Goal: Task Accomplishment & Management: Complete application form

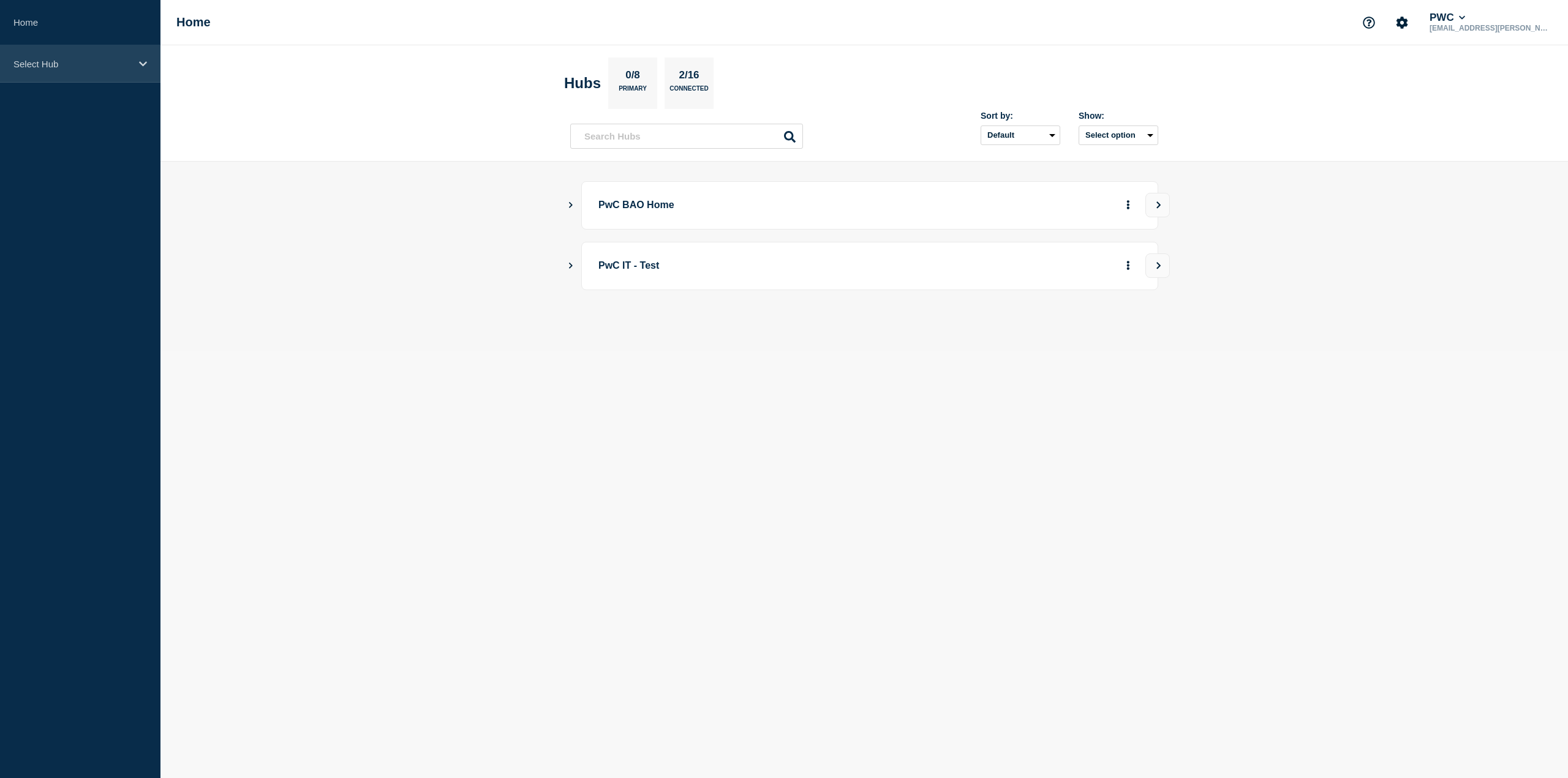
click at [66, 60] on p "Select Hub" at bounding box center [72, 65] width 118 height 11
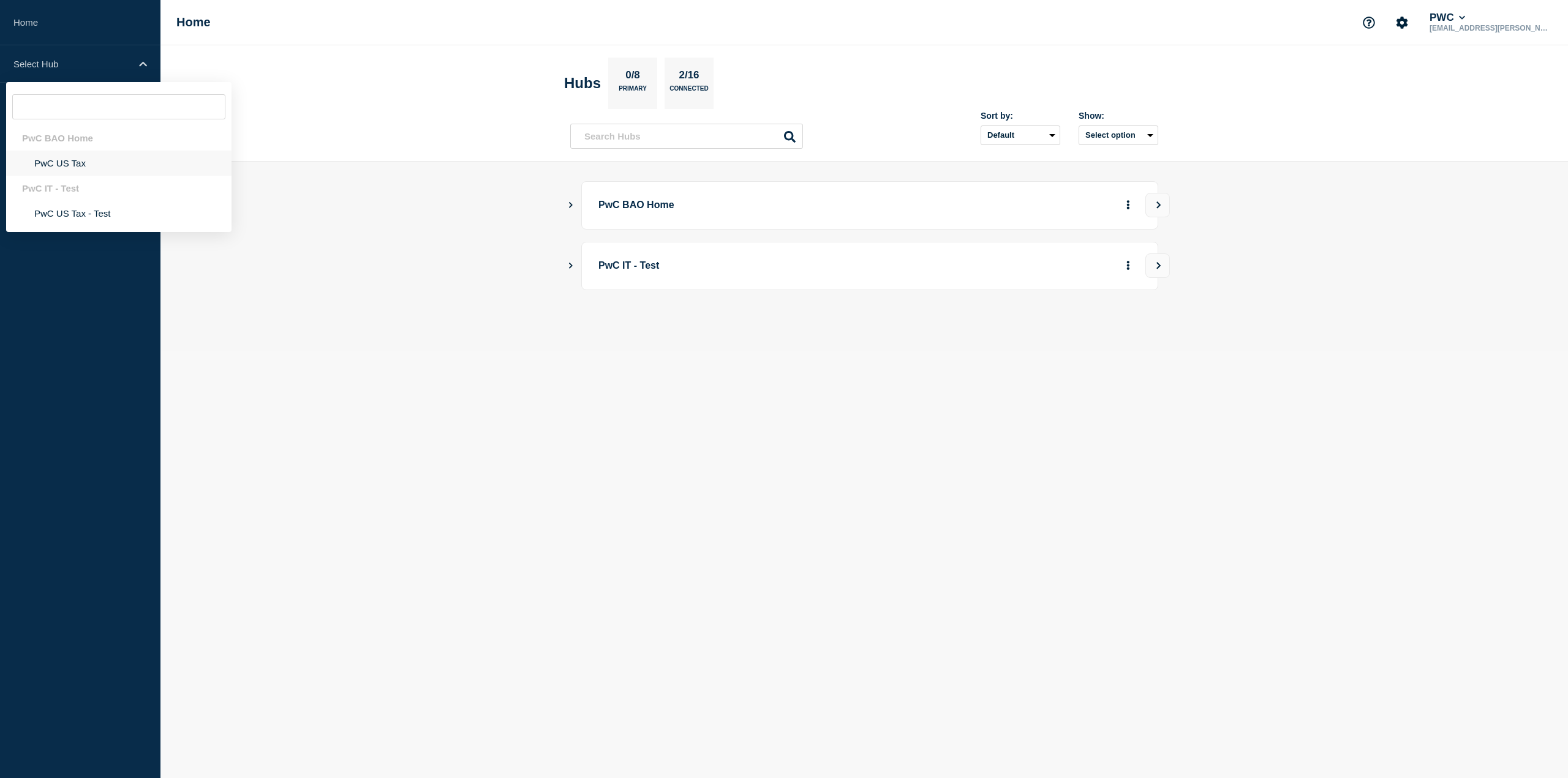
click at [83, 164] on li "PwC US Tax" at bounding box center [118, 163] width 225 height 25
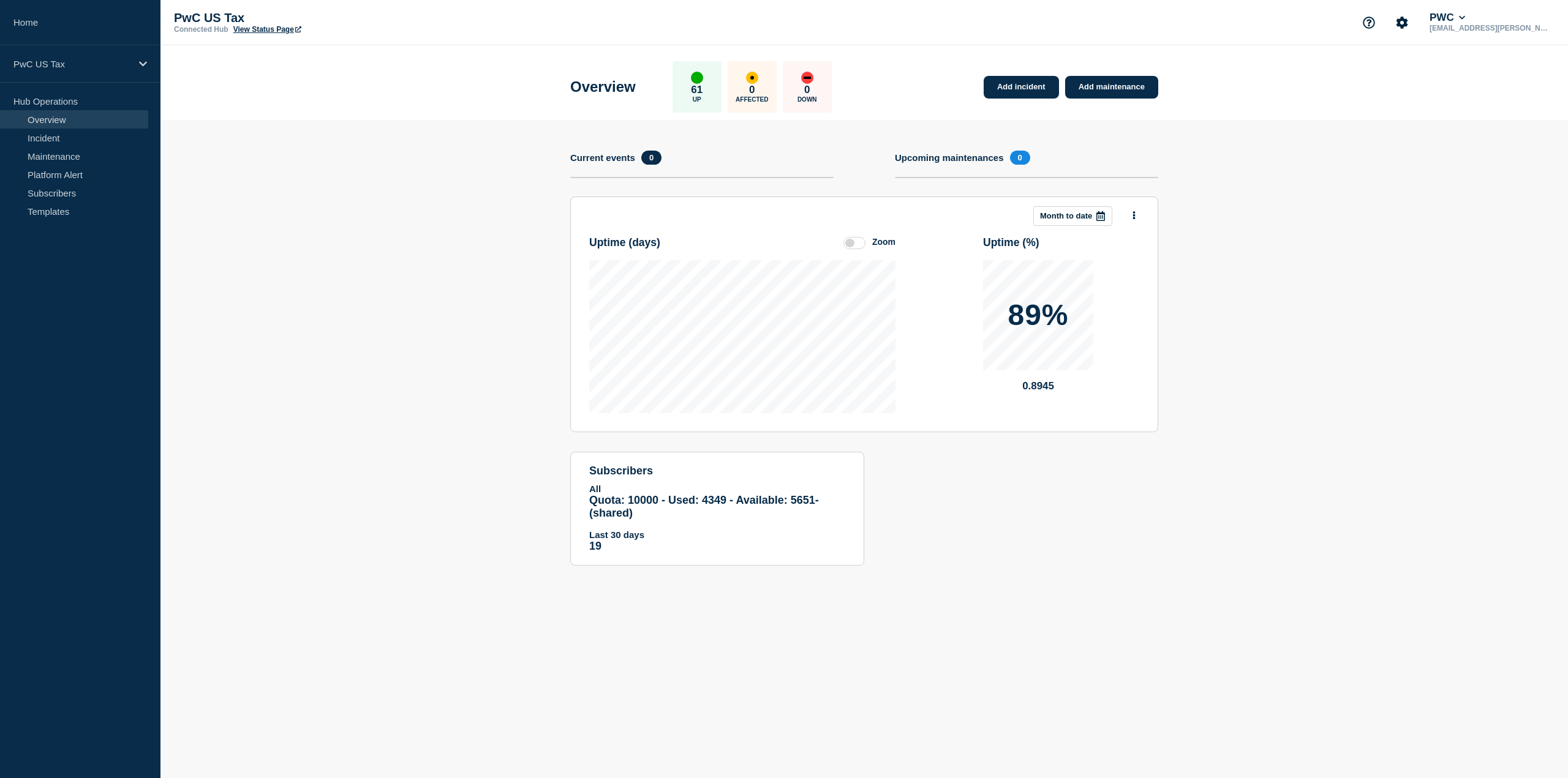
click at [355, 318] on section "Add incident Add maintenance Current events 0 Upcoming maintenances 0 This mont…" at bounding box center [864, 352] width 1407 height 464
click at [60, 139] on link "Incident" at bounding box center [74, 137] width 148 height 18
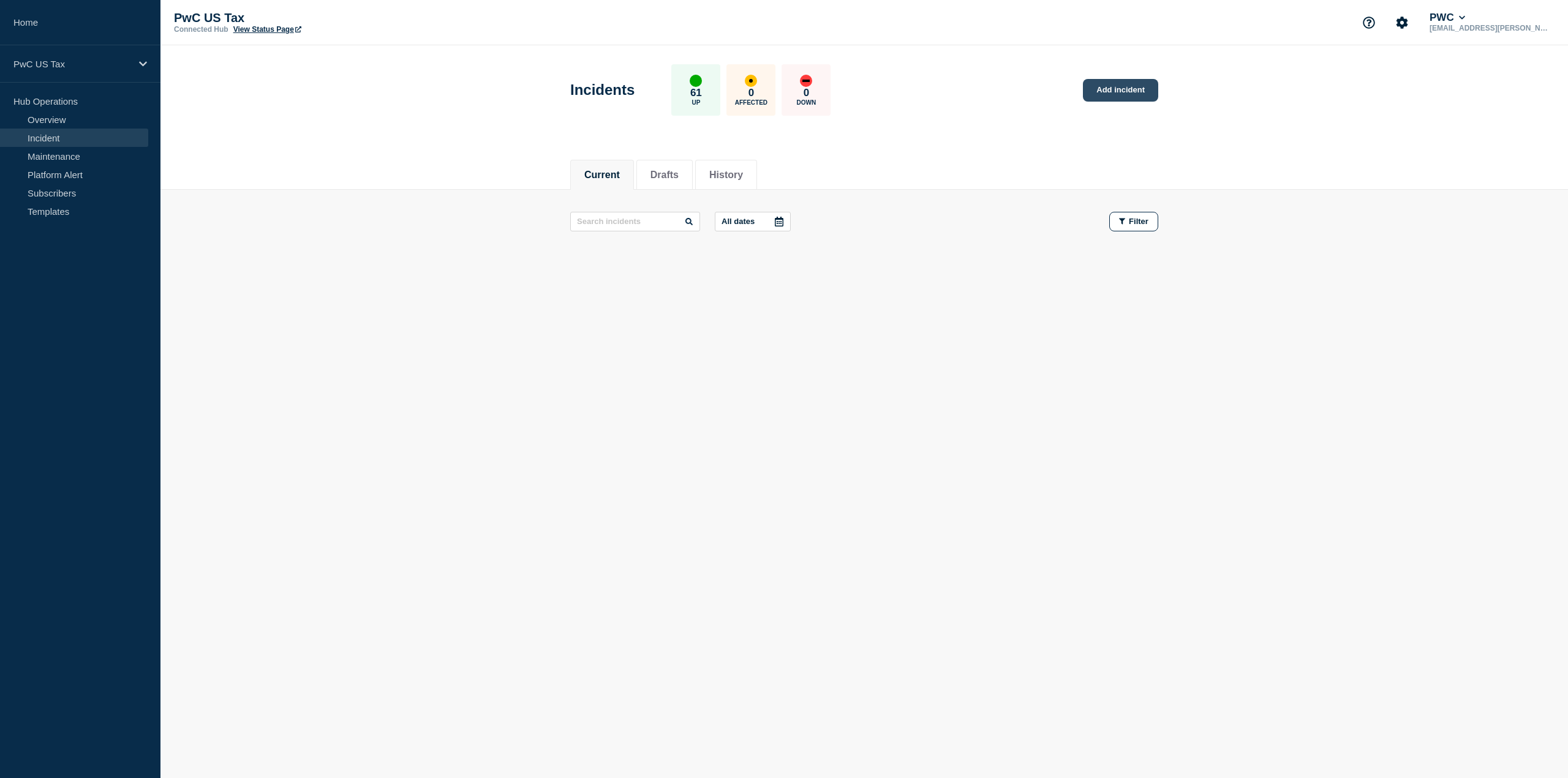
click at [1117, 90] on link "Add incident" at bounding box center [1120, 90] width 75 height 22
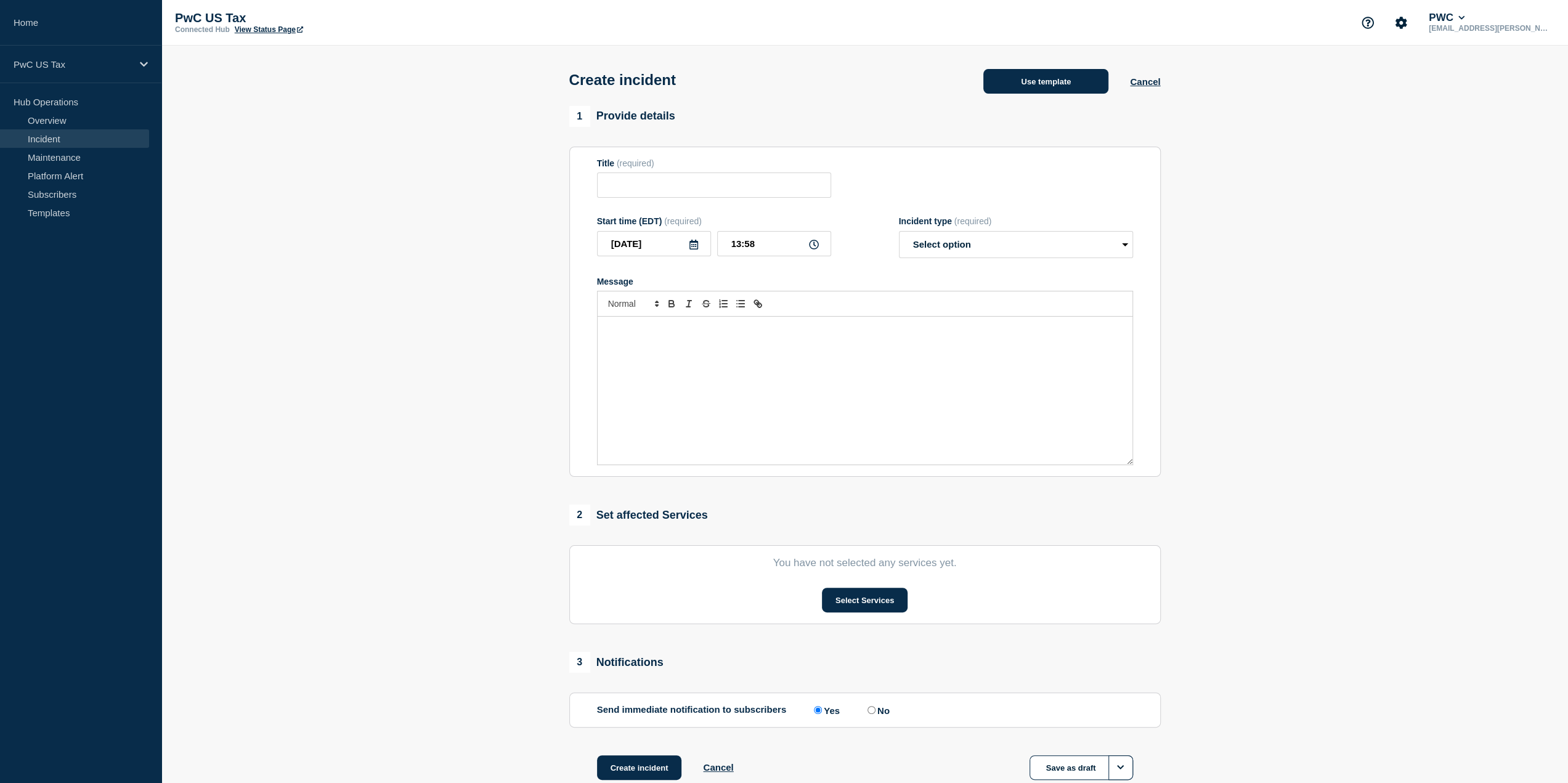
click at [1038, 79] on button "Use template" at bounding box center [1045, 80] width 125 height 24
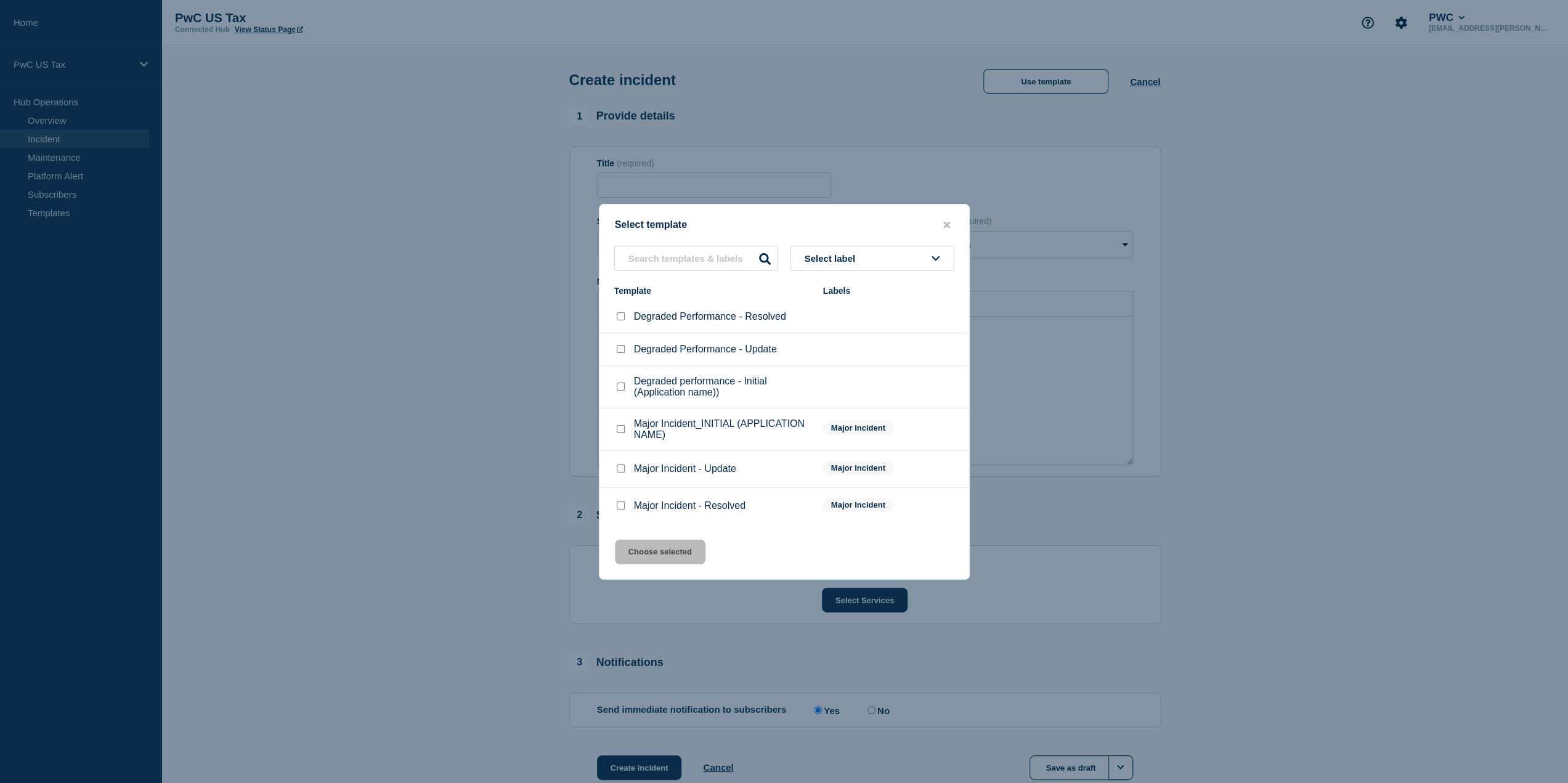
click at [638, 222] on div "Select template" at bounding box center [784, 225] width 369 height 12
click at [617, 215] on div "Select template Select label Template Labels Degraded Performance - Resolved De…" at bounding box center [784, 392] width 371 height 376
click at [620, 431] on input "Major Incident_INITIAL (APPLICATION NAME) checkbox" at bounding box center [620, 429] width 8 height 8
checkbox input "true"
click at [664, 552] on button "Choose selected" at bounding box center [660, 552] width 90 height 24
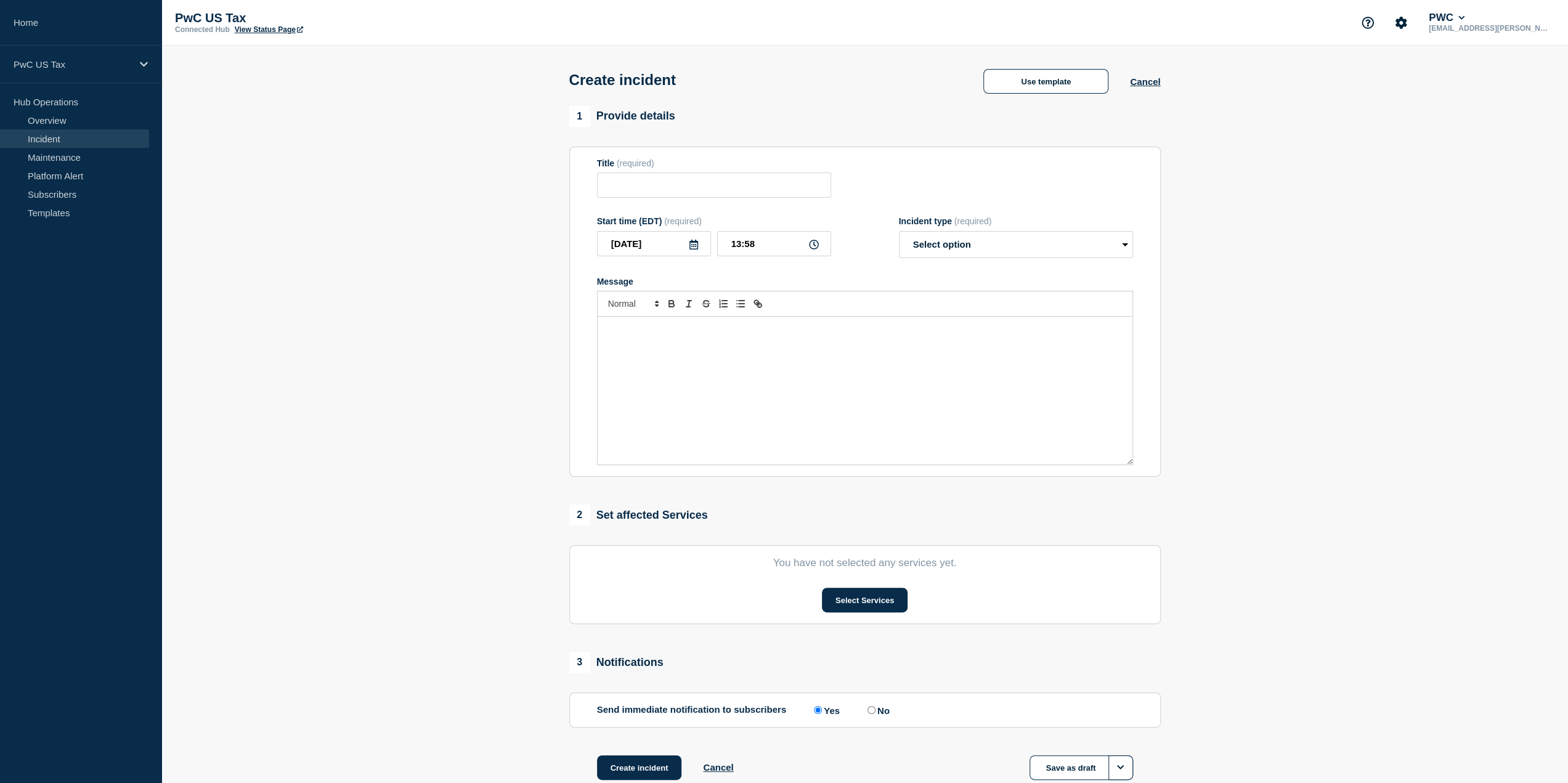
type input "Major Incident_INITIAL (APPLICATION NAME)"
select select "investigating"
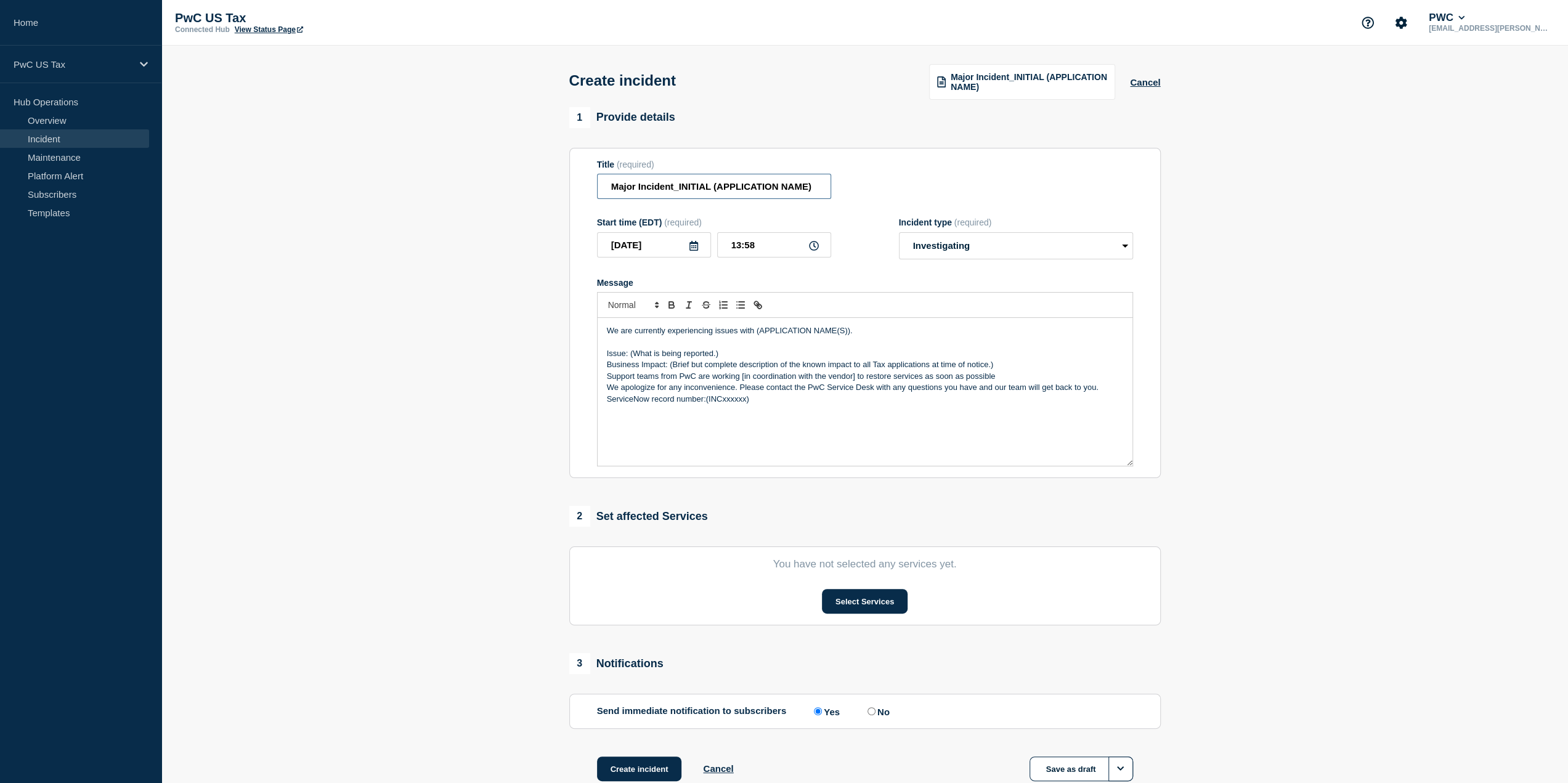
drag, startPoint x: 817, startPoint y: 191, endPoint x: 713, endPoint y: 186, distance: 104.1
click at [713, 186] on input "Major Incident_INITIAL (APPLICATION NAME)" at bounding box center [713, 186] width 234 height 25
type input "Major Incident_INITIAL Sightline Analytics"
drag, startPoint x: 850, startPoint y: 331, endPoint x: 756, endPoint y: 331, distance: 94.0
click at [756, 331] on p "We are currently experiencing issues with (APPLICATION NAME(S))." at bounding box center [865, 331] width 516 height 11
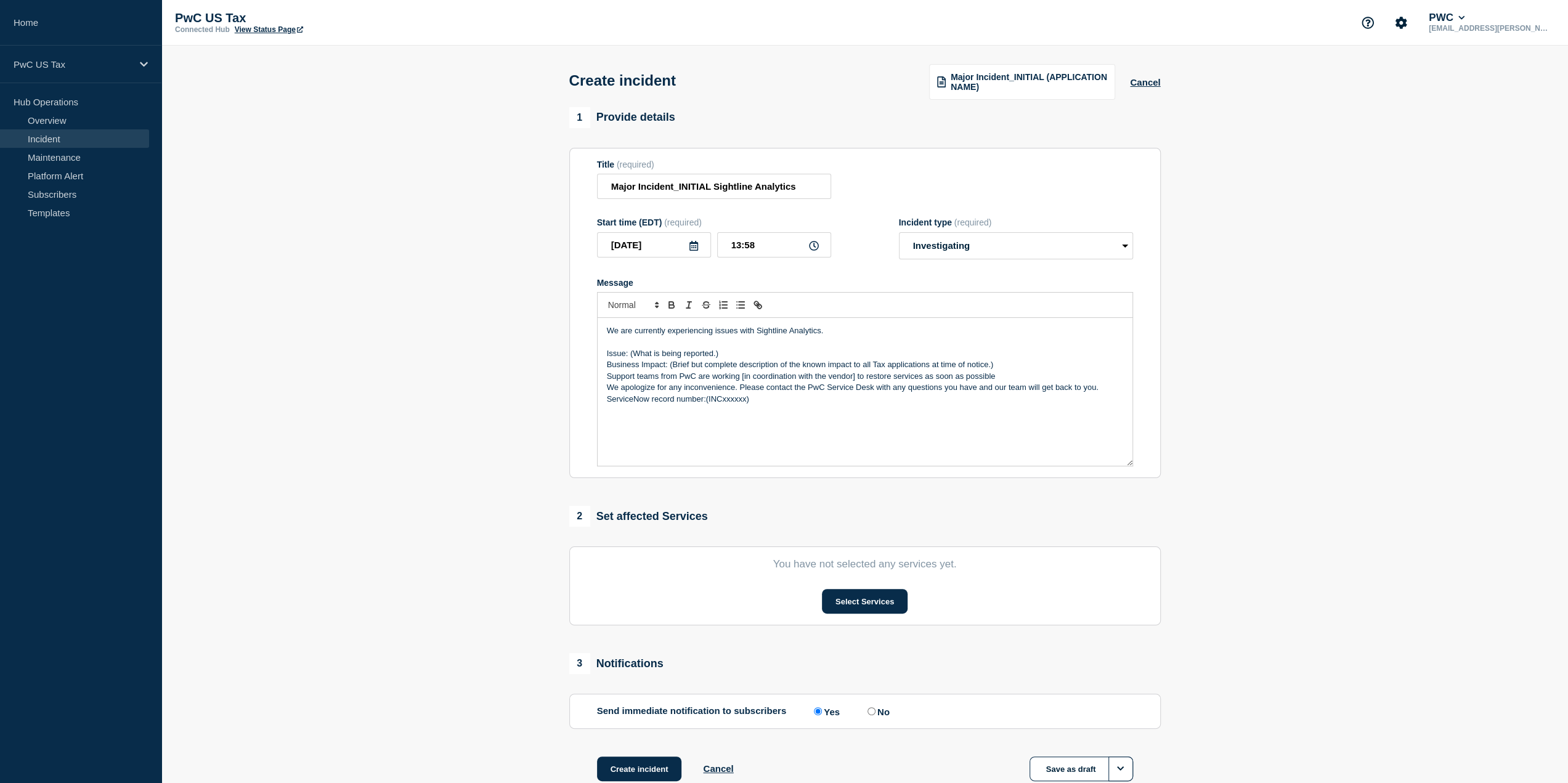
click at [740, 353] on p "Issue: (What is being reported.)" at bounding box center [865, 354] width 516 height 11
drag, startPoint x: 753, startPoint y: 400, endPoint x: 707, endPoint y: 400, distance: 46.0
click at [707, 400] on p "ServiceNow record number:(INCxxxxxx)" at bounding box center [865, 399] width 516 height 11
click at [709, 403] on p "ServiceNow record number:(INC25758450" at bounding box center [865, 399] width 516 height 11
click at [804, 418] on div "We are currently experiencing issues with Sightline Analytics. Issue: (What is …" at bounding box center [865, 392] width 534 height 148
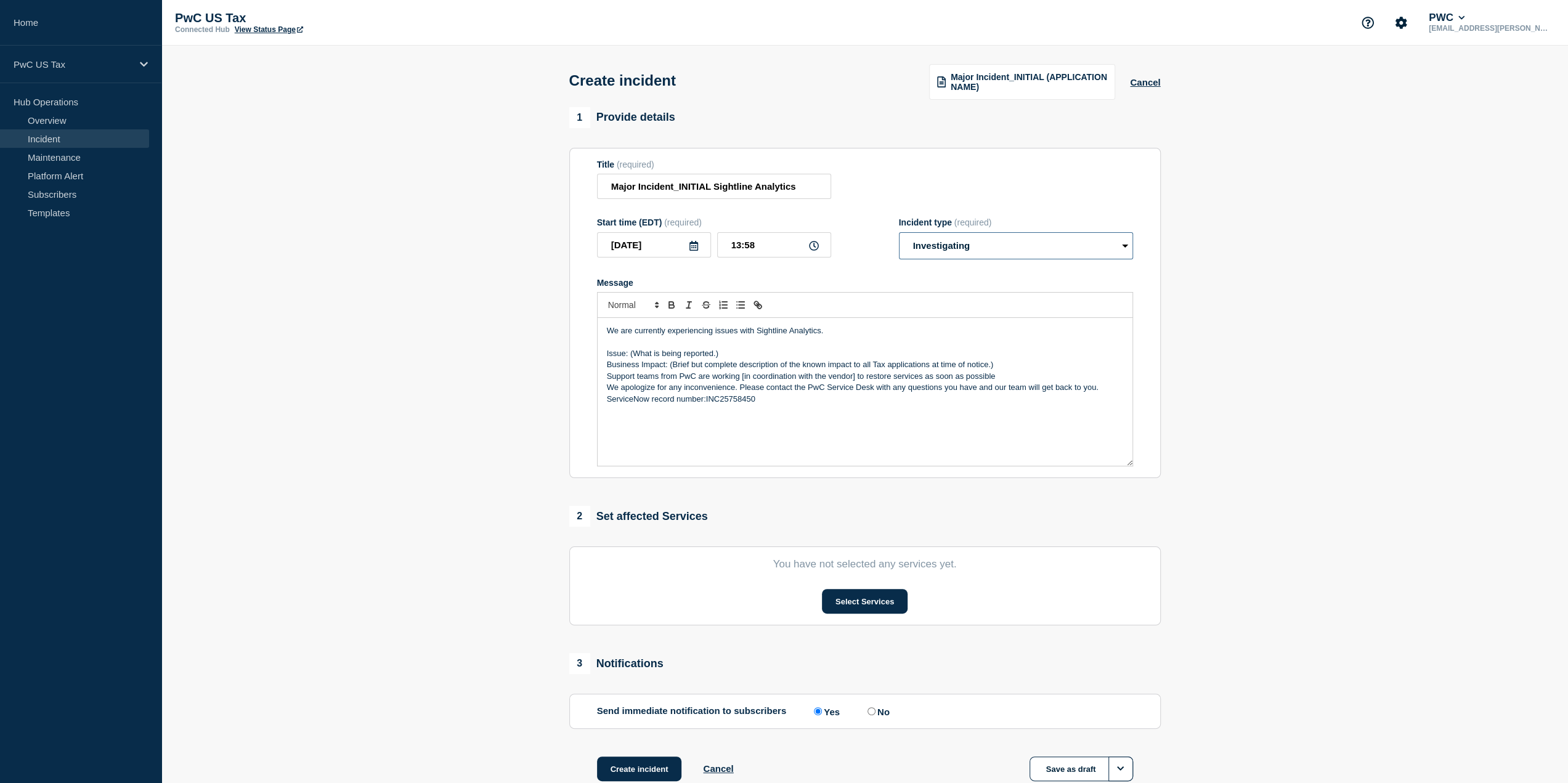
click at [988, 246] on select "Select option Investigating Identified Monitoring" at bounding box center [1016, 246] width 234 height 27
click at [998, 171] on div "Title (required) Major Incident_INITIAL Sightline Analytics" at bounding box center [865, 180] width 536 height 40
click at [722, 354] on p "Issue: (What is being reported.)" at bounding box center [865, 354] width 516 height 11
drag, startPoint x: 720, startPoint y: 354, endPoint x: 631, endPoint y: 356, distance: 89.0
click at [631, 356] on p "Issue: (What is being reported.)" at bounding box center [865, 354] width 516 height 11
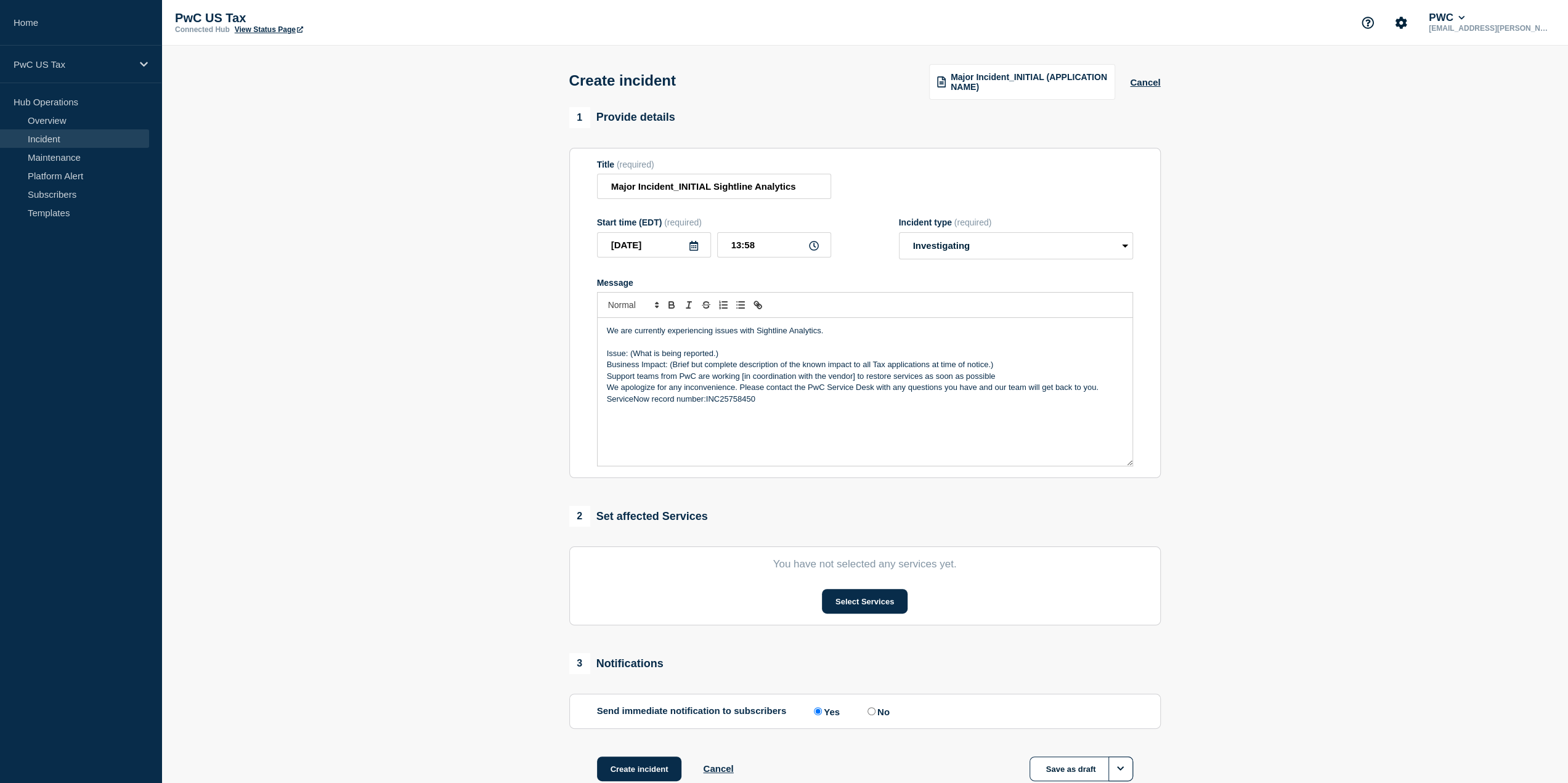
click at [524, 391] on section "1 Provide details Title (required) Major Incident_INITIAL Sightline Analytics S…" at bounding box center [865, 460] width 1406 height 705
drag, startPoint x: 717, startPoint y: 354, endPoint x: 645, endPoint y: 367, distance: 73.2
click at [631, 354] on p "Issue: (What is being reported.)" at bounding box center [865, 354] width 516 height 11
click at [302, 517] on section "1 Provide details Title (required) Major Incident_INITIAL Sightline Analytics S…" at bounding box center [865, 460] width 1406 height 705
click at [681, 352] on p "Issue: Users are" at bounding box center [865, 354] width 516 height 11
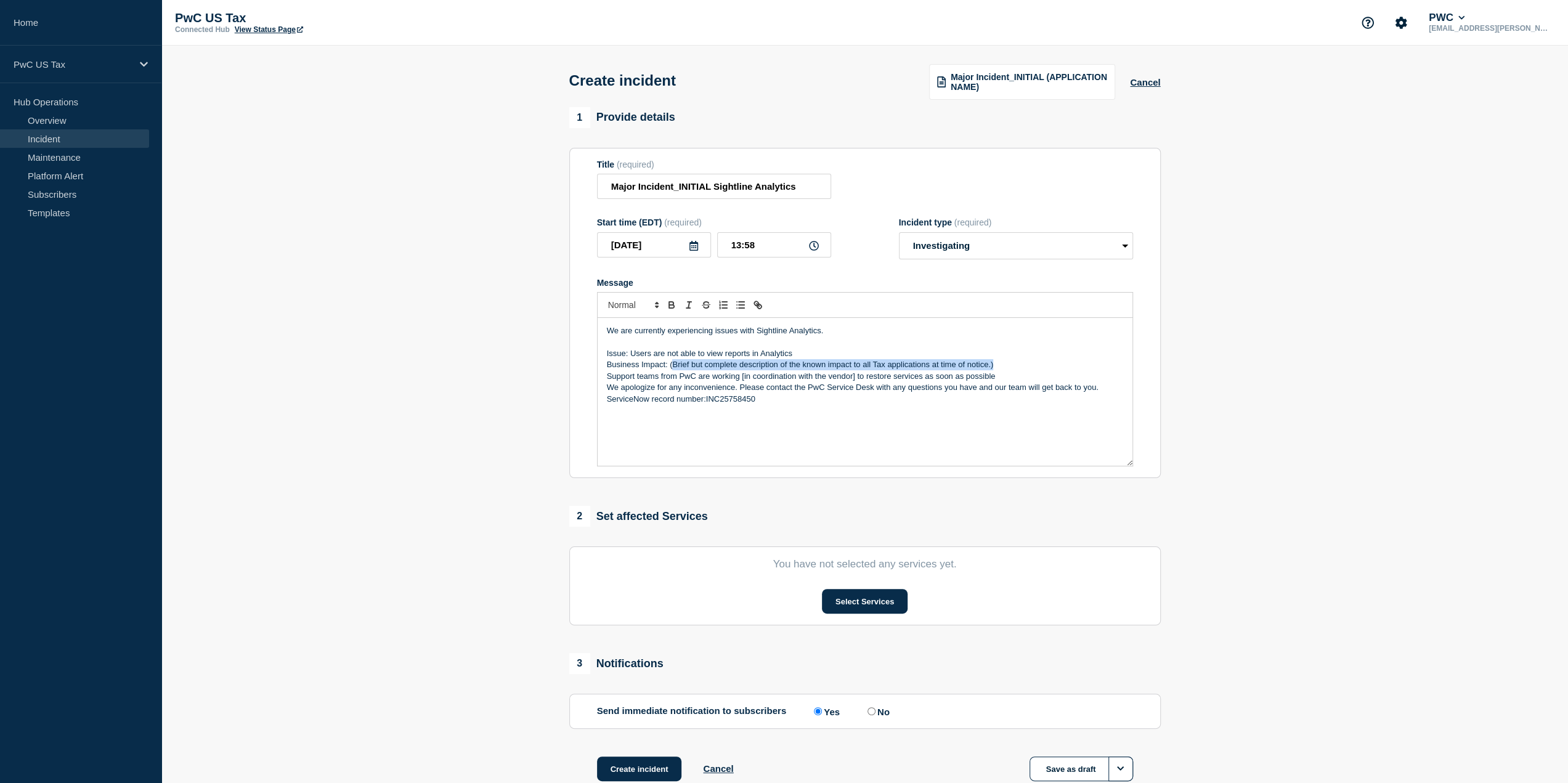
drag, startPoint x: 997, startPoint y: 367, endPoint x: 670, endPoint y: 368, distance: 327.0
click at [670, 368] on p "Business Impact: (Brief but complete description of the known impact to all Tax…" at bounding box center [865, 365] width 516 height 11
click at [857, 367] on p "Business Impact: When accessing Analytics users are not able to view reports." at bounding box center [865, 365] width 516 height 11
drag, startPoint x: 854, startPoint y: 377, endPoint x: 742, endPoint y: 378, distance: 112.0
click at [742, 378] on p "Support teams from PwC are working [in coordination with the vendor] to restore…" at bounding box center [865, 377] width 516 height 11
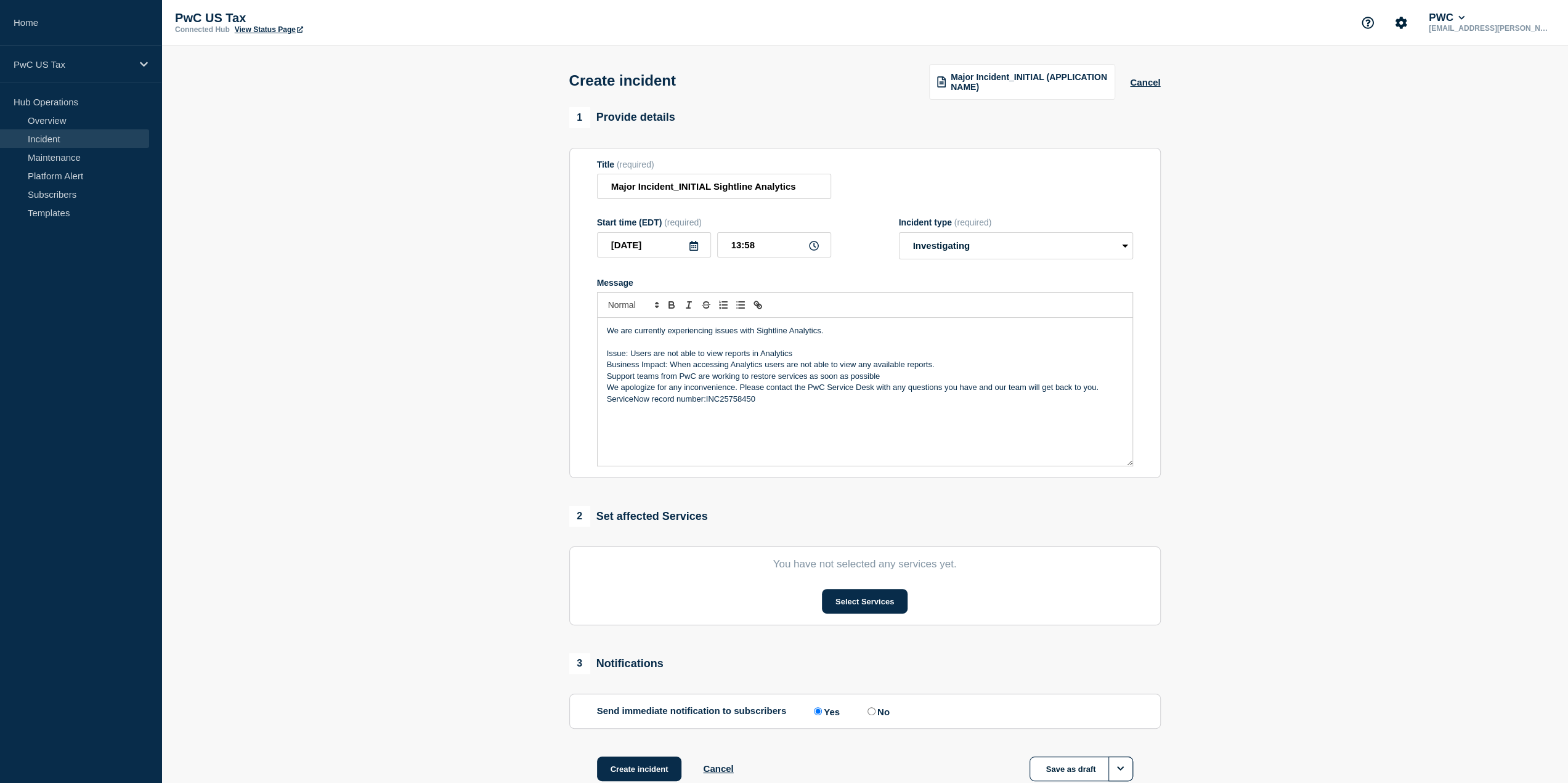
click at [379, 331] on section "1 Provide details Title (required) Major Incident_INITIAL Sightline Analytics S…" at bounding box center [865, 460] width 1406 height 705
click at [765, 367] on p "Business Impact: When accessing Analytics users are not able to view any availa…" at bounding box center [865, 365] width 516 height 11
click at [943, 365] on p "Business Impact: When accessing Analytics users are not able to view any availa…" at bounding box center [865, 365] width 516 height 11
click at [868, 604] on button "Select Services" at bounding box center [864, 601] width 86 height 24
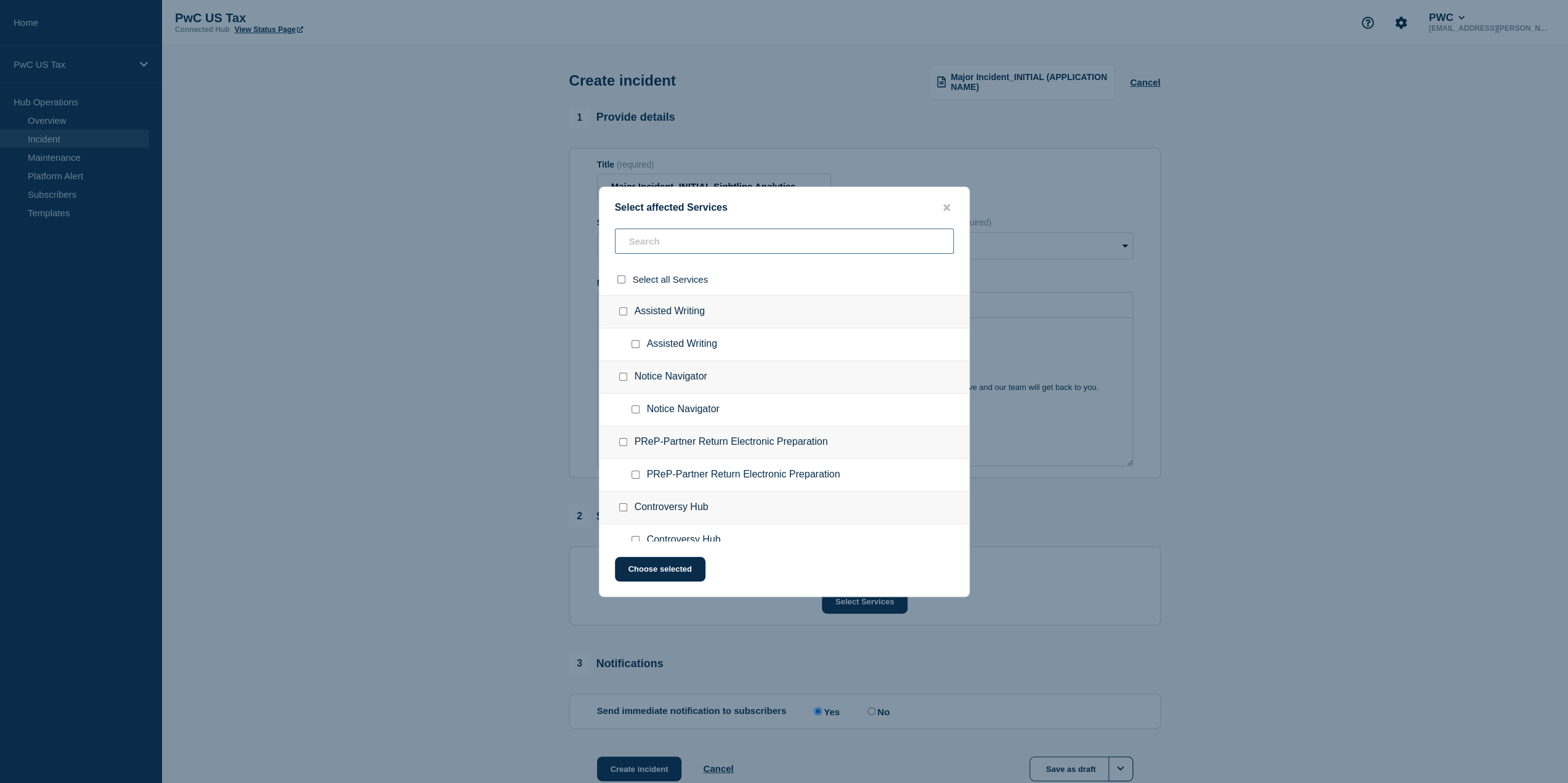
click at [705, 232] on input "text" at bounding box center [784, 241] width 339 height 25
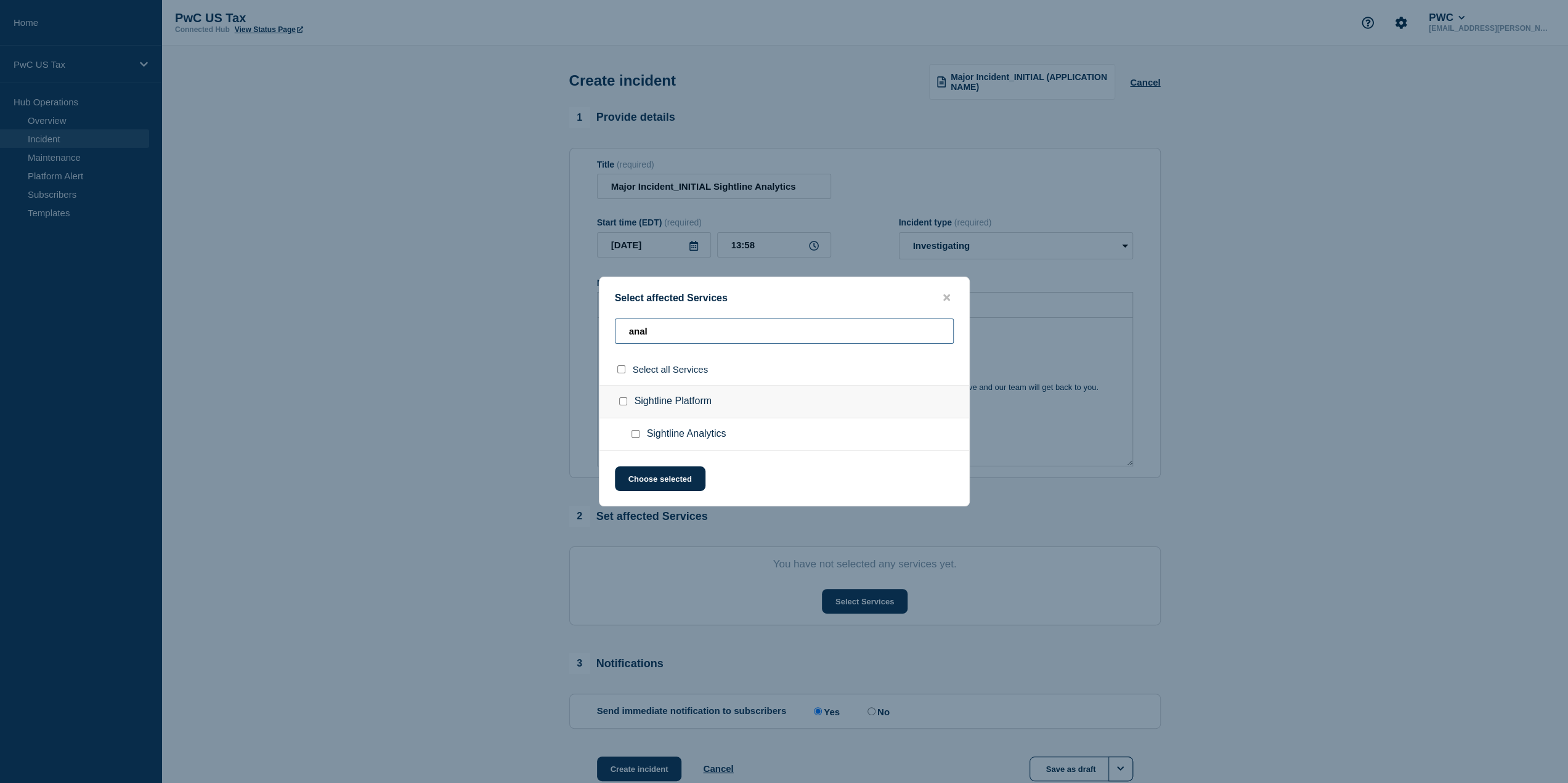
type input "anal"
click at [635, 438] on input "Sightline Analytics checkbox" at bounding box center [635, 433] width 8 height 8
checkbox input "true"
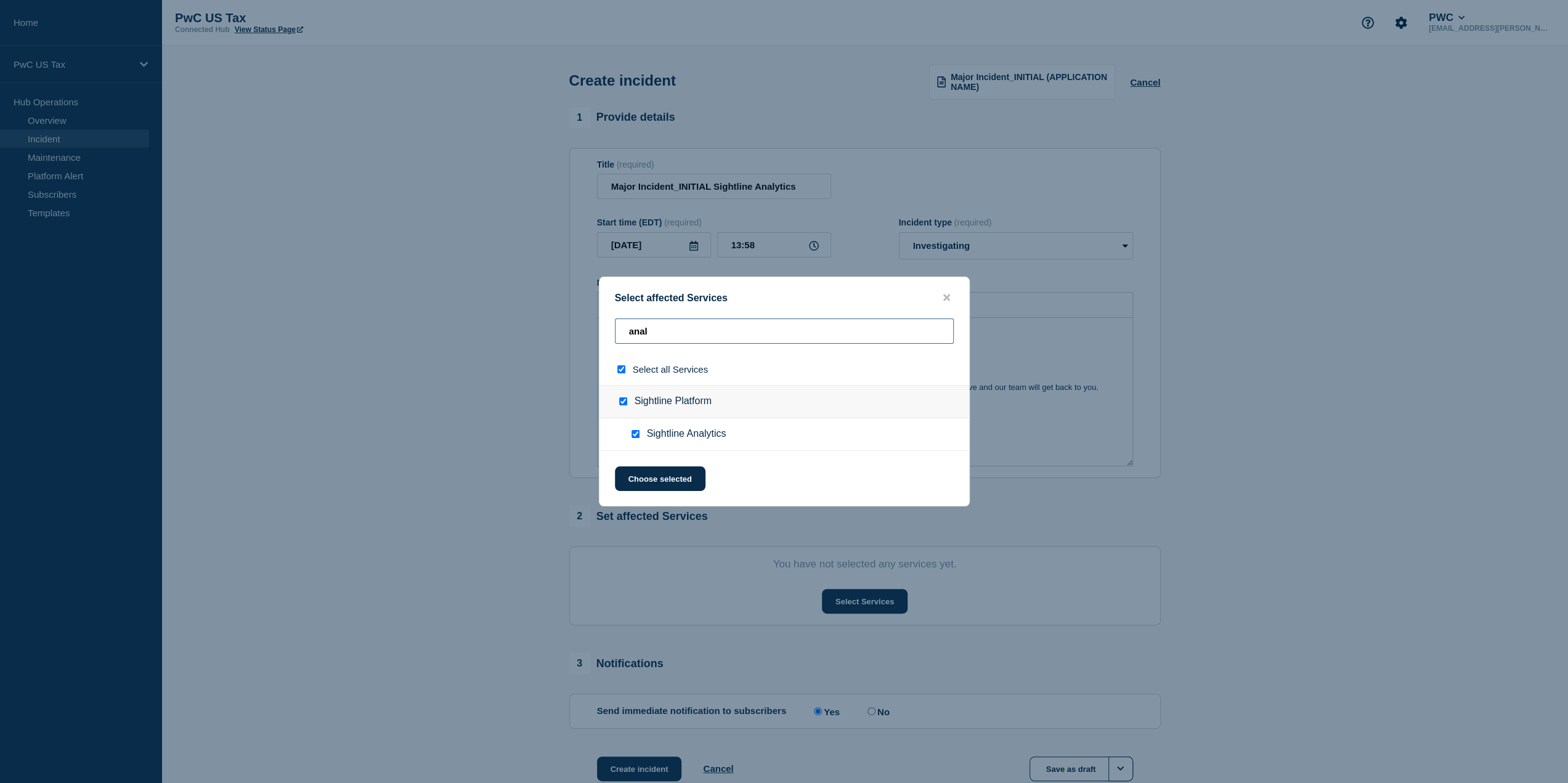
drag, startPoint x: 653, startPoint y: 332, endPoint x: 579, endPoint y: 330, distance: 74.0
click at [579, 330] on div "Select affected Services anal Select all Services Sightline Platform Sightline …" at bounding box center [784, 391] width 1568 height 783
click at [672, 479] on button "Choose selected" at bounding box center [660, 479] width 90 height 24
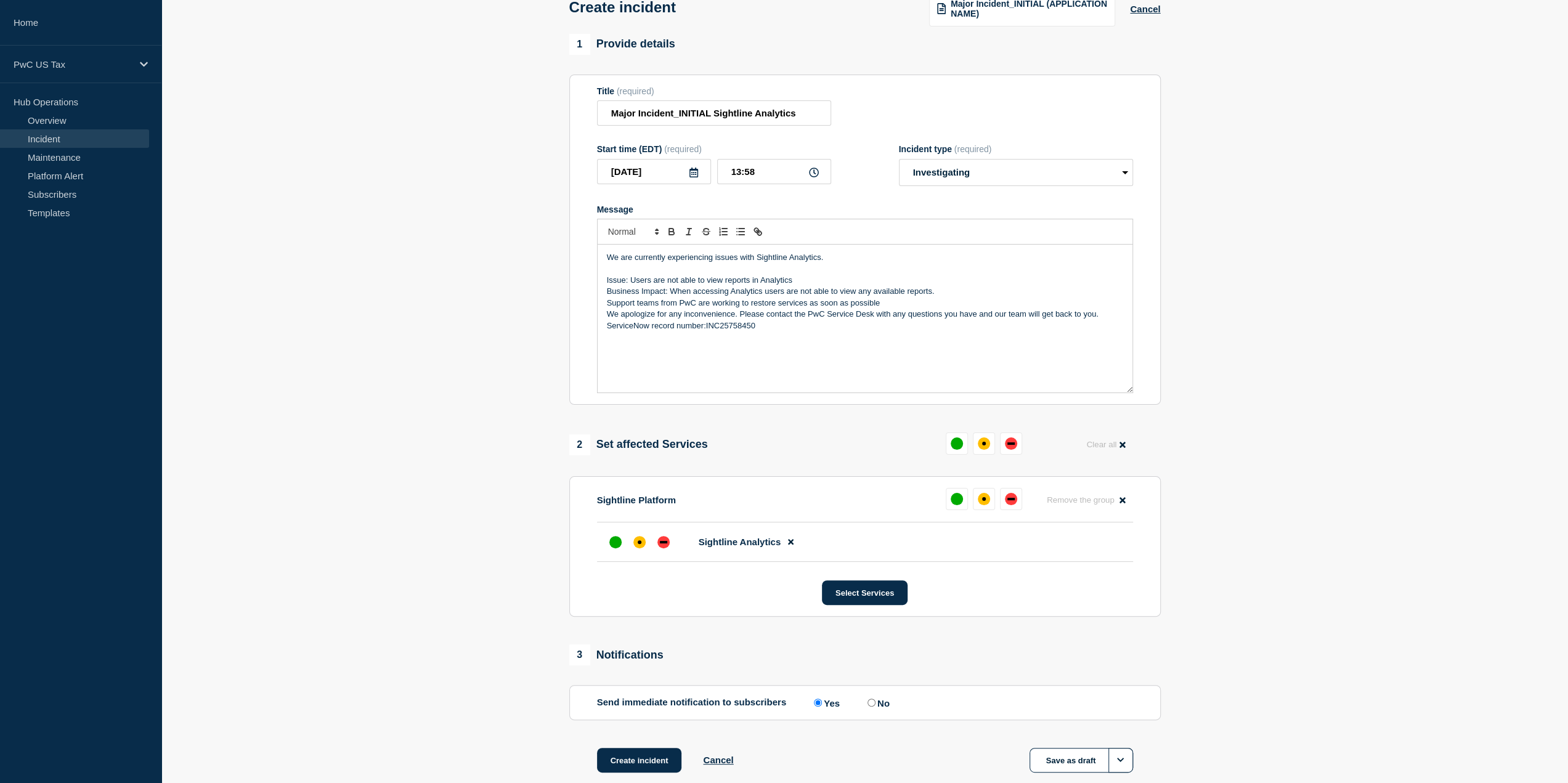
scroll to position [21, 0]
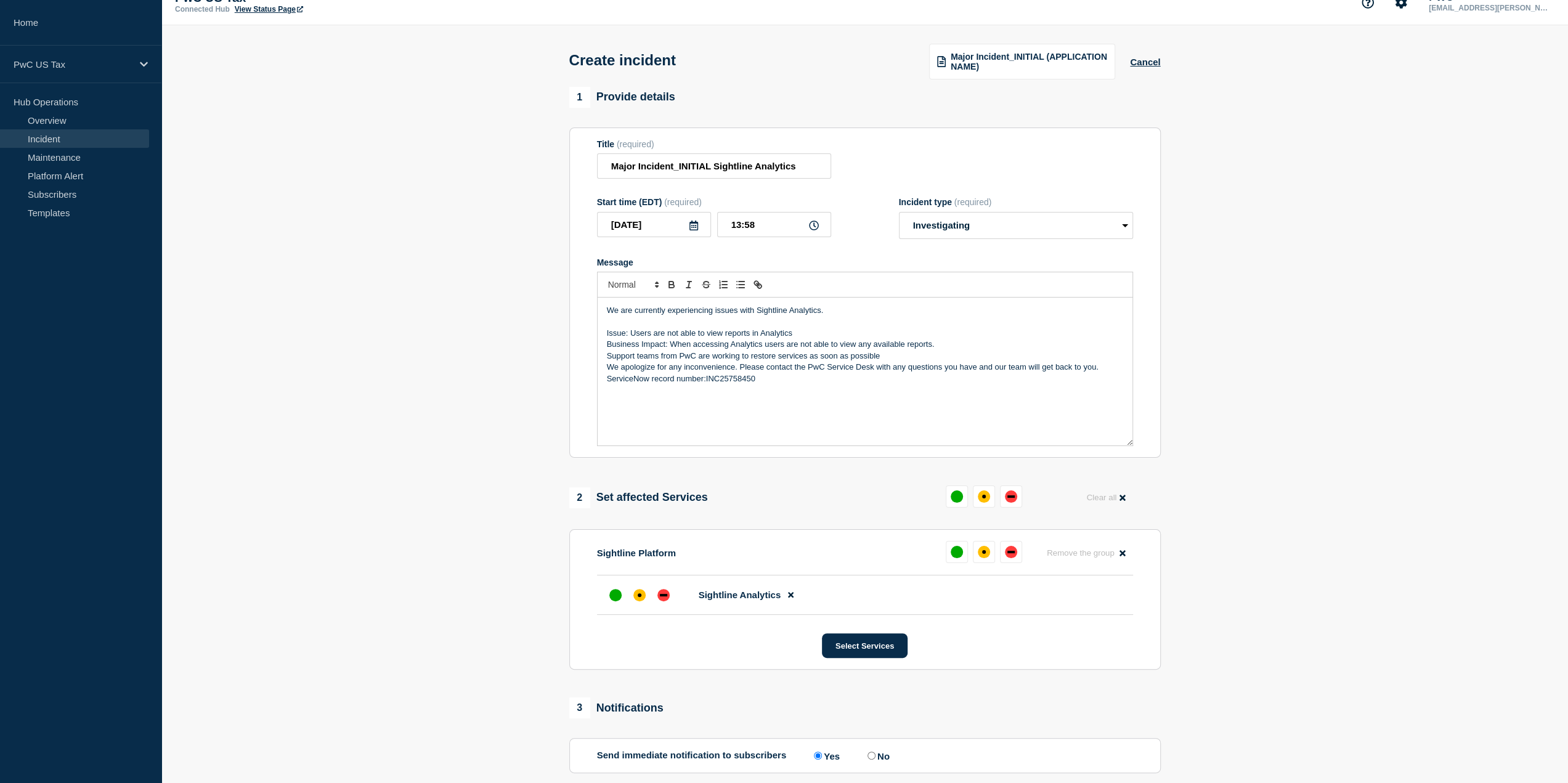
click at [871, 82] on div "Create incident Major Incident_INITIAL (APPLICATION NAME) Cancel" at bounding box center [865, 56] width 619 height 61
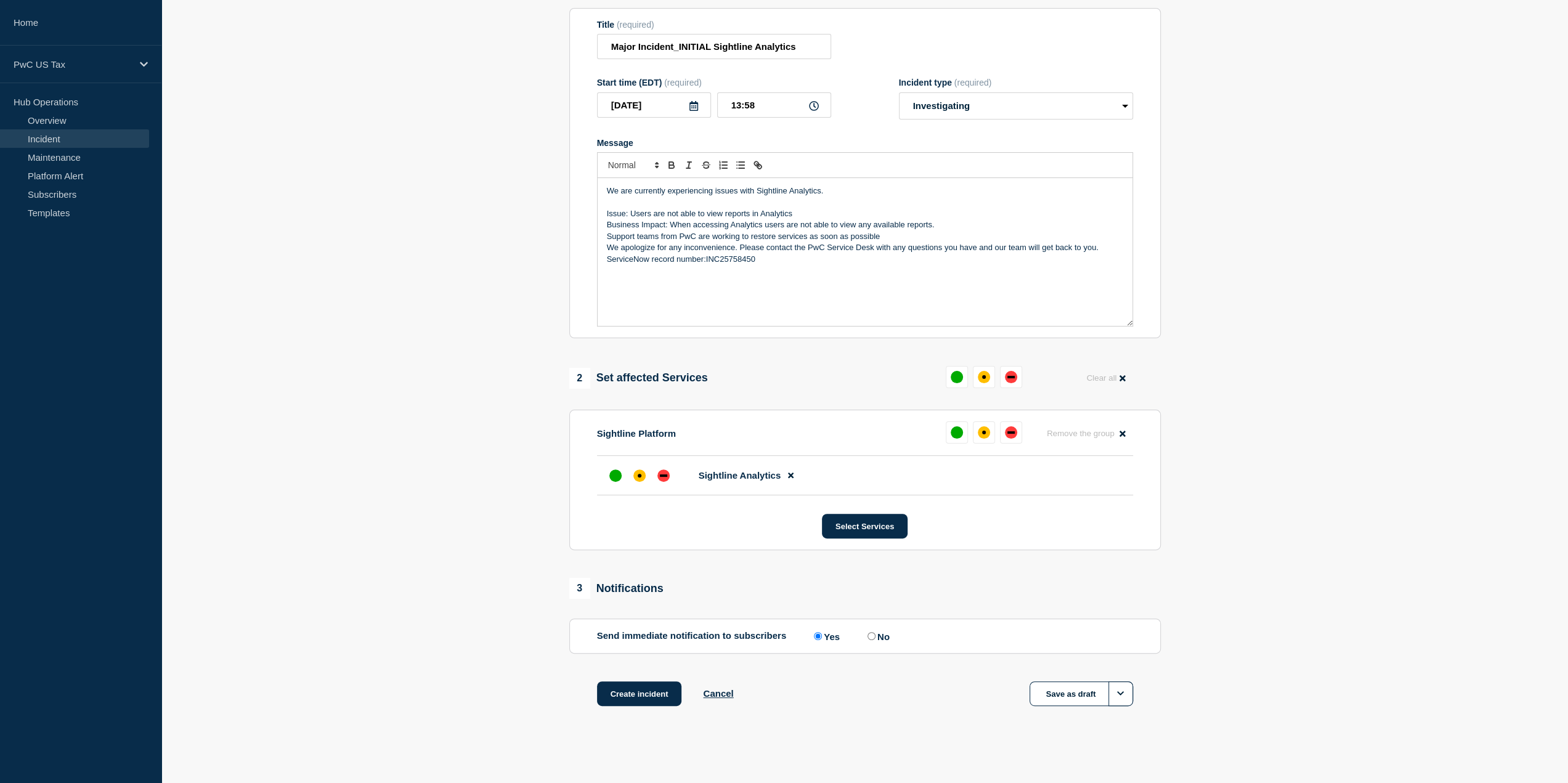
scroll to position [144, 0]
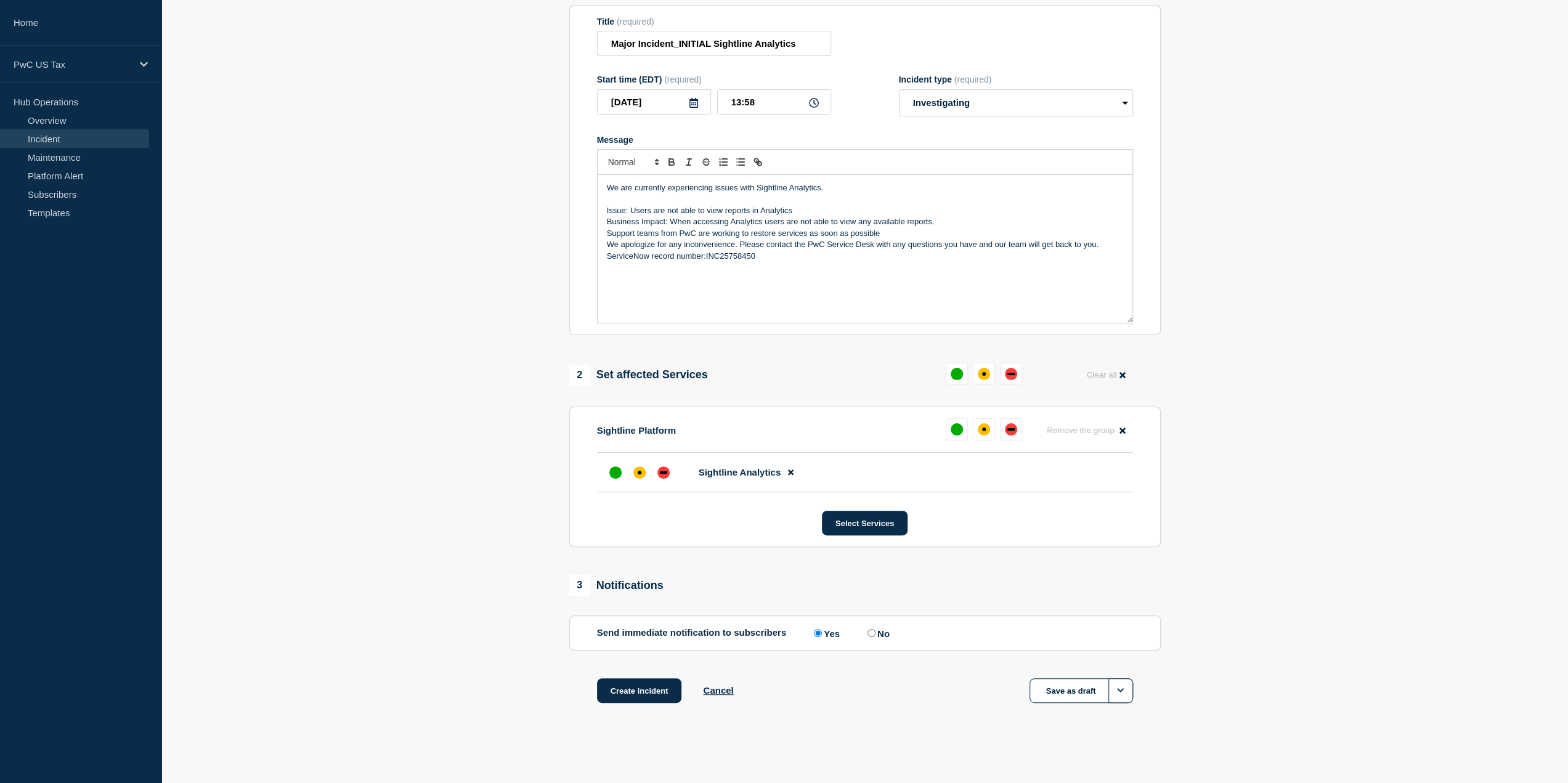
click at [877, 633] on label "No" at bounding box center [877, 633] width 25 height 12
click at [873, 631] on input "No" at bounding box center [871, 633] width 8 height 8
radio input "true"
radio input "false"
click at [645, 687] on button "Create incident" at bounding box center [639, 690] width 85 height 24
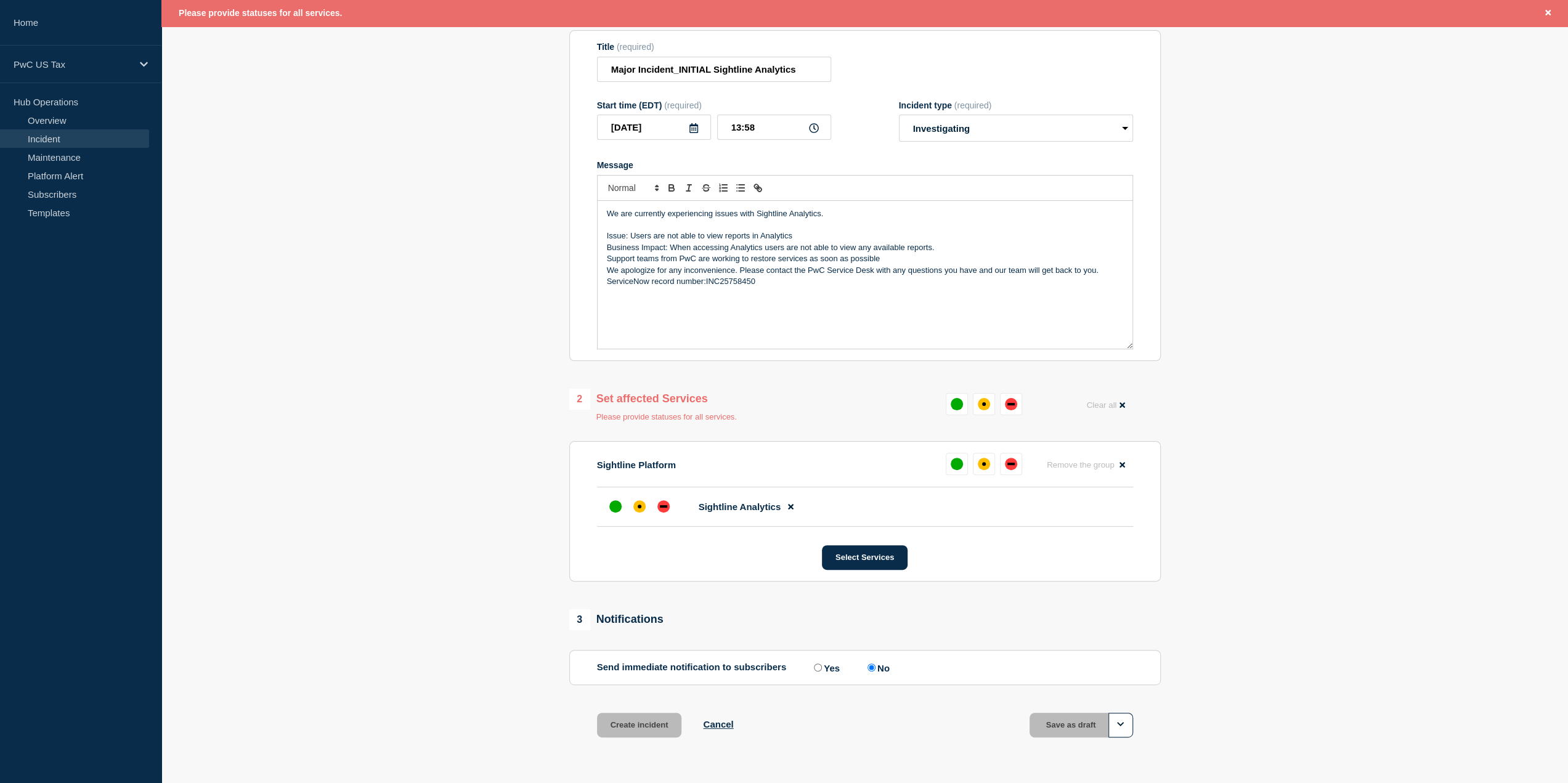
scroll to position [170, 0]
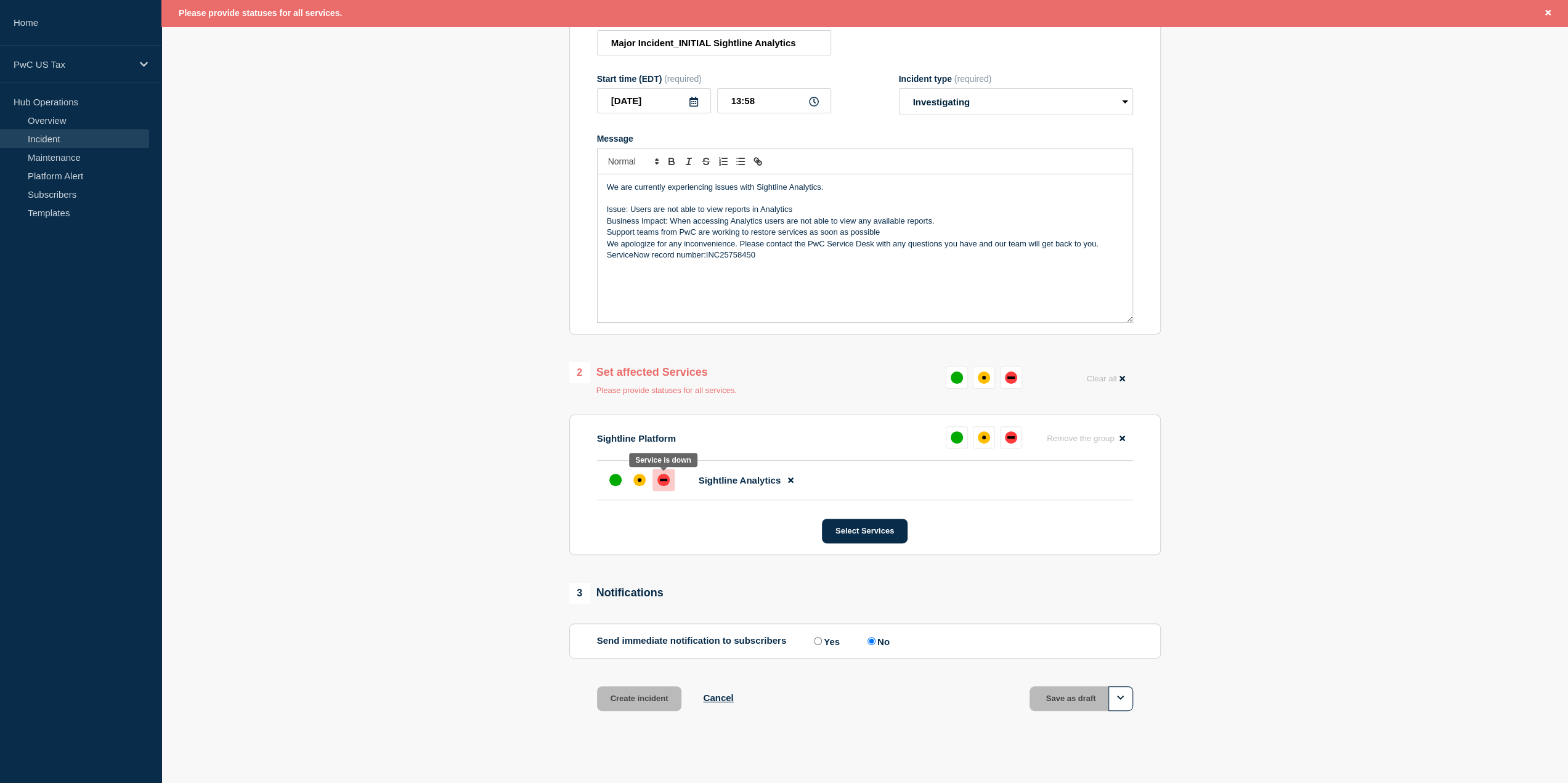
click at [657, 482] on div "down" at bounding box center [663, 480] width 13 height 13
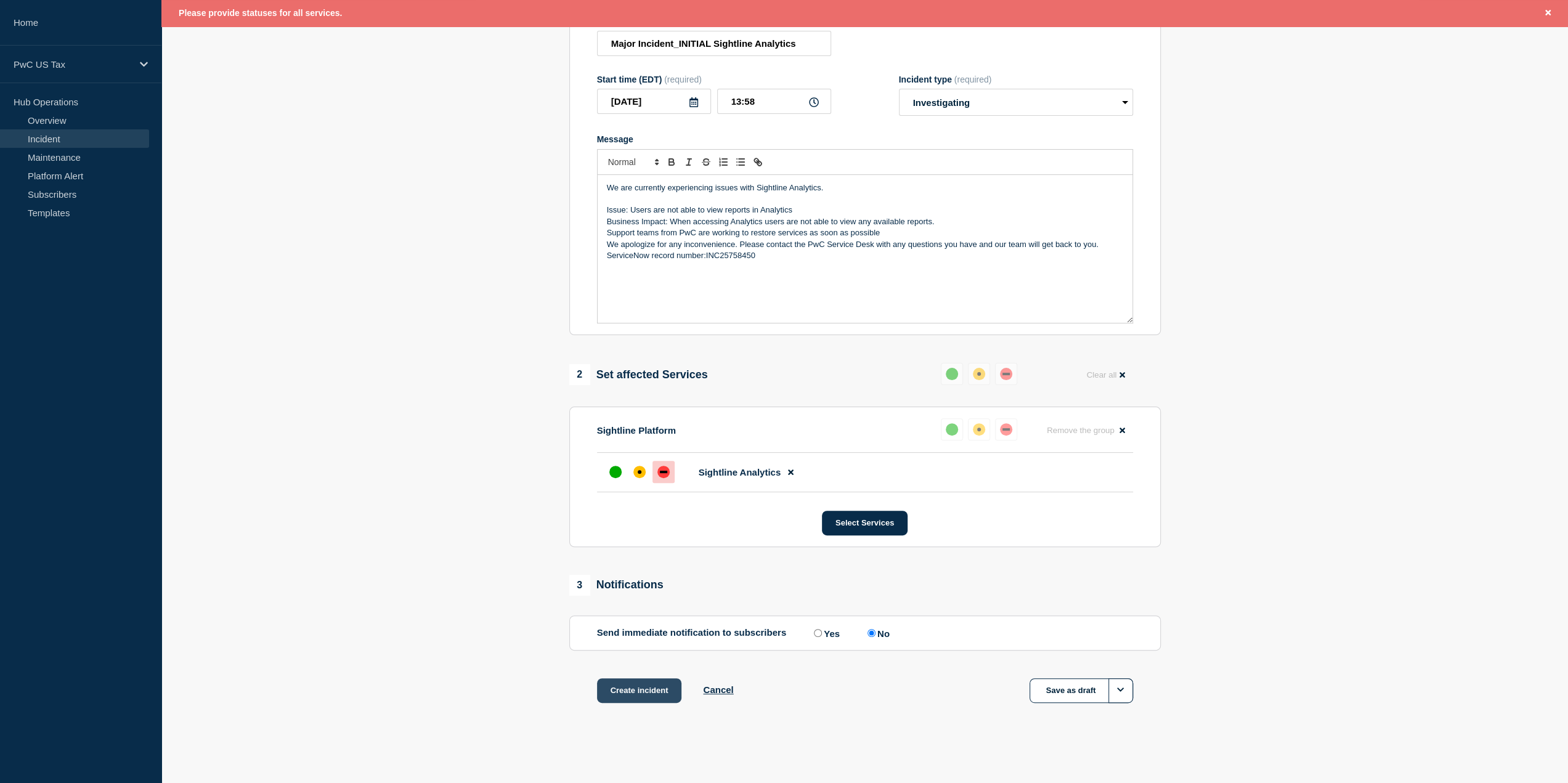
click at [646, 694] on button "Create incident" at bounding box center [639, 690] width 85 height 24
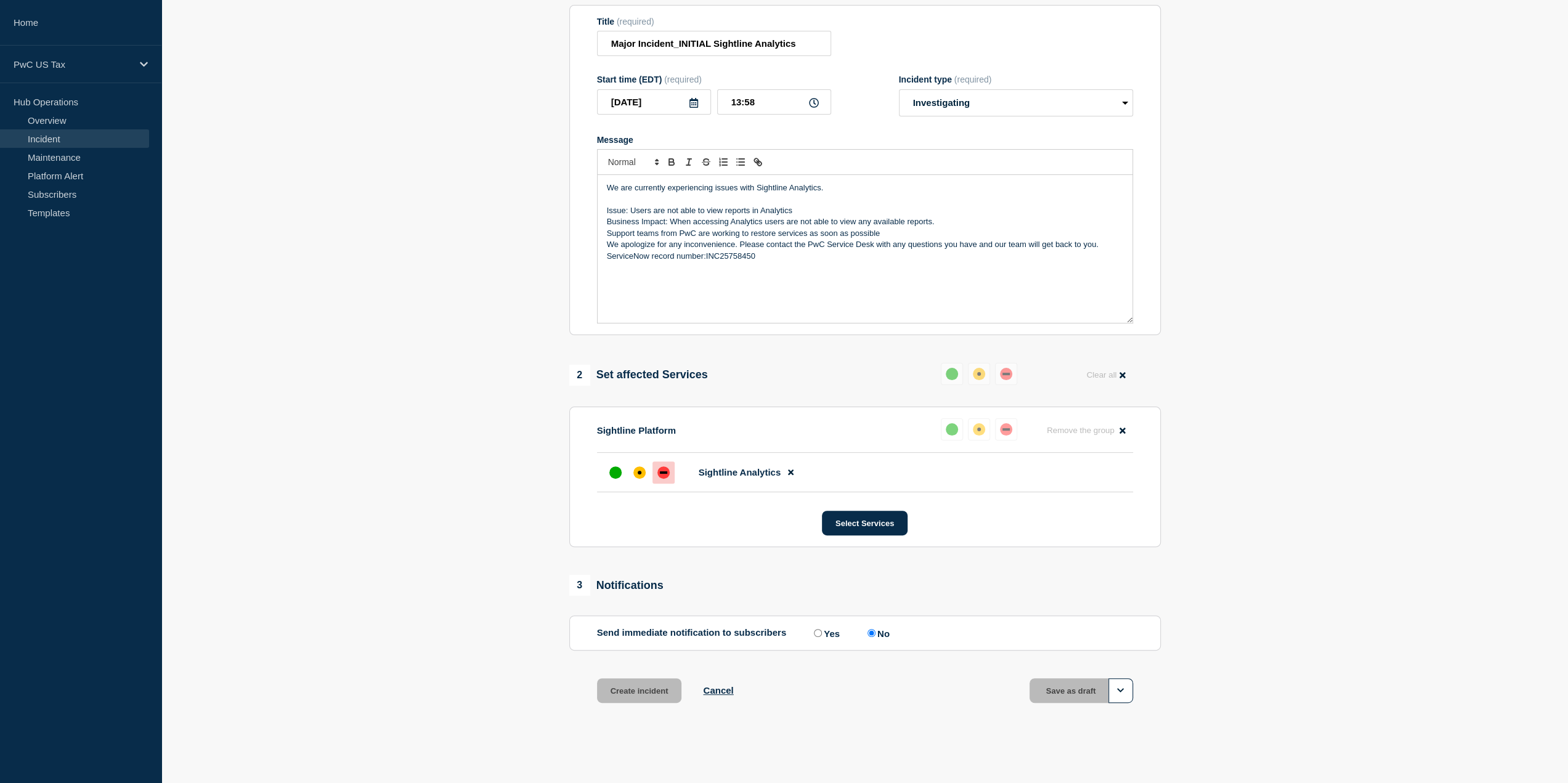
scroll to position [144, 0]
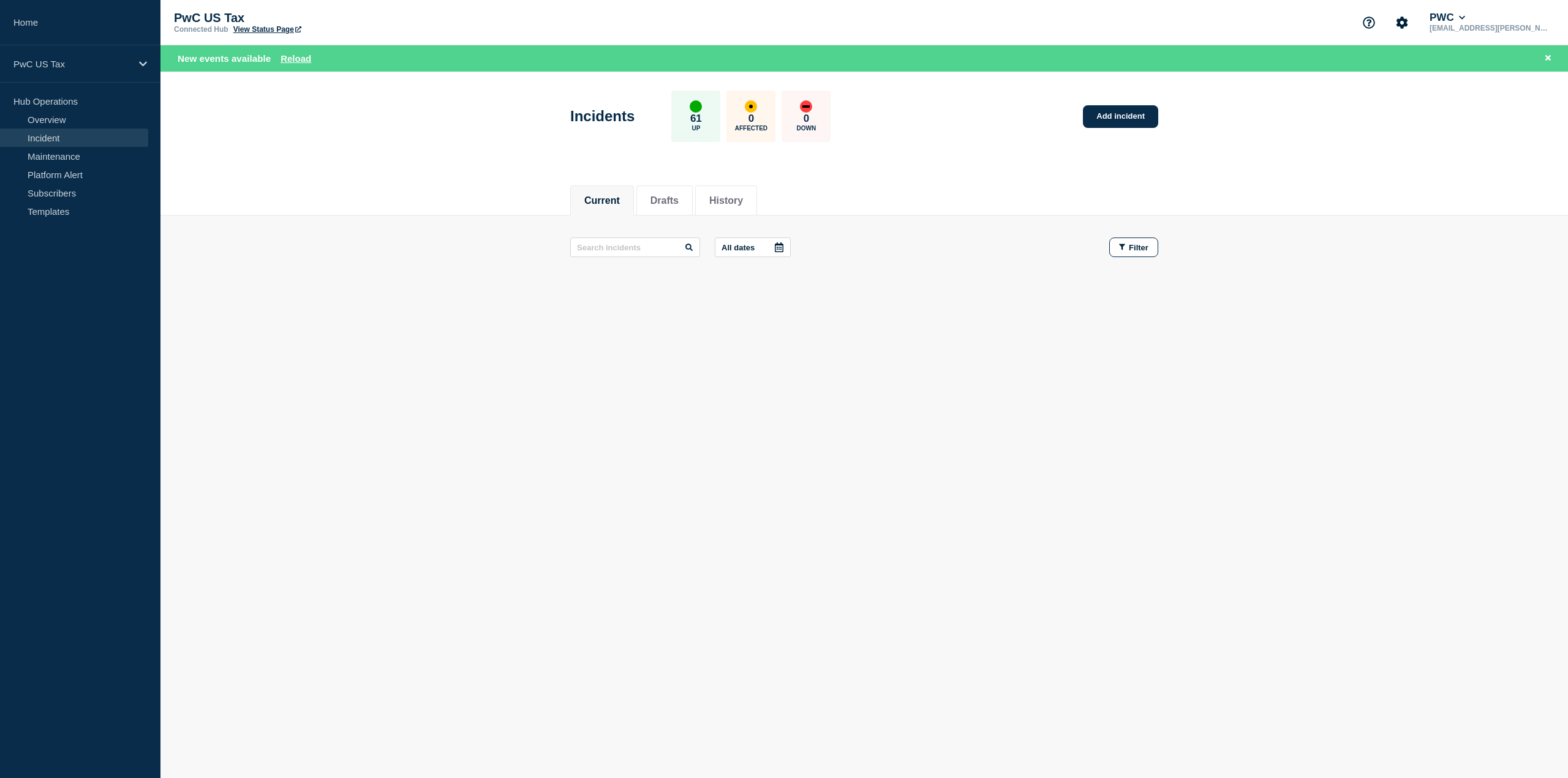
click at [48, 135] on link "Incident" at bounding box center [74, 137] width 148 height 18
click at [49, 118] on link "Overview" at bounding box center [74, 119] width 148 height 18
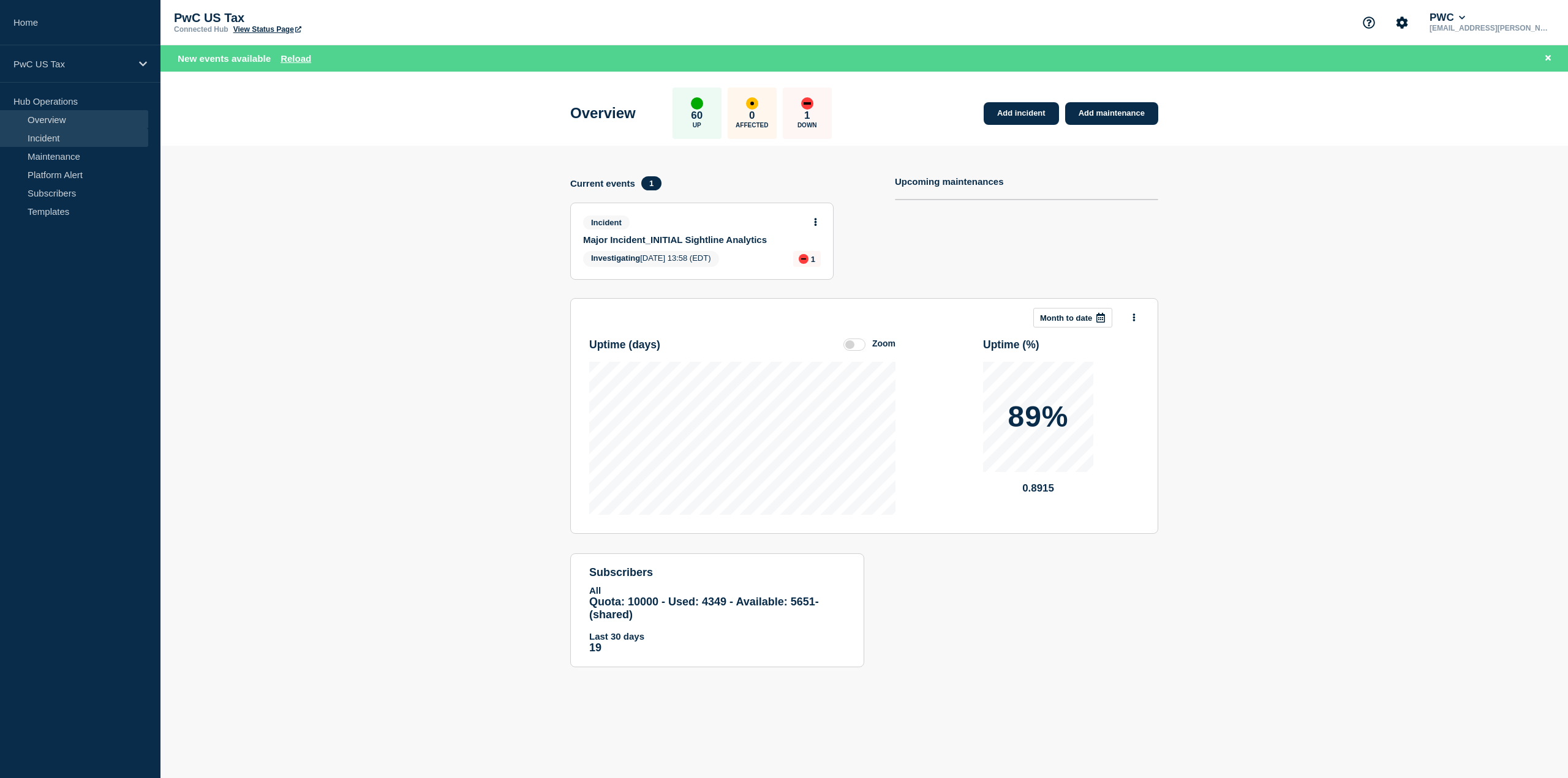
click at [42, 137] on link "Incident" at bounding box center [74, 137] width 148 height 18
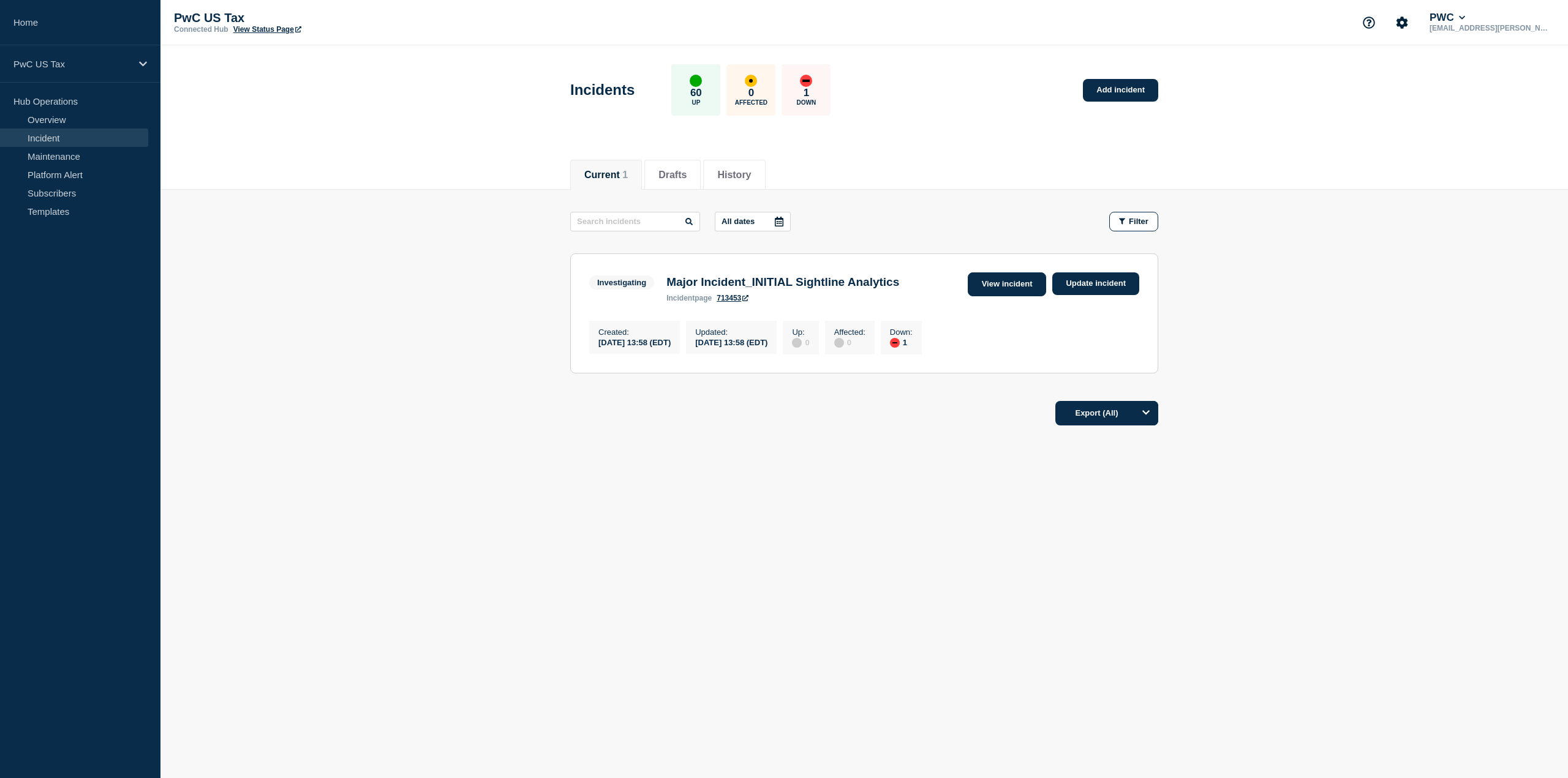
click at [998, 277] on link "View incident" at bounding box center [1007, 284] width 79 height 24
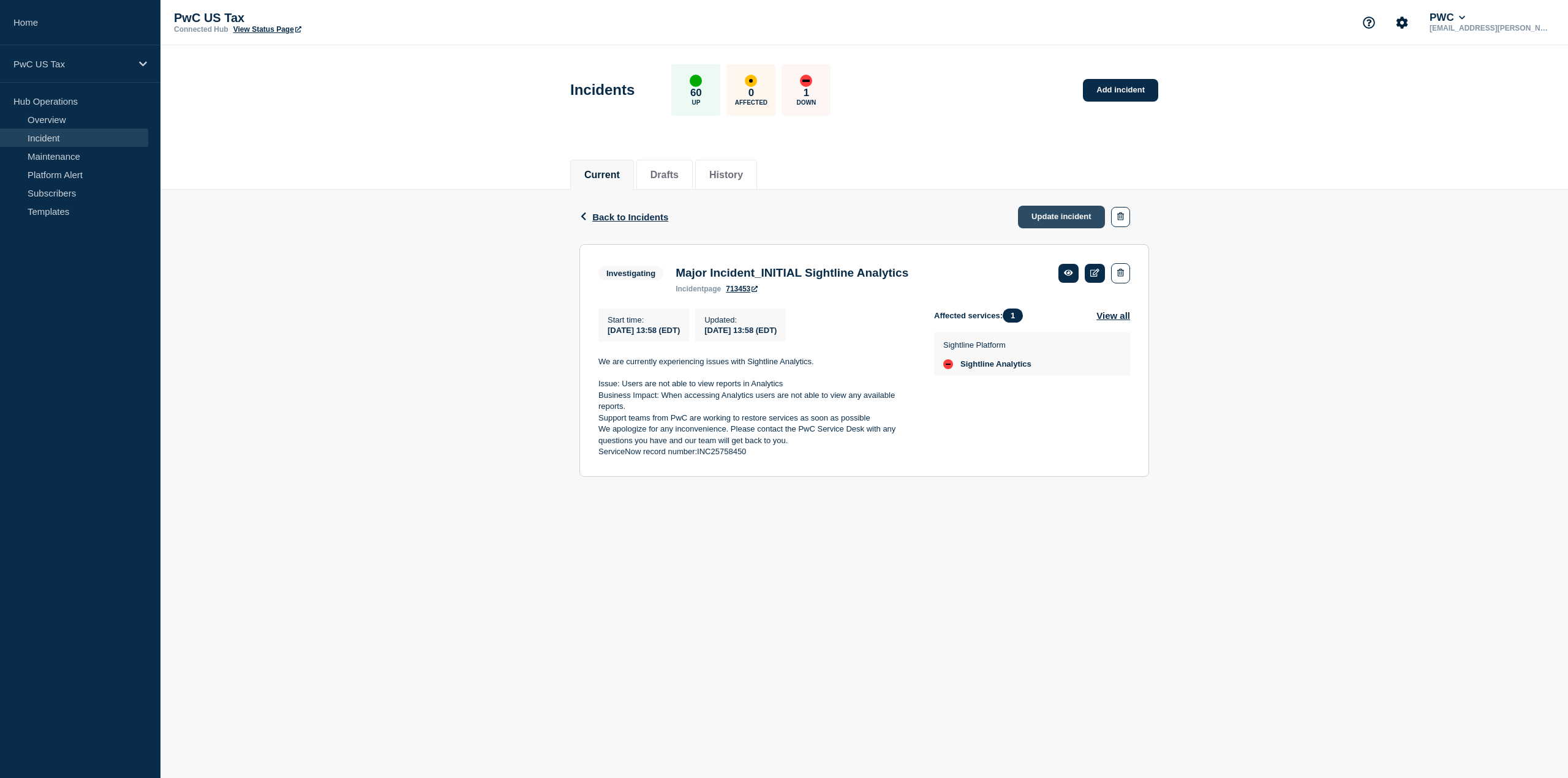
click at [1051, 214] on link "Update incident" at bounding box center [1061, 216] width 87 height 22
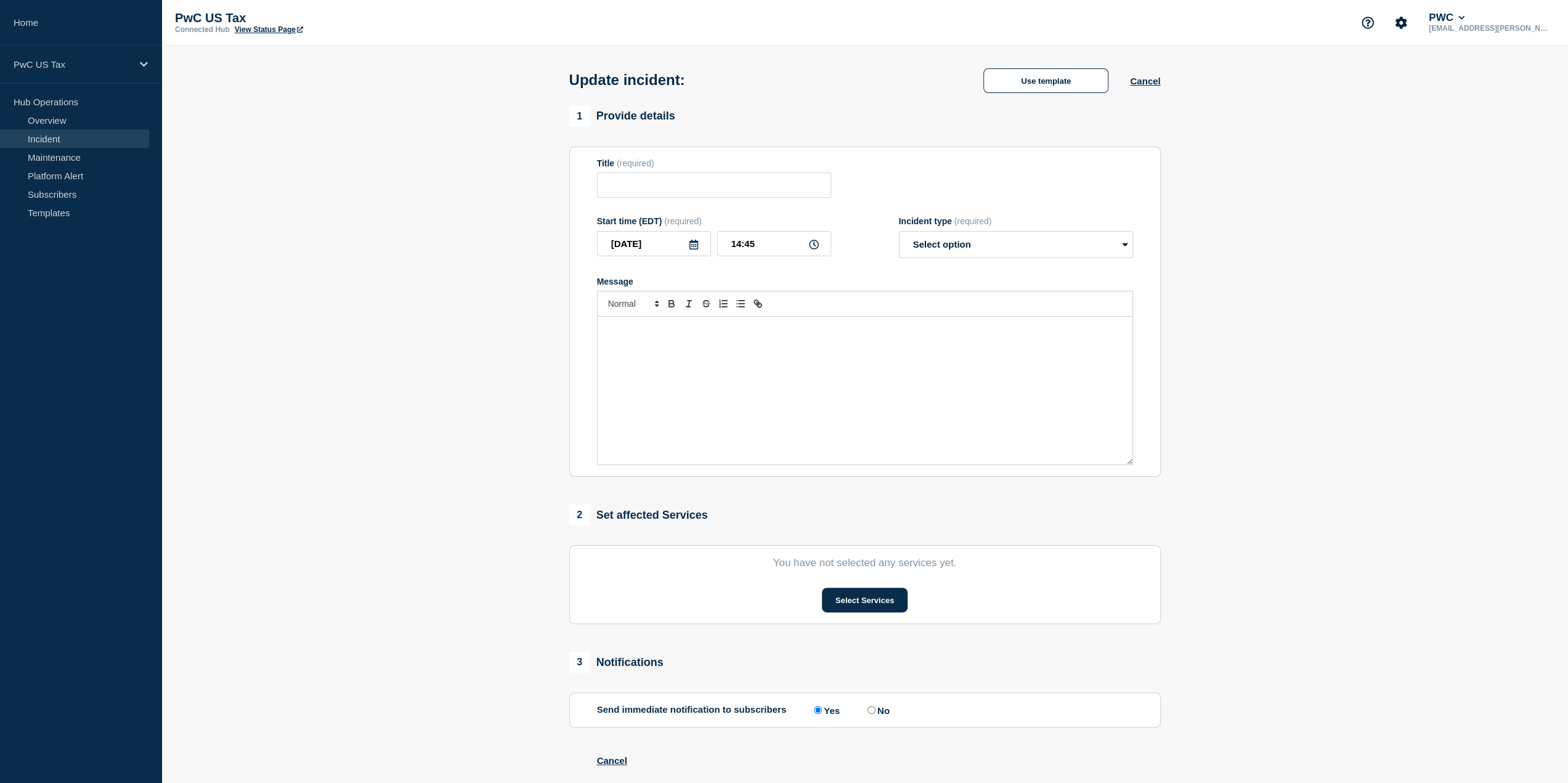
type input "Major Incident_INITIAL Sightline Analytics"
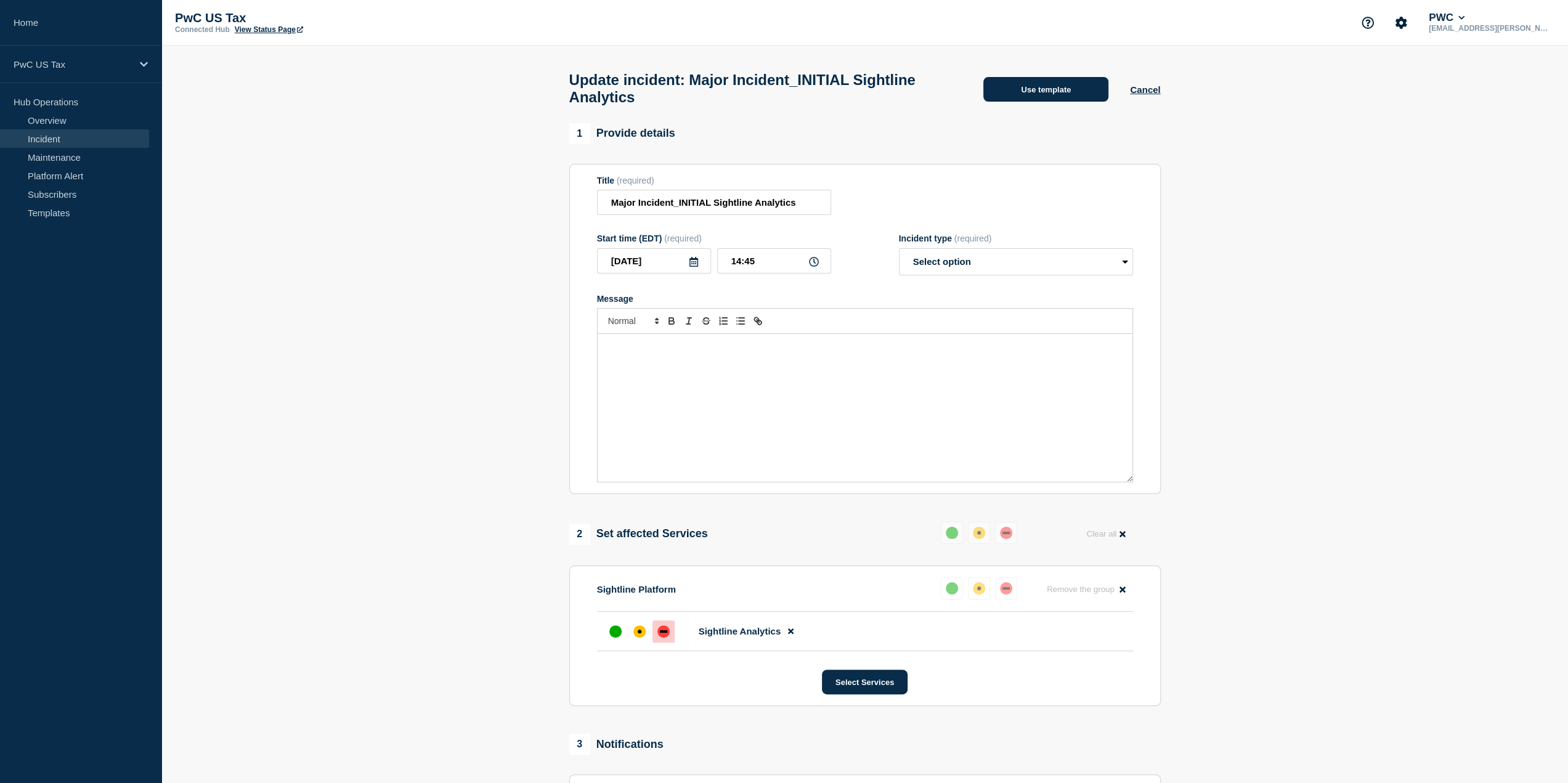
click at [1044, 96] on button "Use template" at bounding box center [1045, 89] width 125 height 24
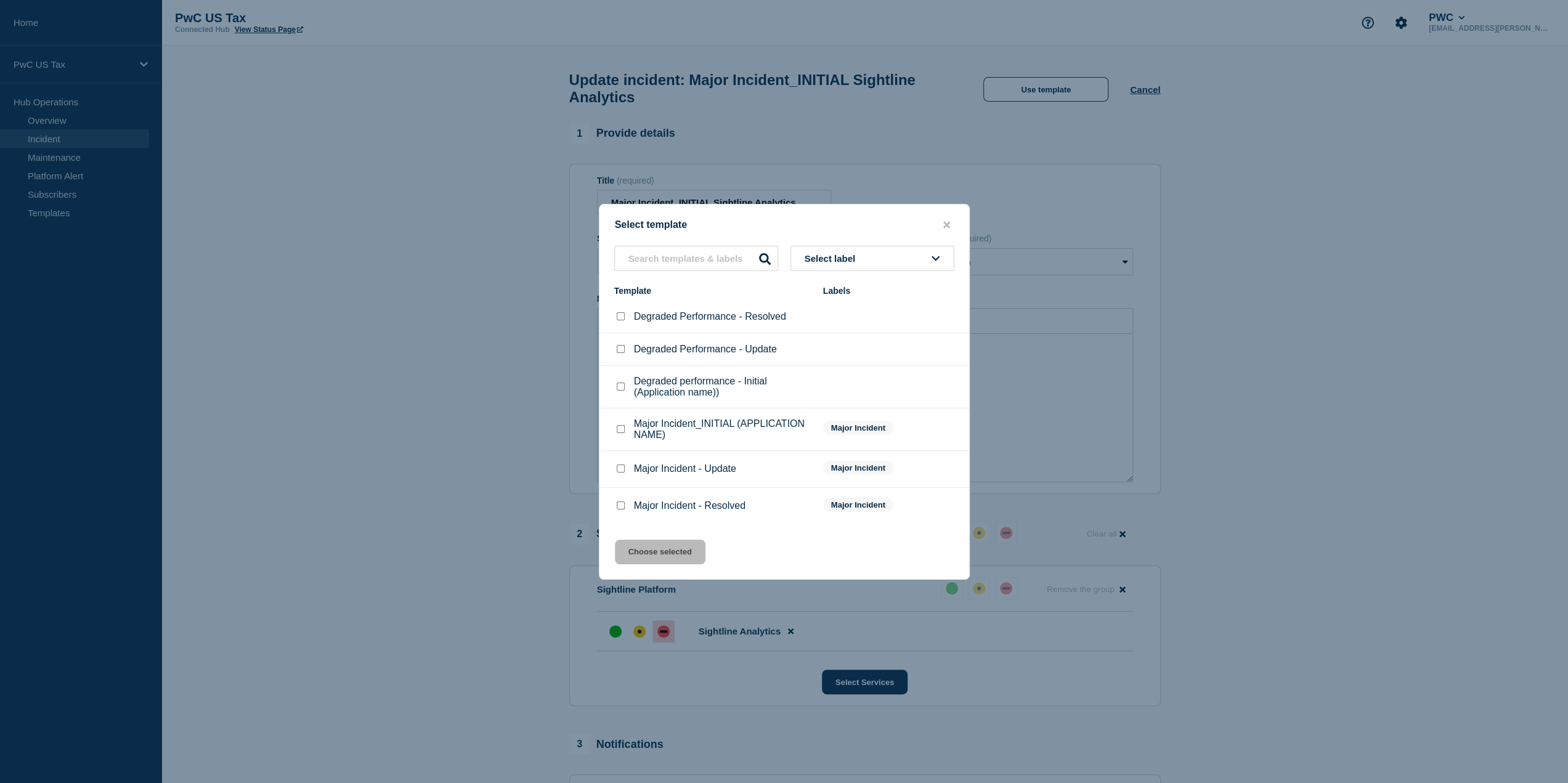
click at [619, 468] on input "Major Incident - Update checkbox" at bounding box center [620, 469] width 8 height 8
checkbox input "true"
click at [664, 554] on button "Choose selected" at bounding box center [660, 552] width 90 height 24
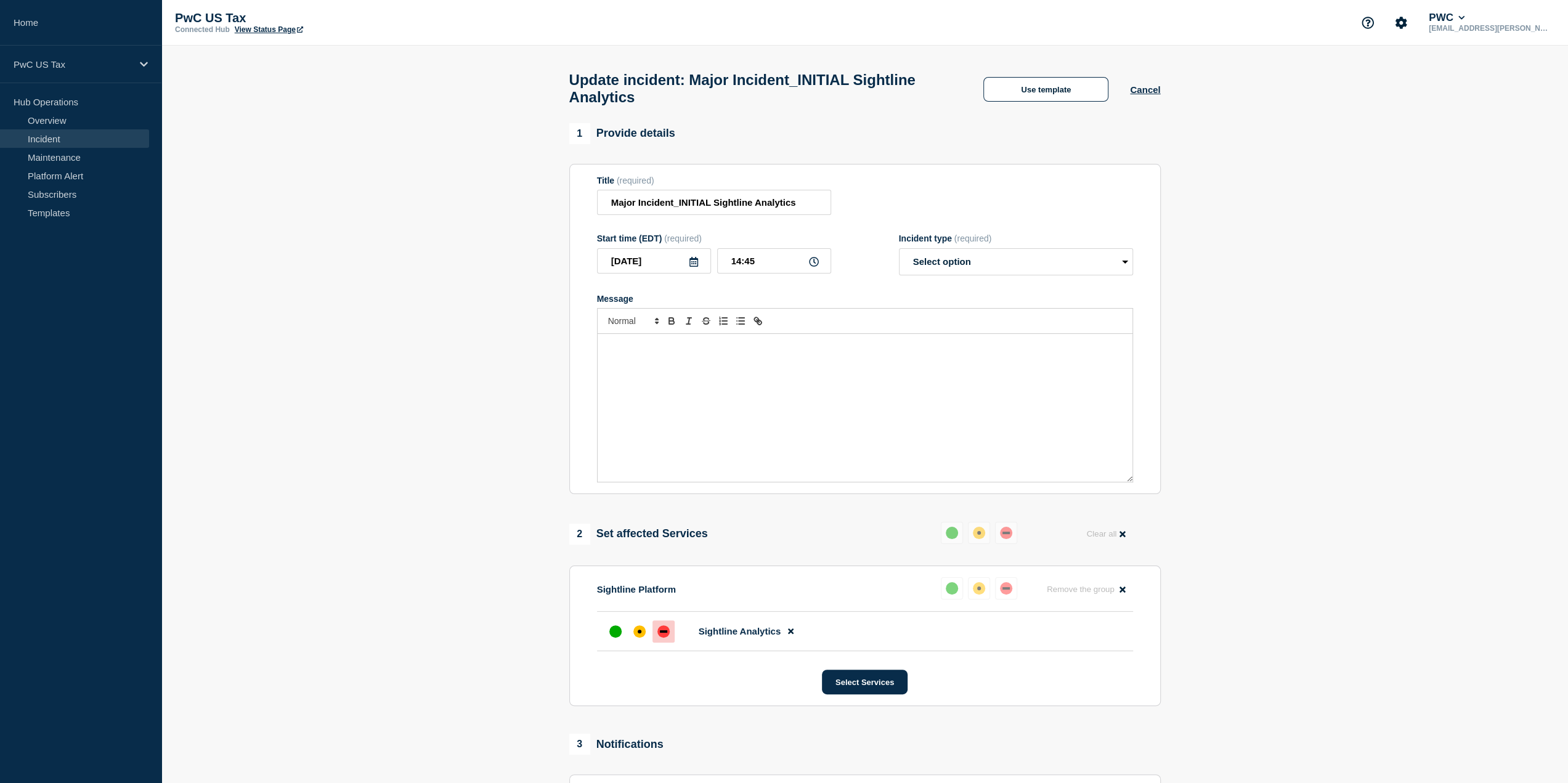
select select "identified"
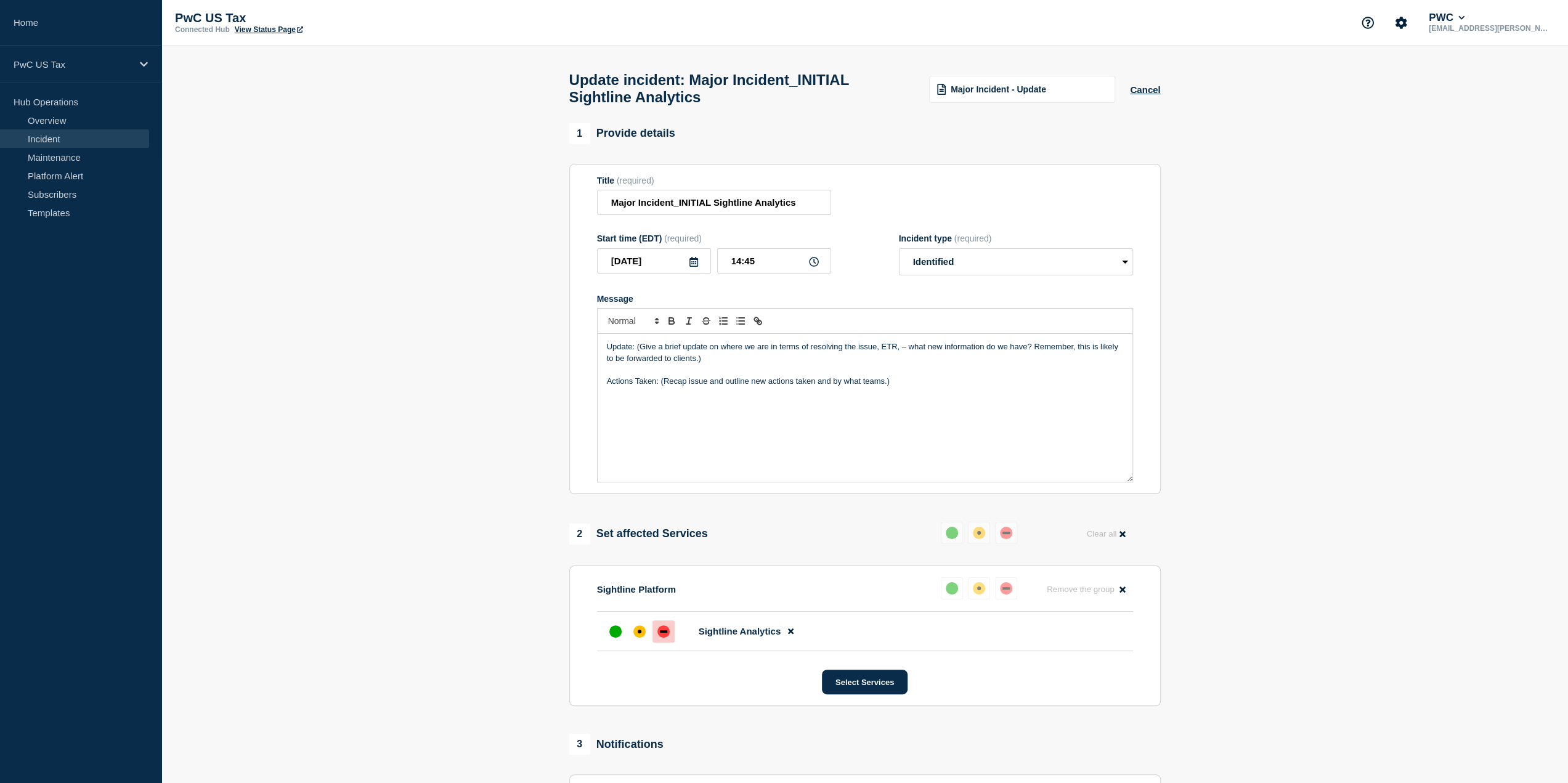
drag, startPoint x: 703, startPoint y: 368, endPoint x: 638, endPoint y: 353, distance: 66.7
click at [638, 353] on p "Update: (Give a brief update on where we are in terms of resolving the issue, E…" at bounding box center [865, 352] width 516 height 23
drag, startPoint x: 689, startPoint y: 354, endPoint x: 636, endPoint y: 352, distance: 53.0
click at [636, 352] on p "Update: e issue hied" at bounding box center [865, 347] width 516 height 11
drag, startPoint x: 893, startPoint y: 377, endPoint x: 659, endPoint y: 383, distance: 234.1
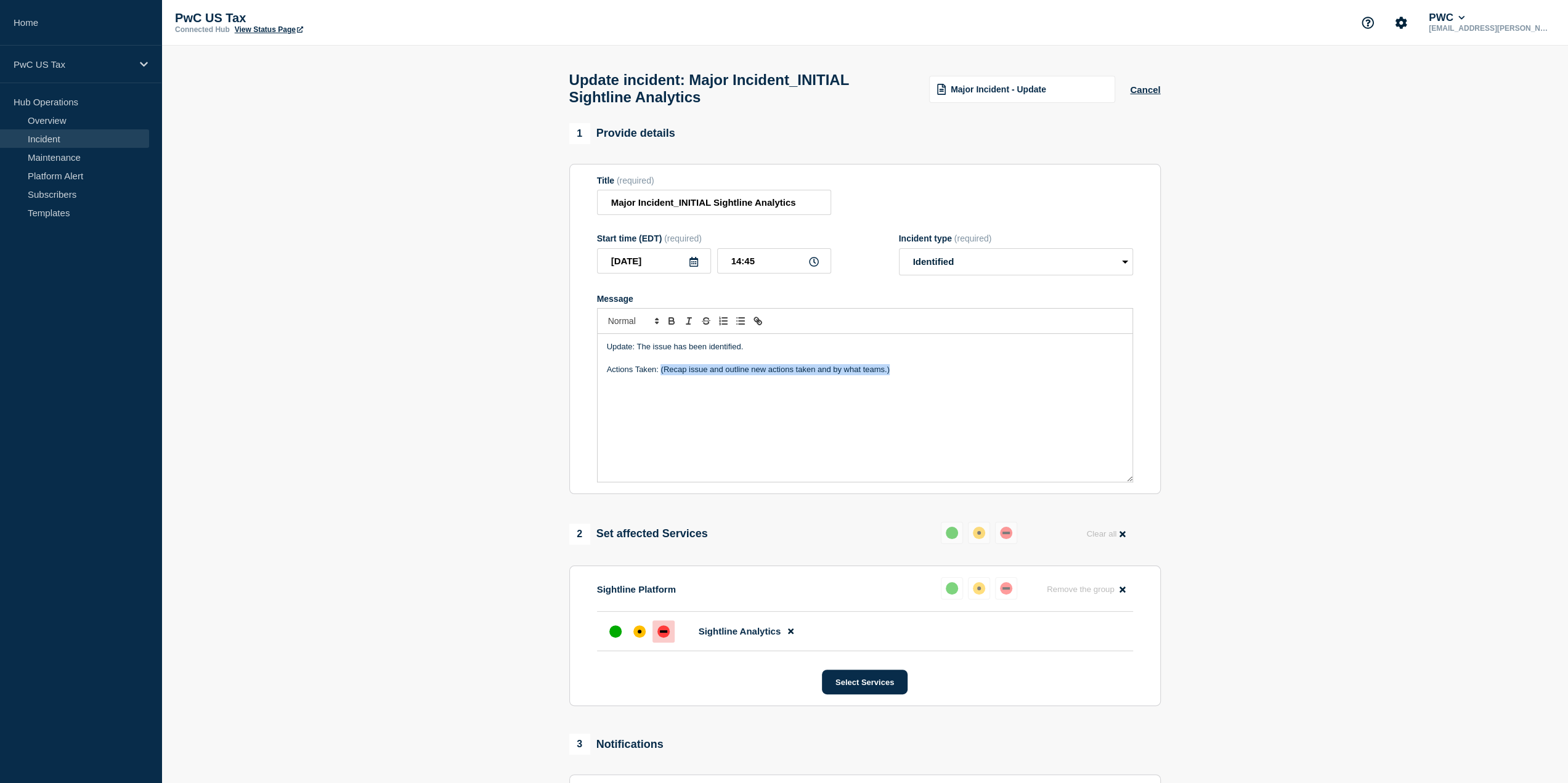
click at [659, 383] on div "Update: The issue has been identified. Actions Taken: (Recap issue and outline …" at bounding box center [865, 408] width 534 height 148
click at [1046, 374] on p "Actions Taken: PwC support has identified the issue and has performed the neces…" at bounding box center [865, 369] width 516 height 11
click at [1055, 376] on p "Actions Taken: PwC support has identified the issue and has performed the neces…" at bounding box center [865, 369] width 516 height 11
click at [1088, 374] on p "Actions Taken: PwC support has identified the issue and has performed the neces…" at bounding box center [865, 369] width 516 height 11
drag, startPoint x: 662, startPoint y: 371, endPoint x: 666, endPoint y: 395, distance: 24.3
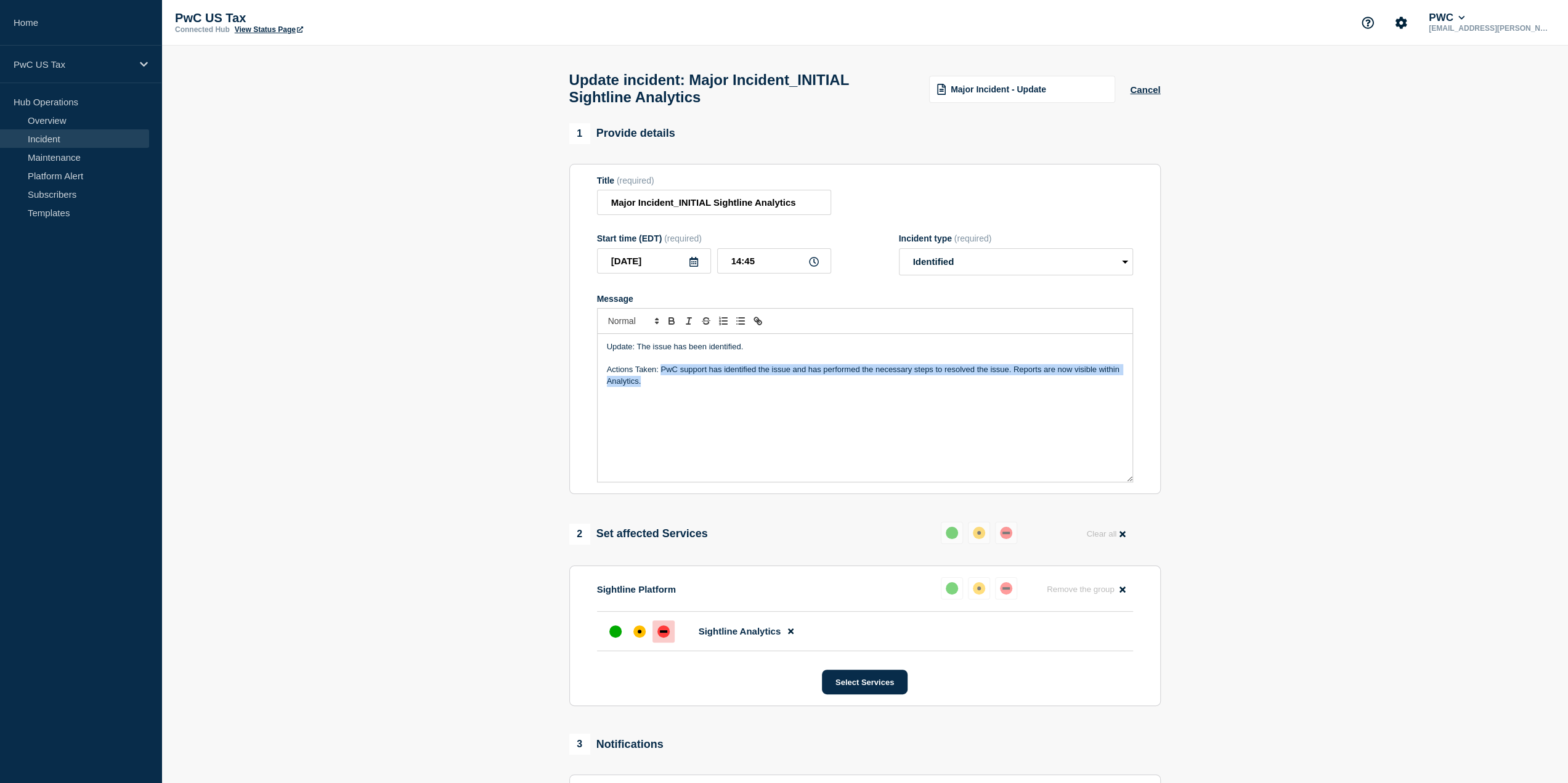
click at [666, 395] on div "Update: The issue has been identified. Actions Taken: PwC support has identifie…" at bounding box center [865, 408] width 534 height 148
copy p "PwC support has identified the issue and has performed the necessary steps to r…"
click at [670, 387] on p "Actions Taken: PwC support has identified the issue and has performed the neces…" at bounding box center [865, 375] width 516 height 23
drag, startPoint x: 661, startPoint y: 375, endPoint x: 669, endPoint y: 394, distance: 20.6
click at [669, 394] on div "Update: The issue has been identified. Actions Taken: PwC support has identifie…" at bounding box center [865, 408] width 534 height 148
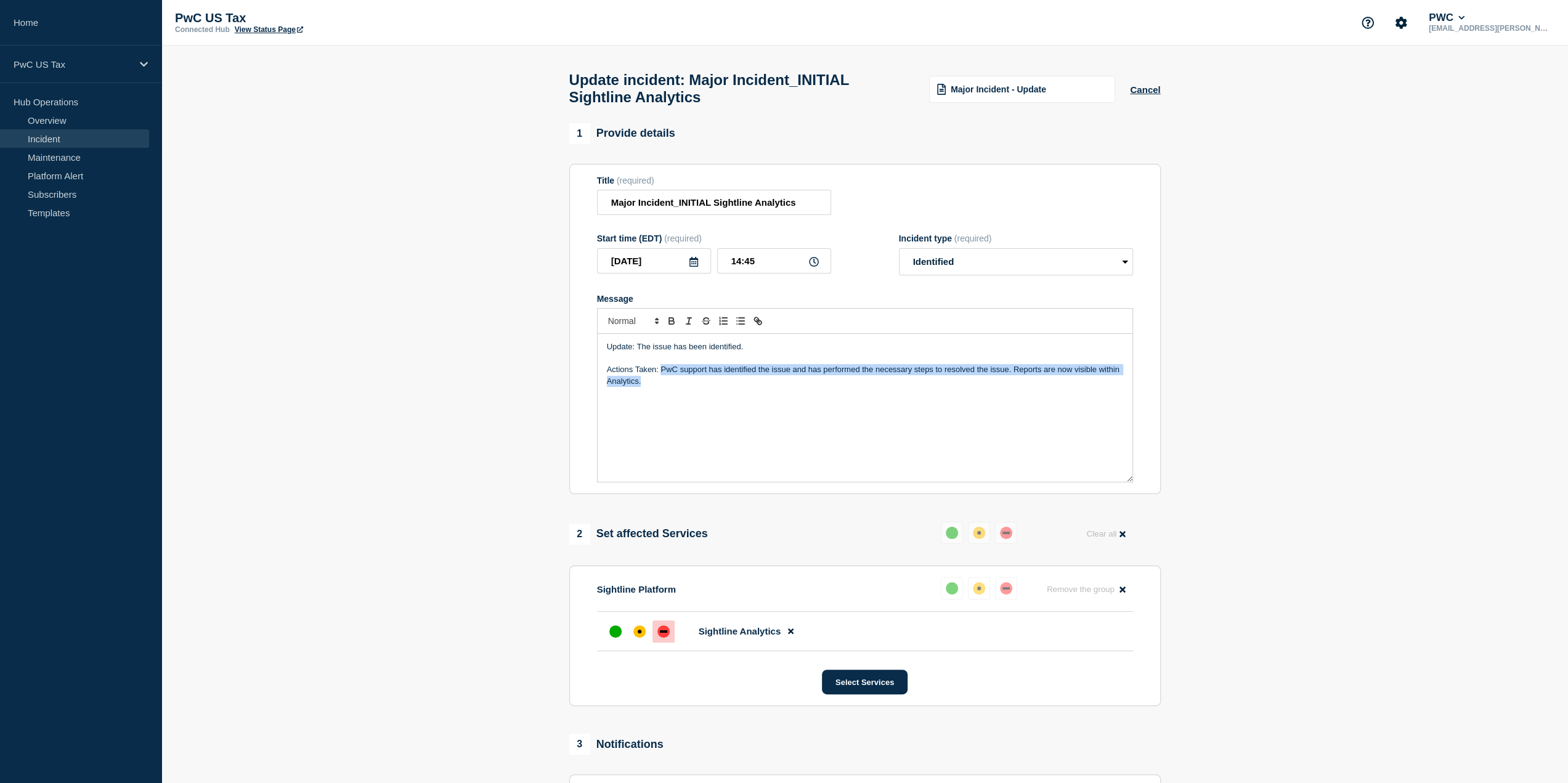
click at [655, 387] on p "Actions Taken: PwC support has identified the issue and has performed the neces…" at bounding box center [865, 375] width 516 height 23
drag, startPoint x: 661, startPoint y: 376, endPoint x: 668, endPoint y: 391, distance: 16.6
click at [668, 387] on p "Actions Taken: PwC support has identified the issue and has performed the neces…" at bounding box center [865, 375] width 516 height 23
click at [636, 638] on div "affected" at bounding box center [639, 632] width 13 height 13
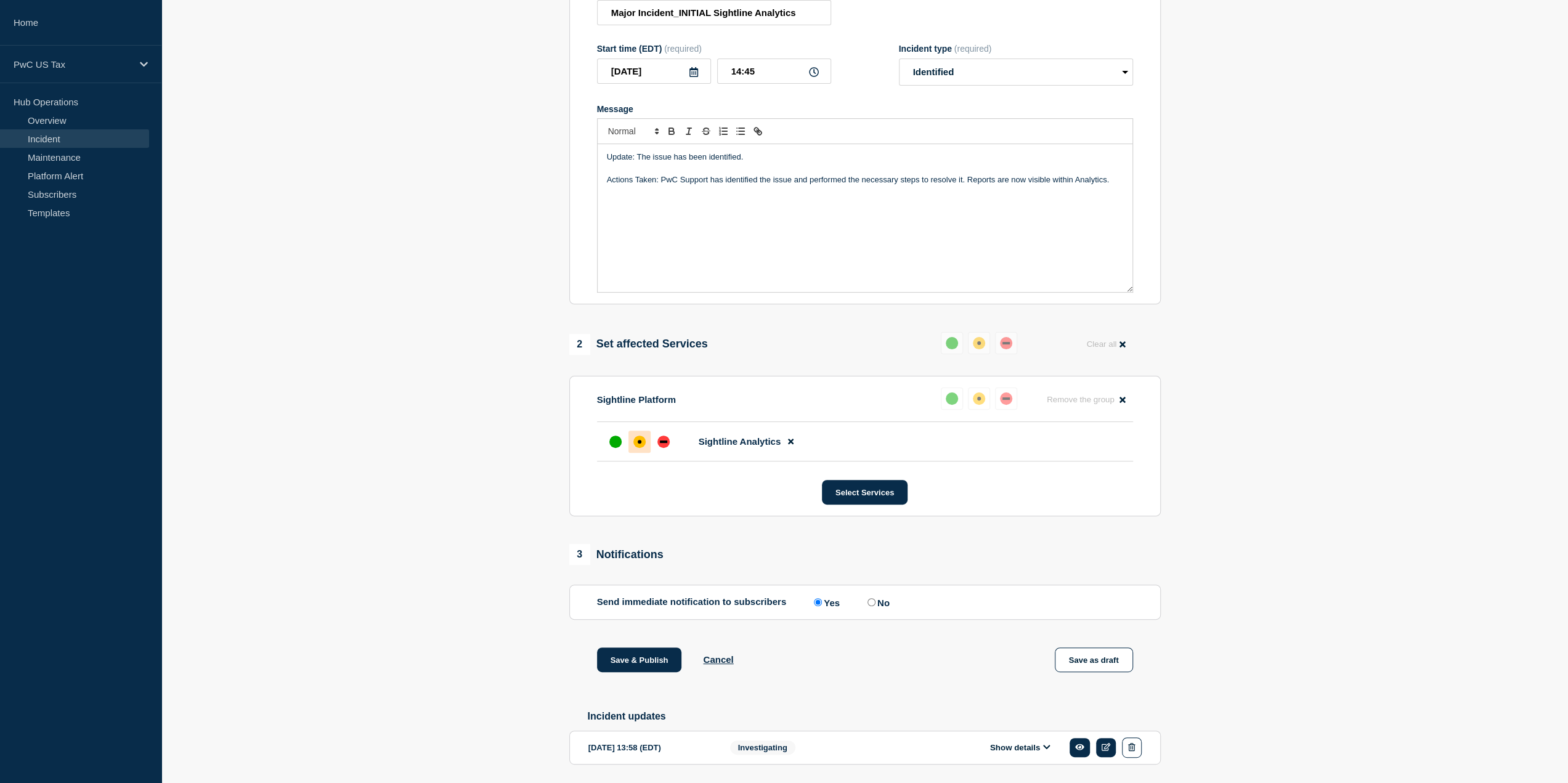
scroll to position [236, 0]
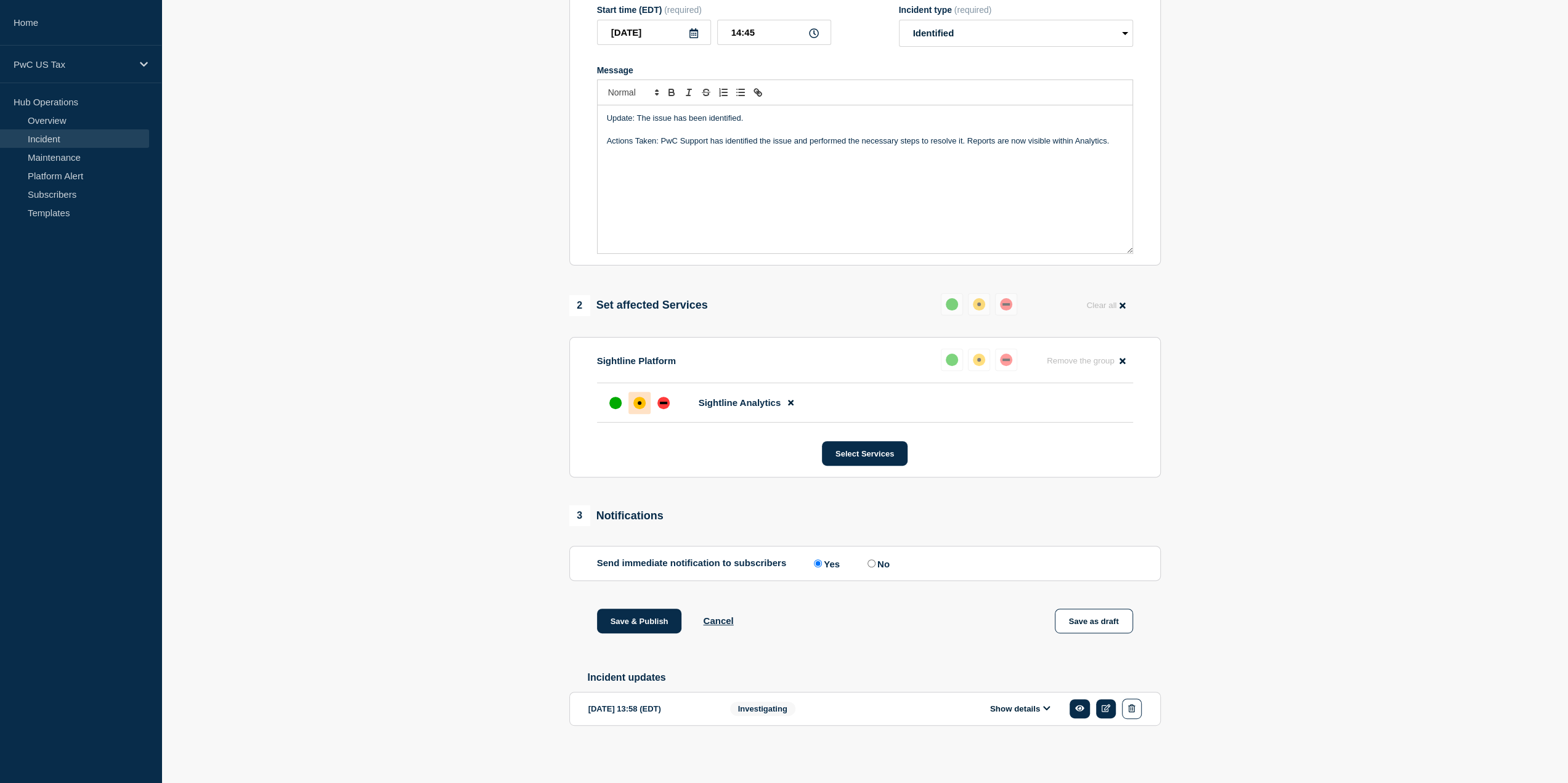
click at [870, 560] on input "No" at bounding box center [871, 564] width 8 height 8
radio input "true"
radio input "false"
click at [769, 31] on input "14:45" at bounding box center [774, 33] width 114 height 25
type input "14:35"
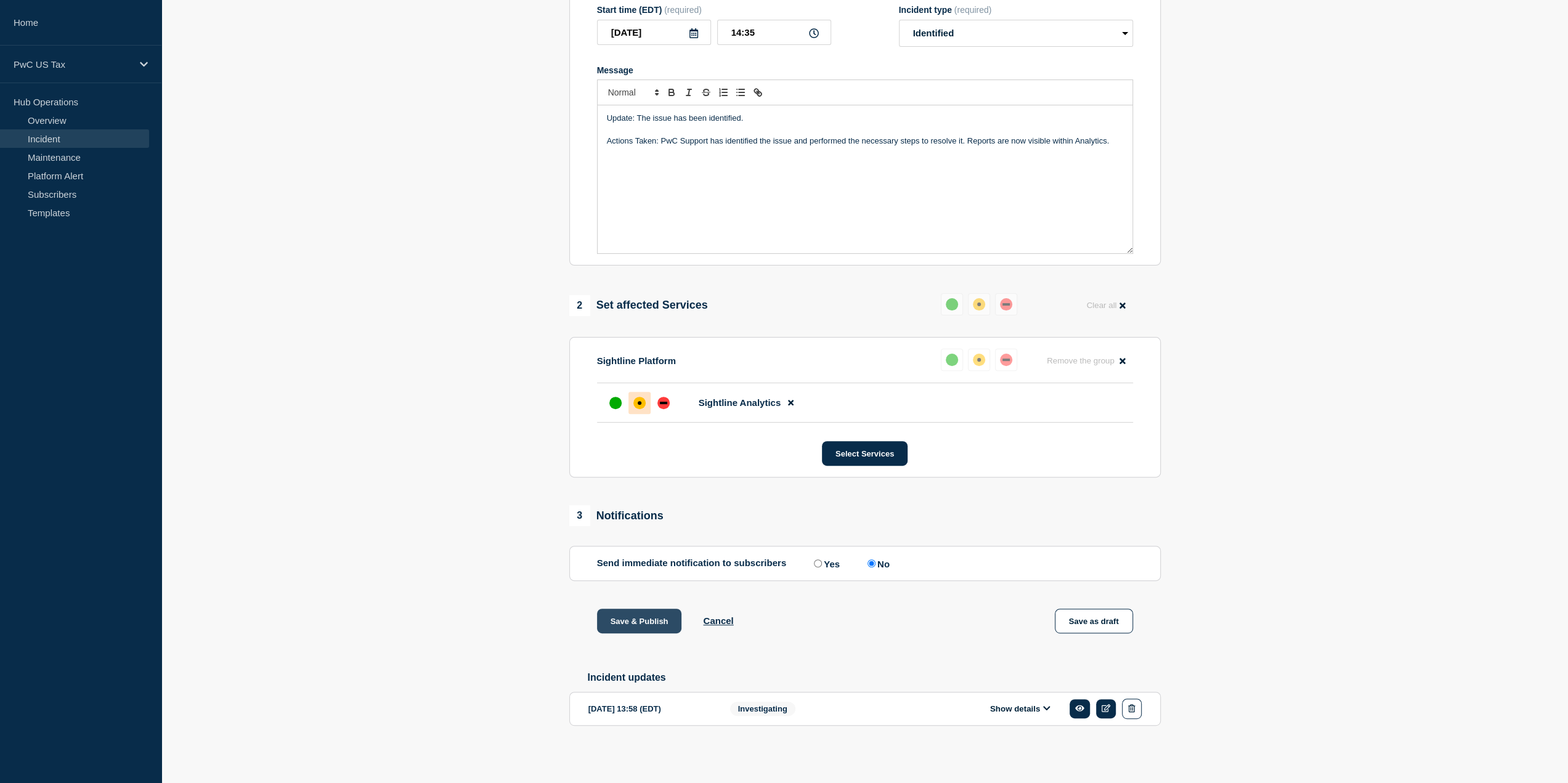
click at [648, 620] on button "Save & Publish" at bounding box center [639, 620] width 85 height 24
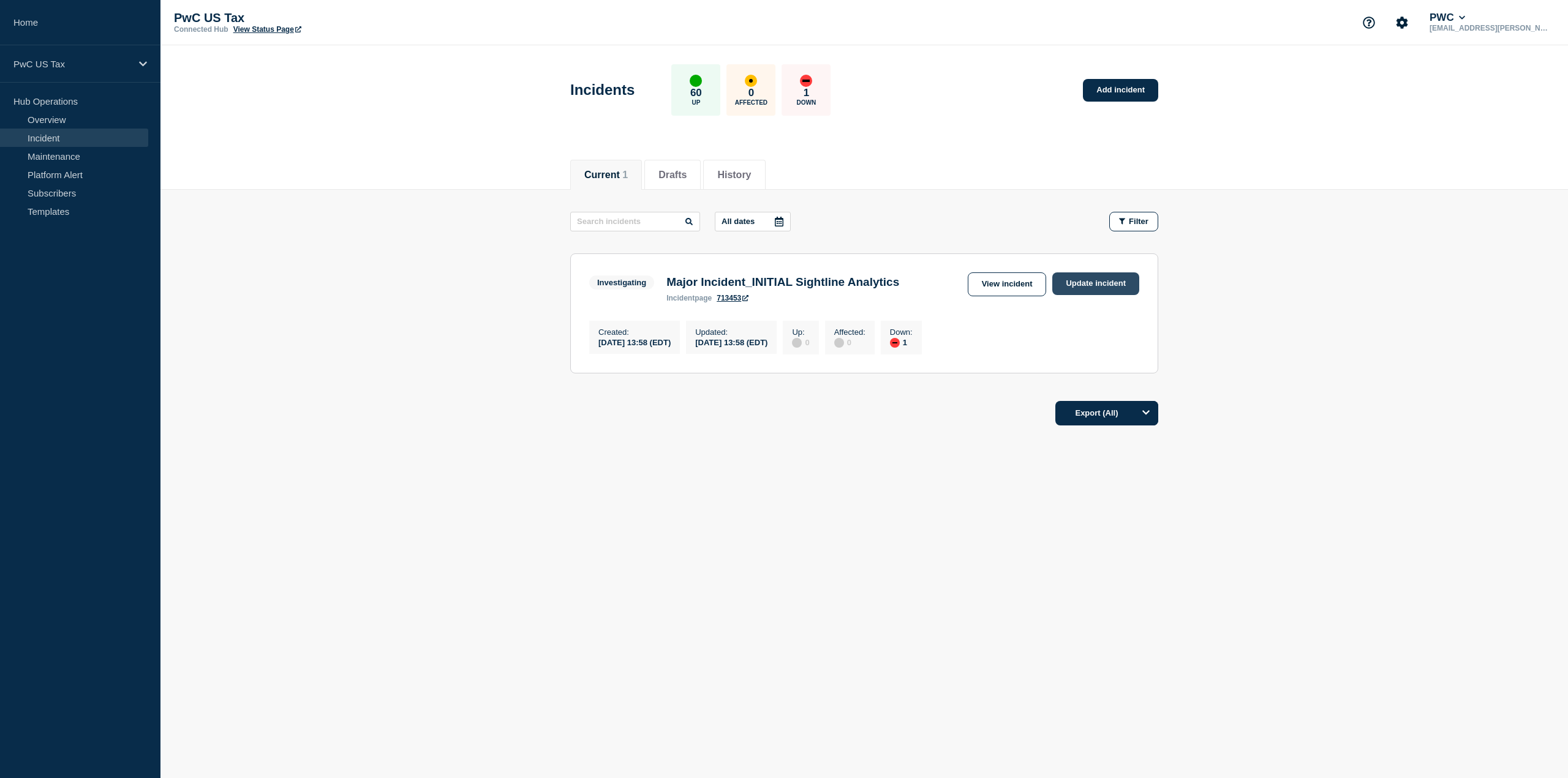
click at [1100, 280] on link "Update incident" at bounding box center [1095, 284] width 87 height 22
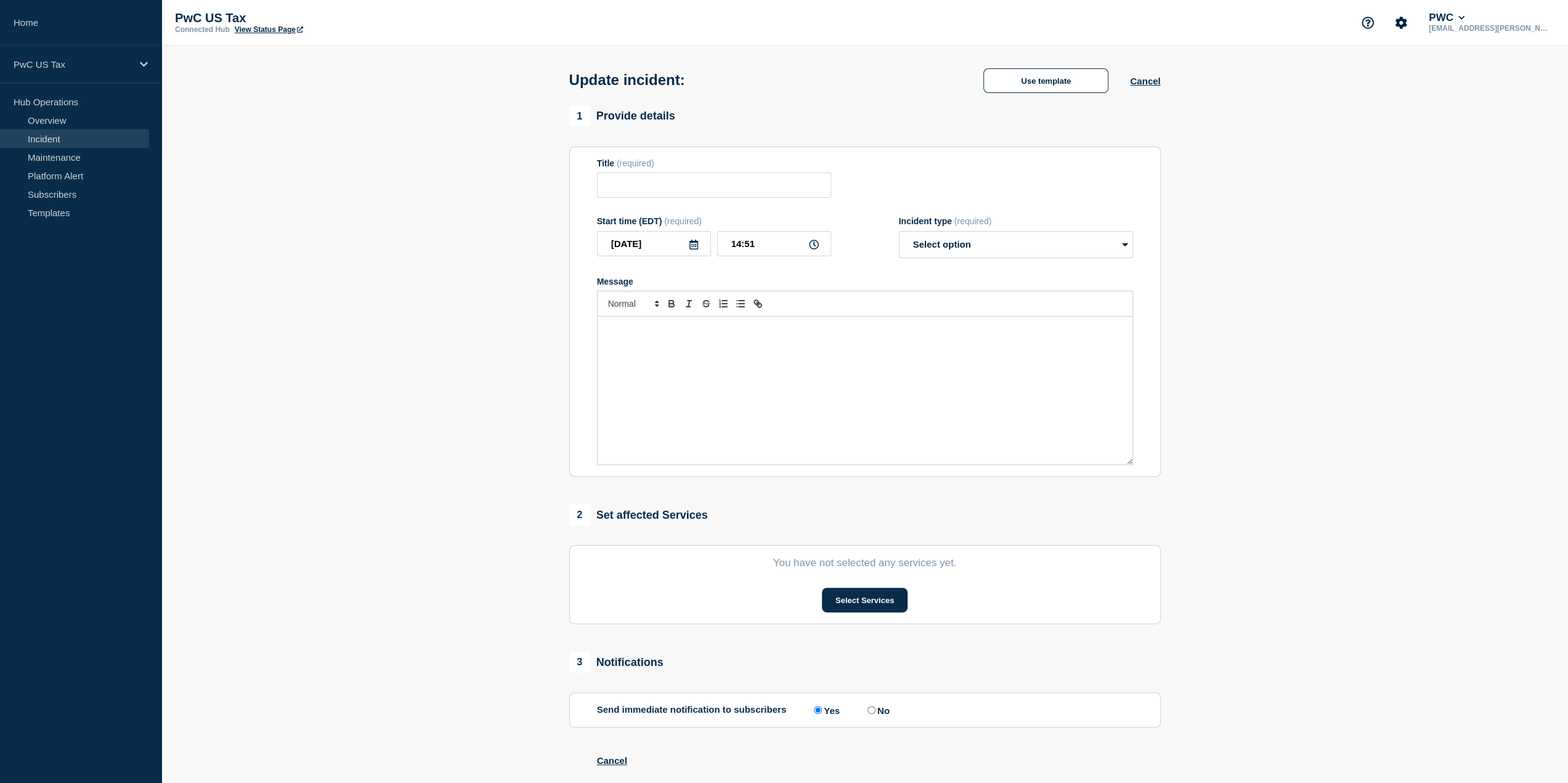
type input "Major Incident_INITIAL Sightline Analytics"
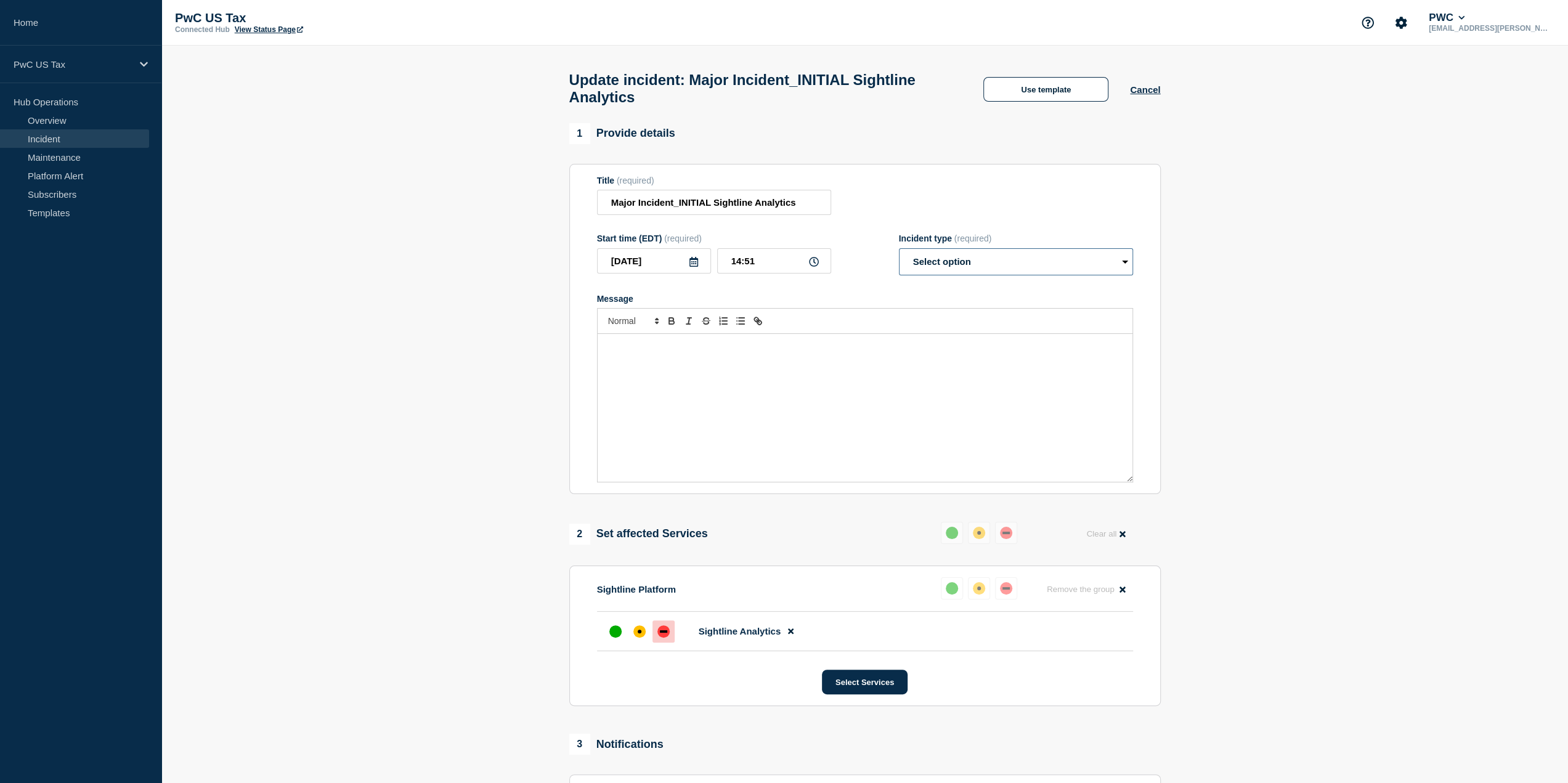
click at [1011, 272] on select "Select option Investigating Identified Monitoring Resolved" at bounding box center [1016, 262] width 234 height 27
click at [1101, 153] on div "1 Provide details Title (required) Major Incident_INITIAL Sightline Analytics S…" at bounding box center [865, 308] width 591 height 371
click at [1073, 92] on button "Use template" at bounding box center [1045, 89] width 125 height 24
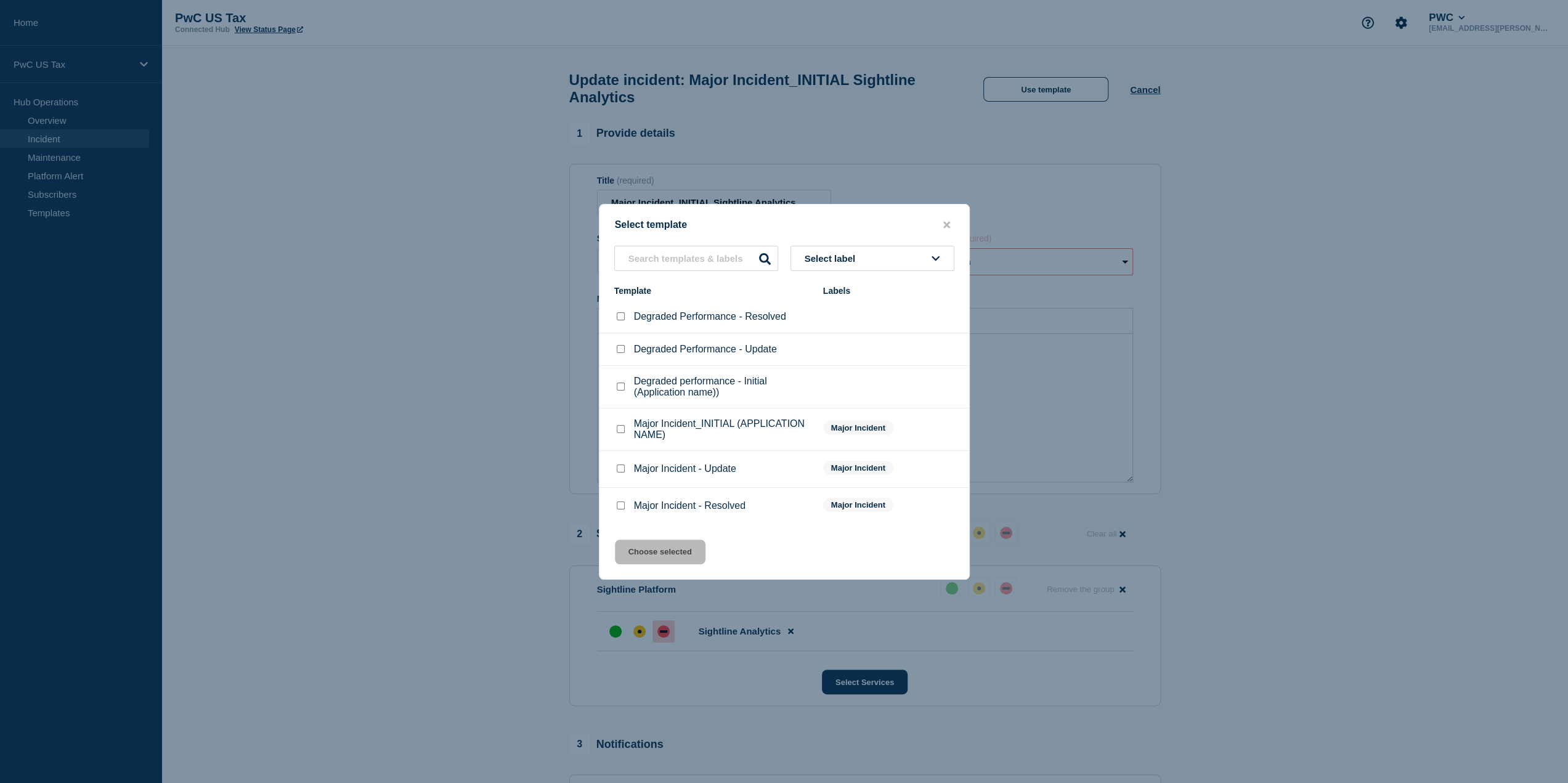
click at [619, 507] on input "Major Incident - Resolved checkbox" at bounding box center [620, 505] width 8 height 8
checkbox input "true"
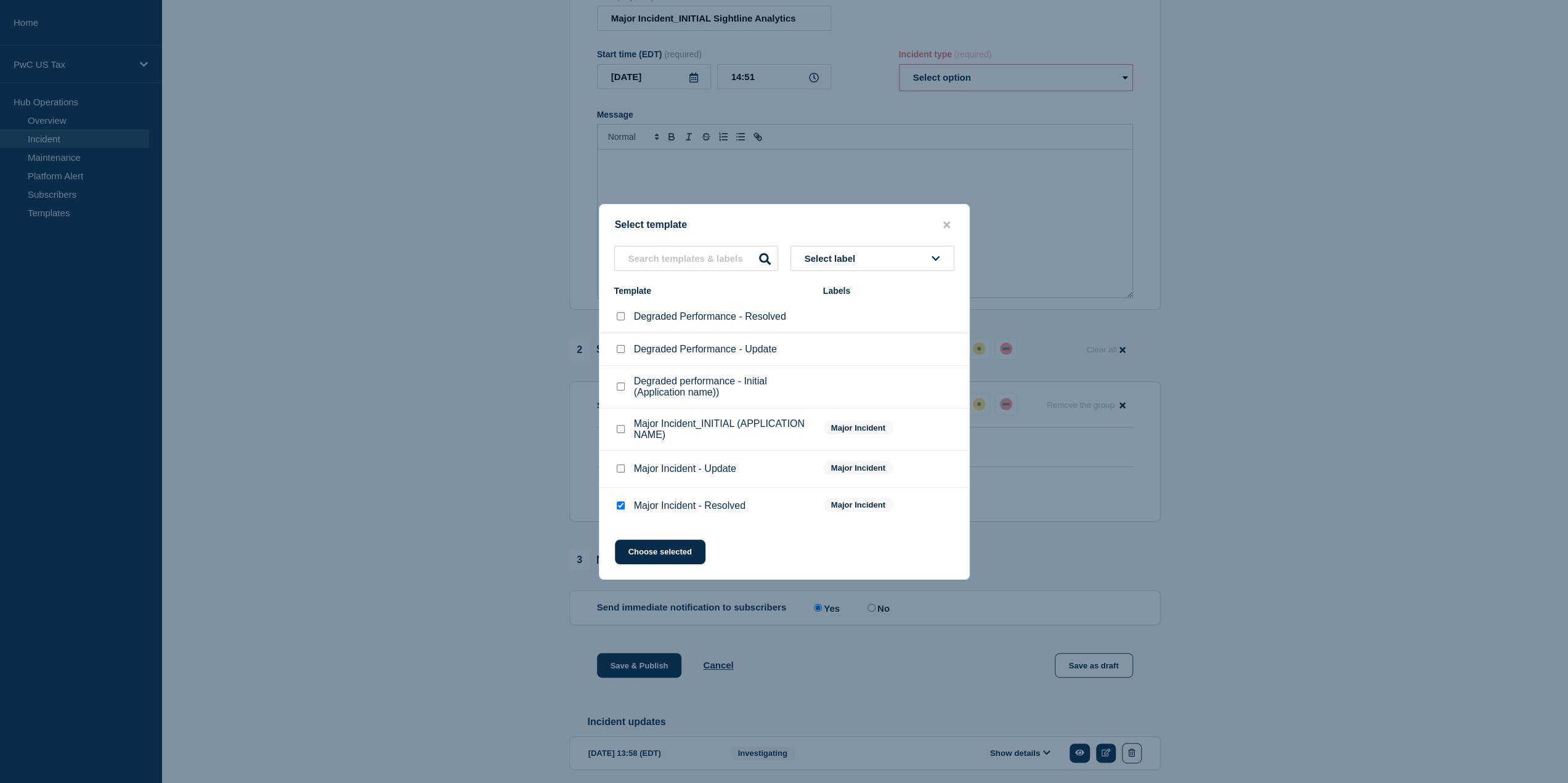
scroll to position [185, 0]
click at [662, 555] on button "Choose selected" at bounding box center [660, 552] width 90 height 24
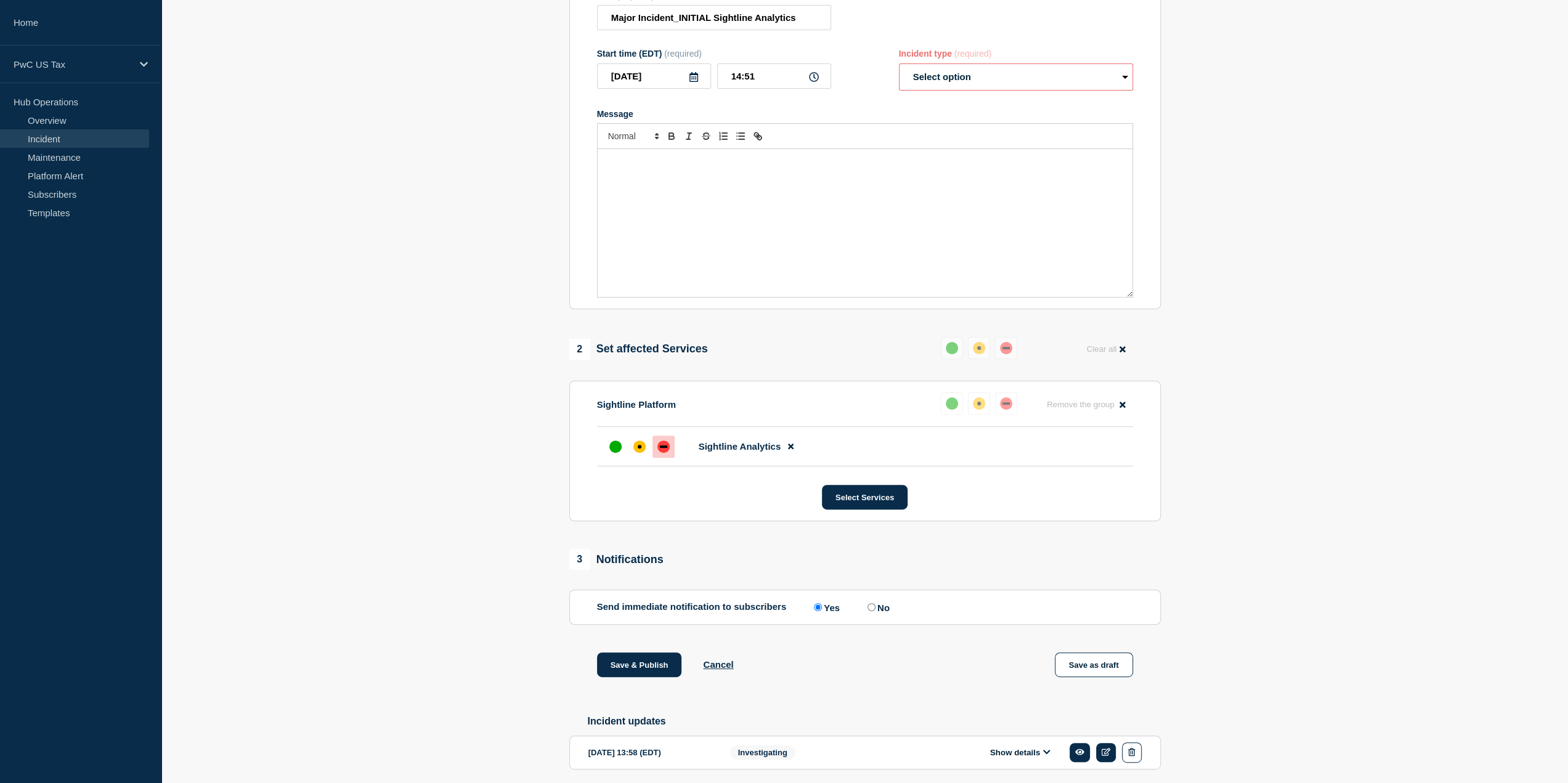
select select "resolved"
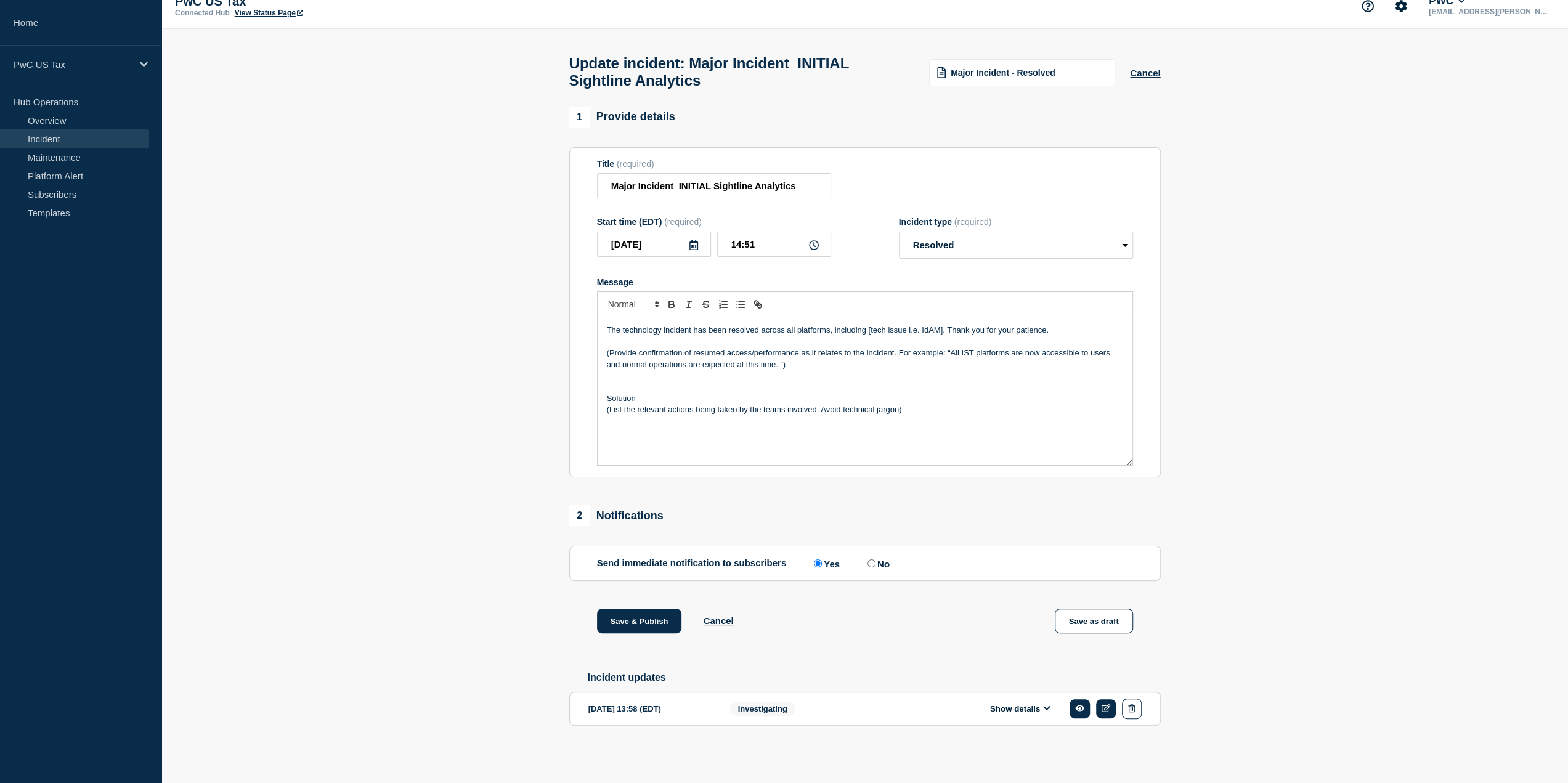
scroll to position [24, 0]
click at [362, 278] on section "1 Provide details Title (required) Major Incident_INITIAL Sightline Analytics S…" at bounding box center [865, 435] width 1406 height 658
click at [536, 247] on section "1 Provide details Title (required) Major Incident_INITIAL Sightline Analytics S…" at bounding box center [865, 435] width 1406 height 658
click at [762, 244] on input "14:51" at bounding box center [774, 245] width 114 height 25
type input "14:35"
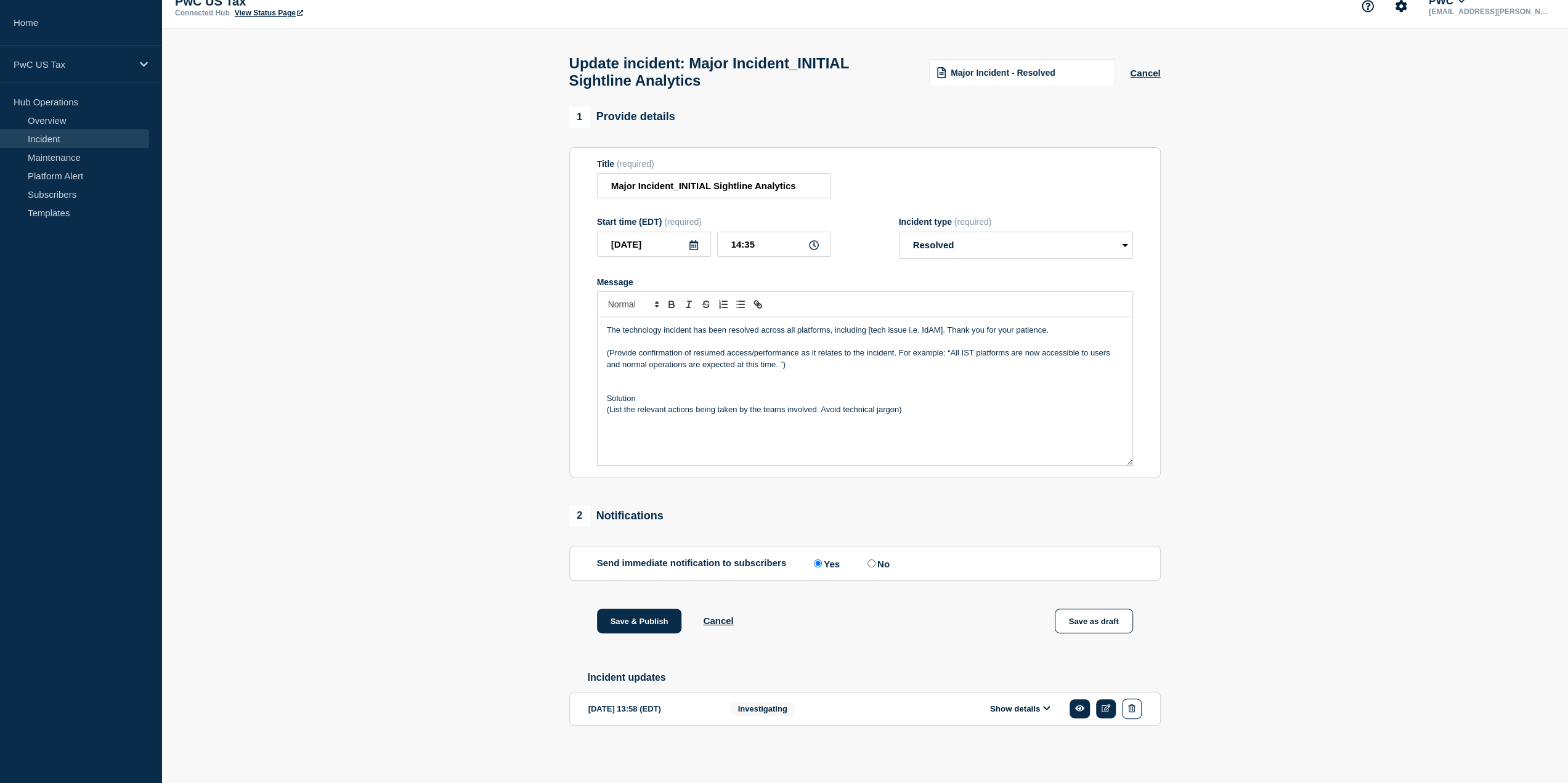
click at [1275, 252] on section "1 Provide details Title (required) Major Incident_INITIAL Sightline Analytics S…" at bounding box center [865, 435] width 1406 height 658
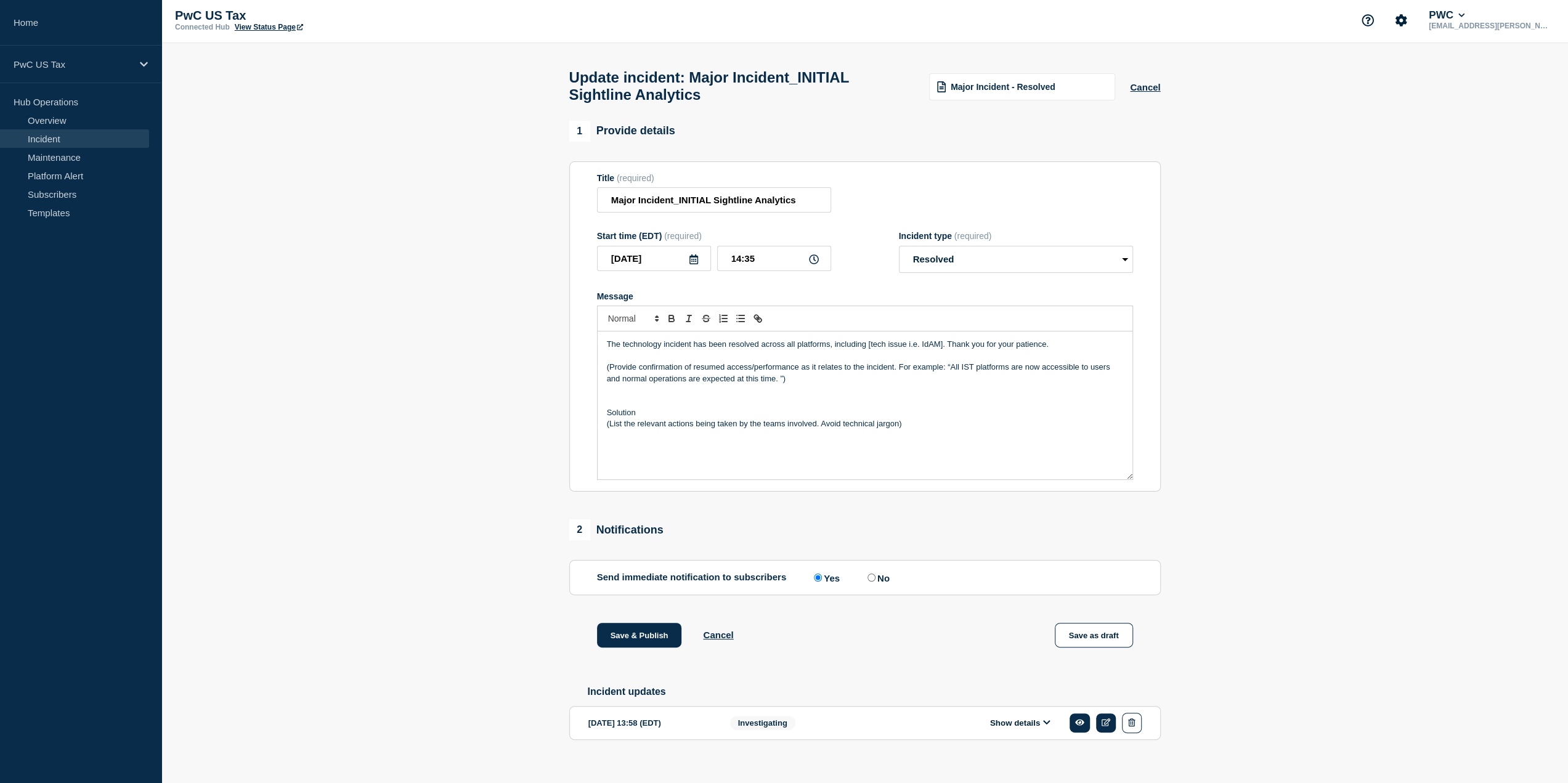
scroll to position [0, 0]
drag, startPoint x: 943, startPoint y: 354, endPoint x: 933, endPoint y: 357, distance: 10.4
click at [919, 352] on p "The technology incident has been resolved across all platforms, including [tech…" at bounding box center [865, 347] width 516 height 11
click at [961, 364] on p "Message" at bounding box center [865, 359] width 516 height 11
drag, startPoint x: 942, startPoint y: 354, endPoint x: 868, endPoint y: 355, distance: 74.0
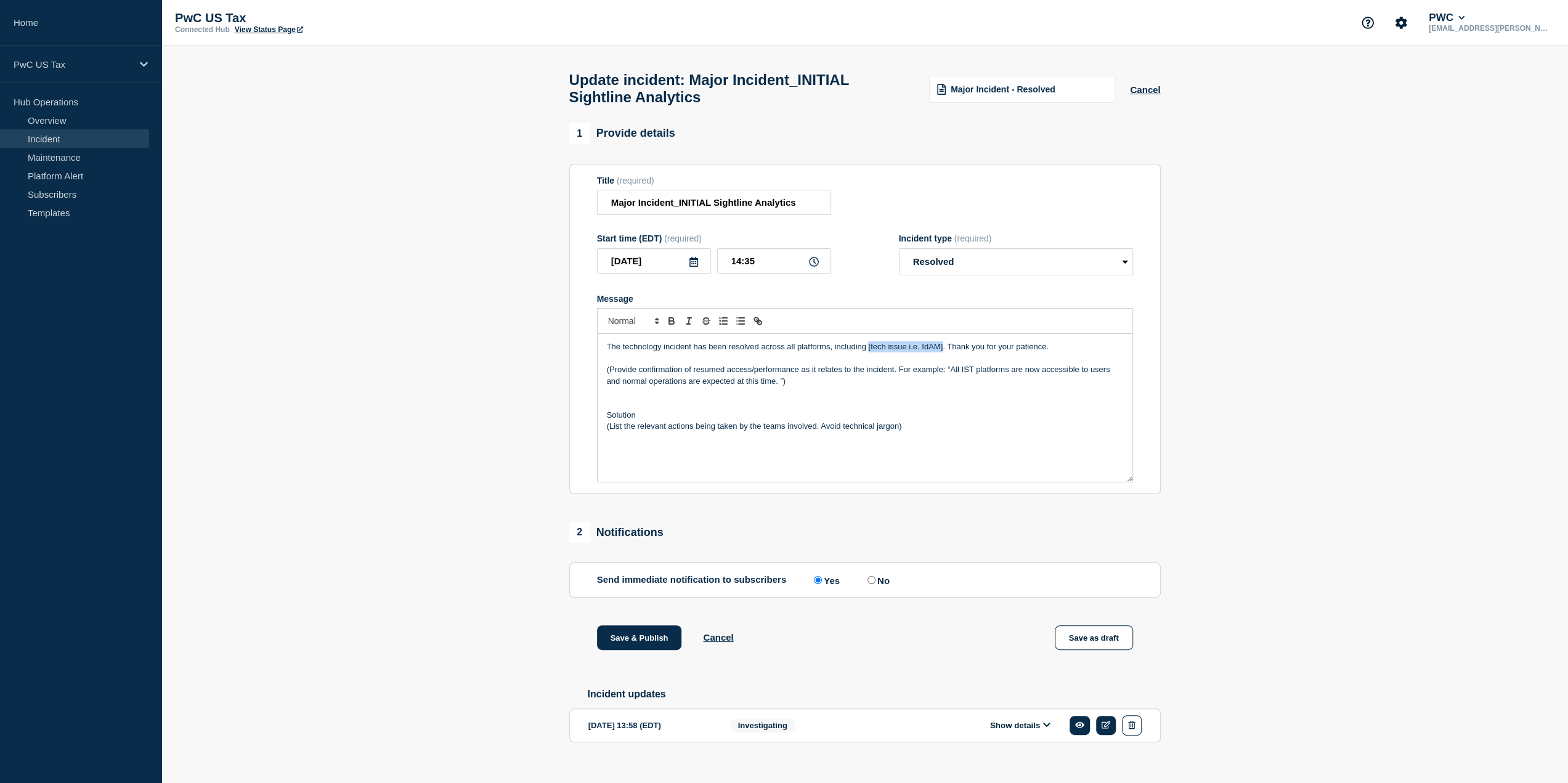
click at [868, 352] on p "The technology incident has been resolved across all platforms, including [tech…" at bounding box center [865, 347] width 516 height 11
drag, startPoint x: 1008, startPoint y: 376, endPoint x: 960, endPoint y: 373, distance: 48.1
click at [960, 373] on p "(Provide confirmation of resumed access/performance as it relates to the incide…" at bounding box center [865, 375] width 516 height 23
drag, startPoint x: 950, startPoint y: 373, endPoint x: 598, endPoint y: 374, distance: 352.0
click at [598, 374] on div "The technology incident has been resolved across all platforms, including Sight…" at bounding box center [865, 408] width 534 height 148
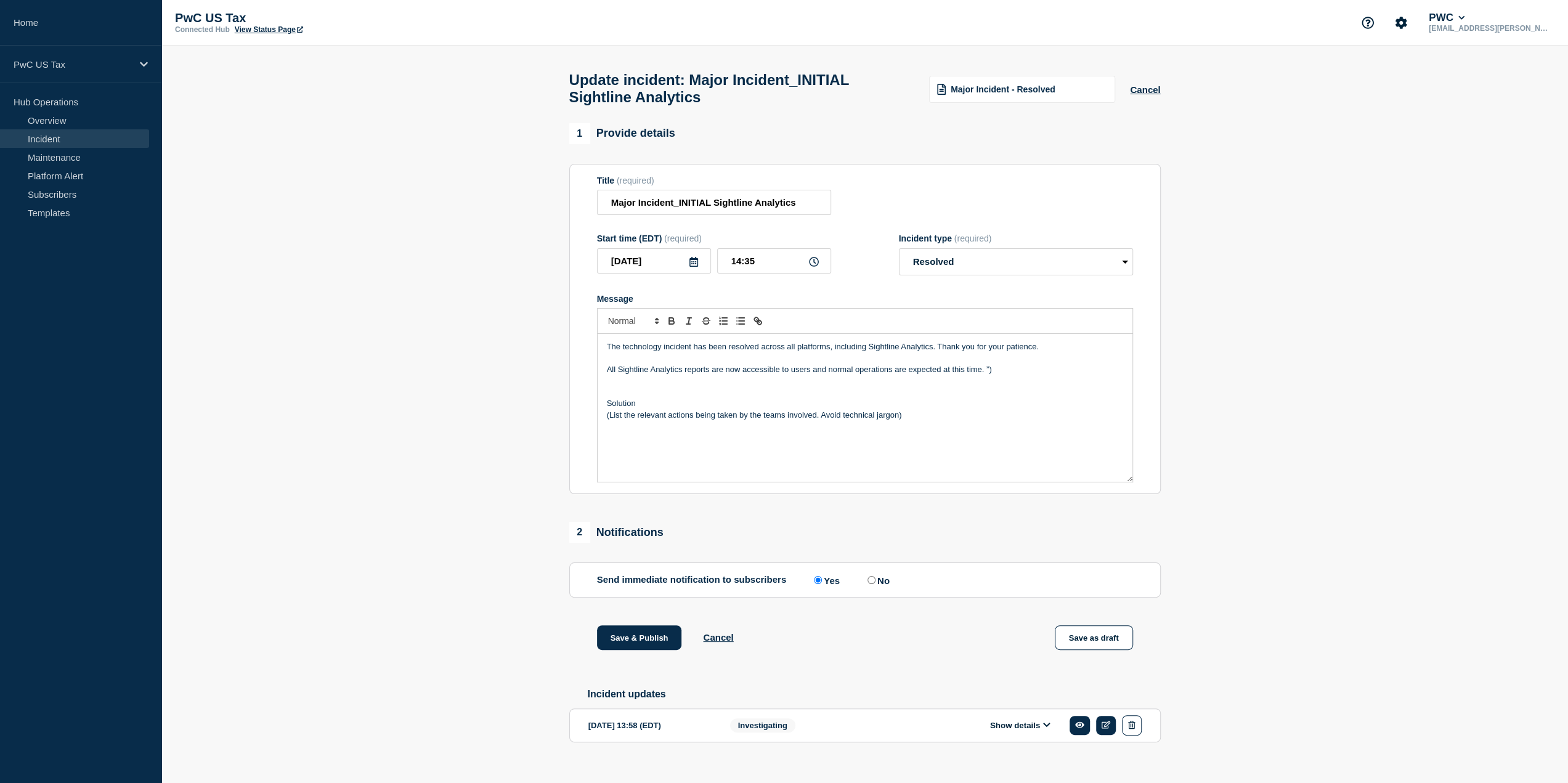
click at [997, 364] on p "Message" at bounding box center [865, 359] width 516 height 11
click at [997, 376] on p "All Sightline Analytics reports are now accessible to users and normal operatio…" at bounding box center [865, 369] width 516 height 11
drag, startPoint x: 903, startPoint y: 421, endPoint x: 590, endPoint y: 430, distance: 313.1
click at [590, 430] on section "Title (required) Major Incident_INITIAL Sightline Analytics Start time (EDT) (r…" at bounding box center [865, 330] width 591 height 331
click at [702, 420] on p "PwC Support identified the permission issue causing the" at bounding box center [865, 415] width 516 height 11
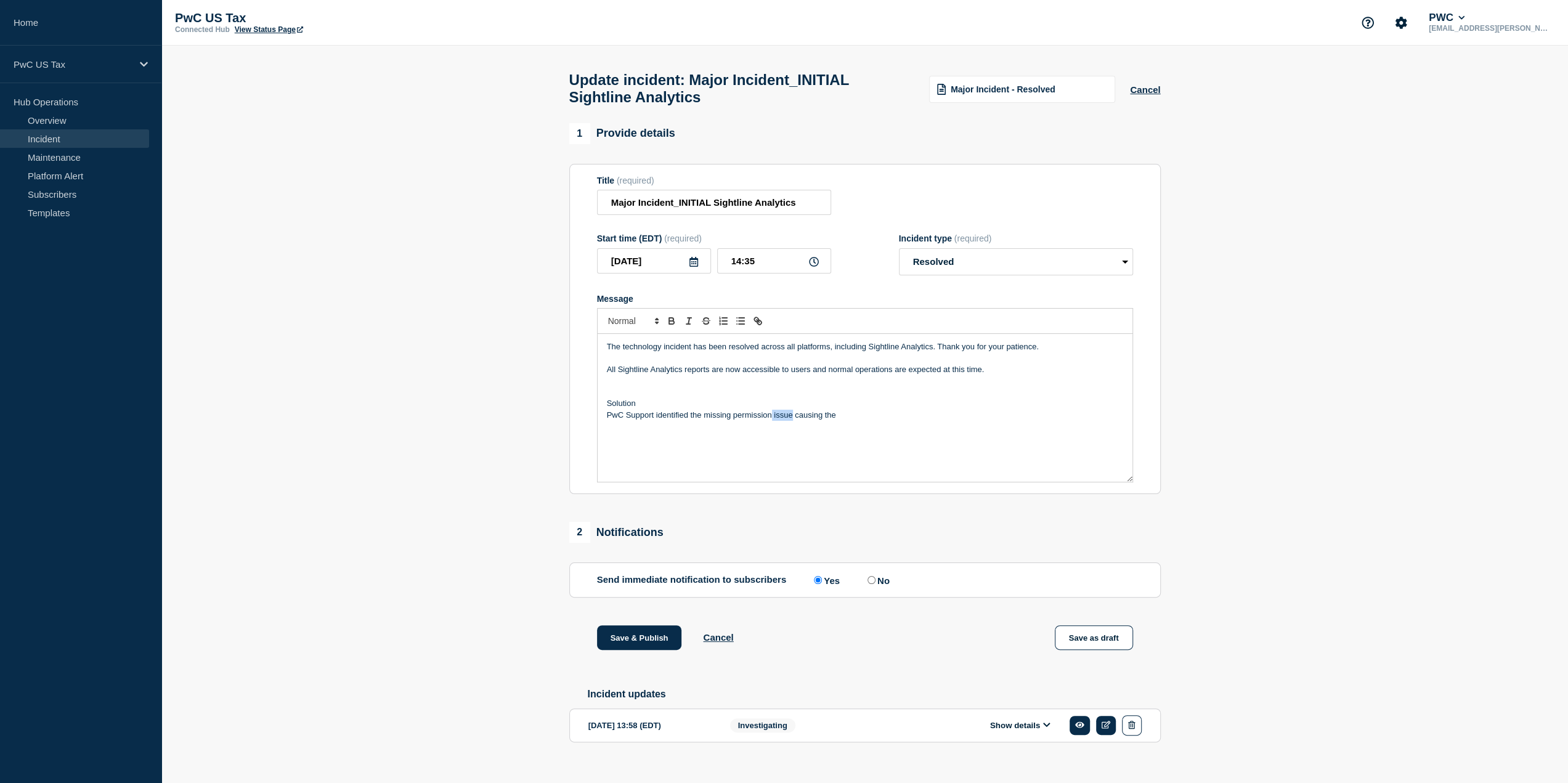
drag, startPoint x: 793, startPoint y: 421, endPoint x: 774, endPoint y: 426, distance: 19.6
click at [771, 421] on p "PwC Support identified the missing permission issue causing the" at bounding box center [865, 415] width 516 height 11
drag, startPoint x: 815, startPoint y: 419, endPoint x: 827, endPoint y: 426, distance: 13.9
click at [815, 420] on p "PwC Support identified the missing permission causing the" at bounding box center [865, 415] width 516 height 11
click at [703, 421] on p "PwC Support identified the missing permission causing the issue. The permission…" at bounding box center [865, 415] width 516 height 11
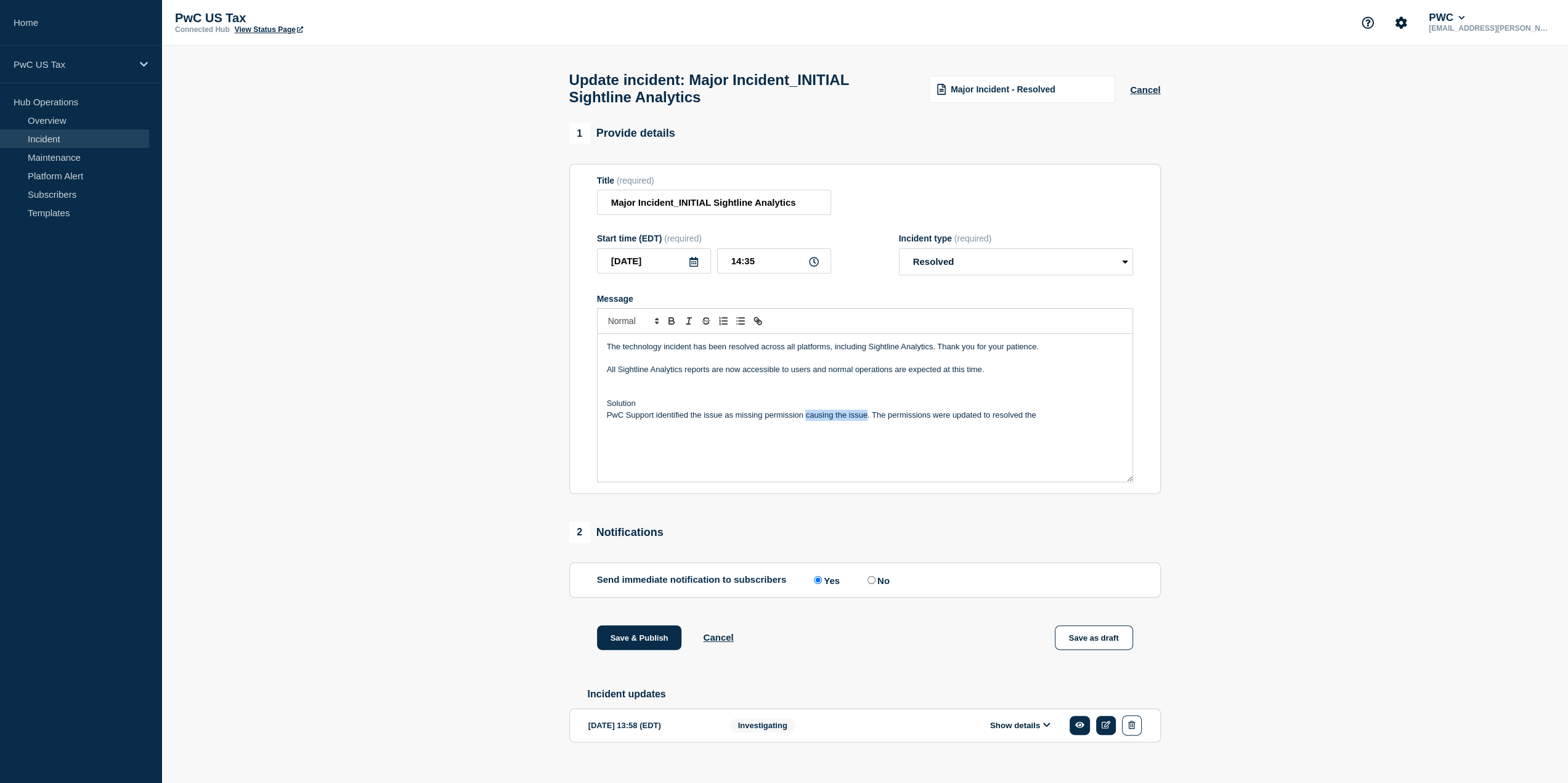
drag, startPoint x: 868, startPoint y: 422, endPoint x: 804, endPoint y: 422, distance: 64.0
click at [804, 421] on p "PwC Support identified the issue as missing permission causing the issue. The p…" at bounding box center [865, 415] width 516 height 11
click at [824, 421] on p "PwC Support identified the issue as missing permission. The permissions were up…" at bounding box center [865, 415] width 516 height 11
click at [955, 421] on p "PwC Support identified the issue as missing permission. The missing permissions…" at bounding box center [865, 415] width 516 height 11
drag, startPoint x: 1009, startPoint y: 420, endPoint x: 952, endPoint y: 425, distance: 57.2
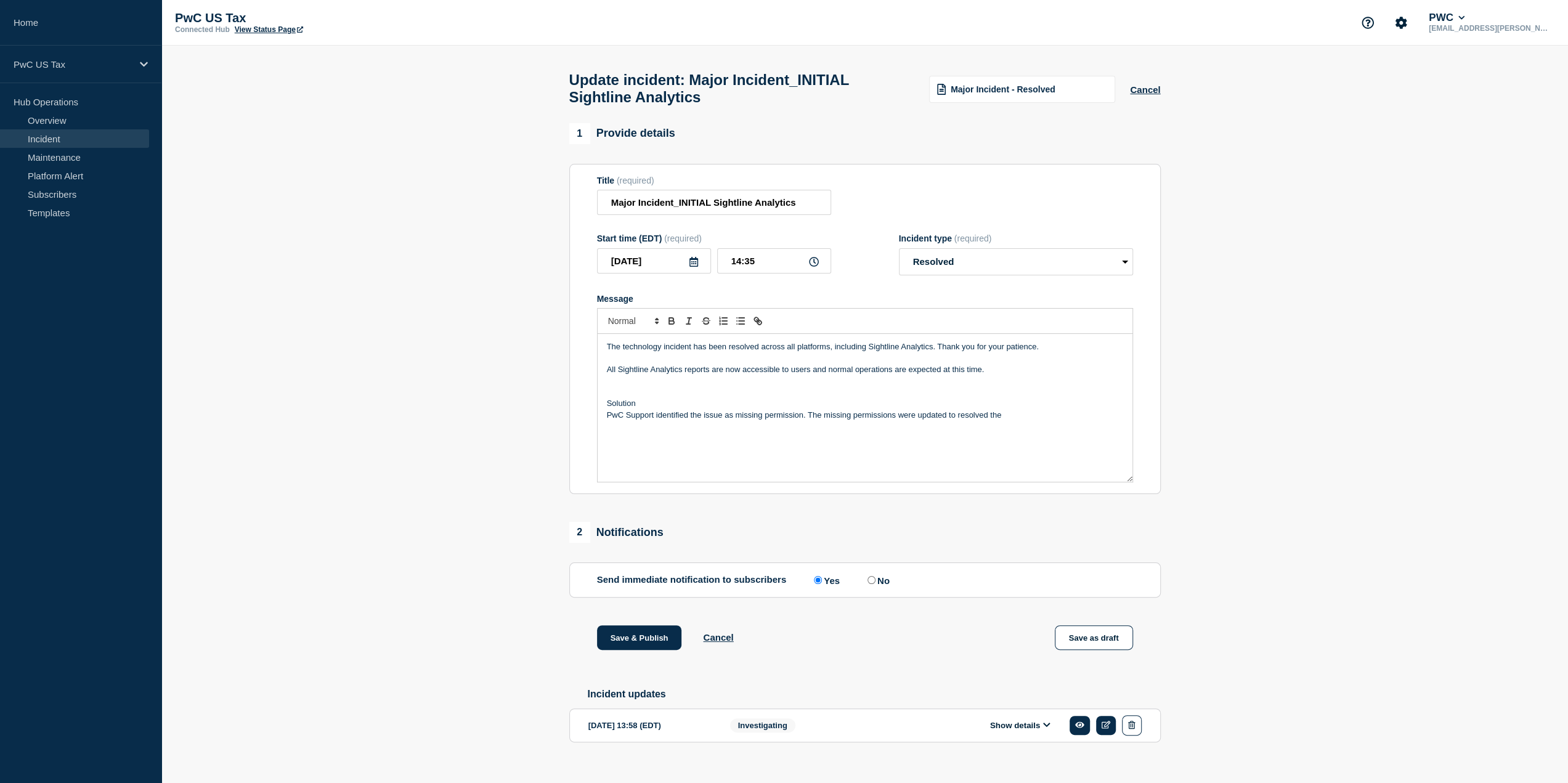
click at [950, 421] on p "PwC Support identified the issue as missing permission. The missing permissions…" at bounding box center [865, 415] width 516 height 11
drag, startPoint x: 743, startPoint y: 431, endPoint x: 592, endPoint y: 418, distance: 151.6
click at [592, 418] on section "Title (required) Major Incident_INITIAL Sightline Analytics Start time (EDT) (r…" at bounding box center [865, 330] width 591 height 331
copy p "PwC Support identified the issue as missing permission. The missing permissions…"
click at [755, 452] on div "The technology incident has been resolved across all platforms, including Sight…" at bounding box center [865, 408] width 534 height 148
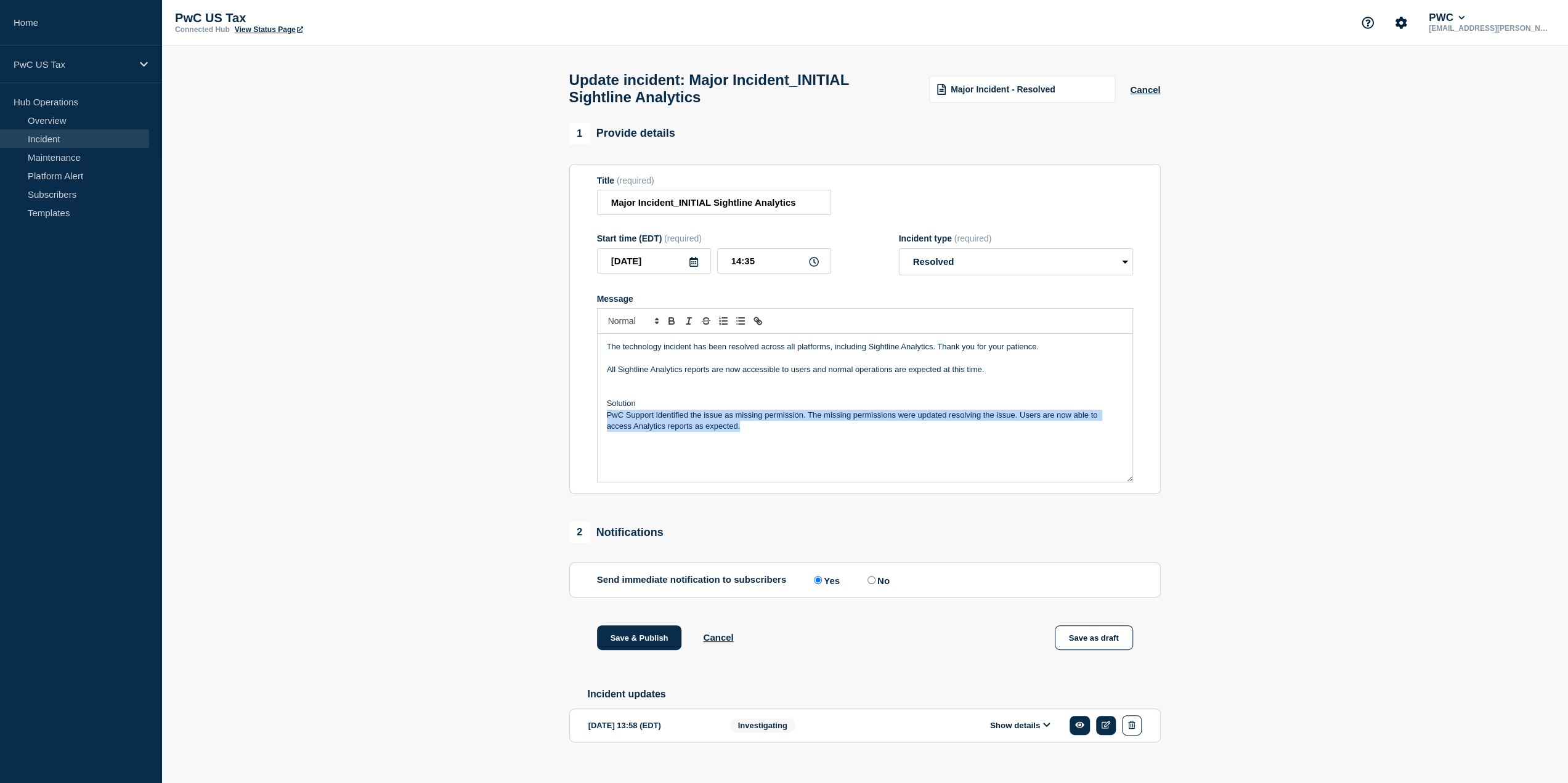
drag, startPoint x: 753, startPoint y: 438, endPoint x: 578, endPoint y: 423, distance: 175.6
click at [578, 423] on section "Title (required) Major Incident_INITIAL Sightline Analytics Start time (EDT) (r…" at bounding box center [865, 330] width 591 height 331
click at [870, 584] on input "No" at bounding box center [871, 580] width 8 height 8
radio input "true"
radio input "false"
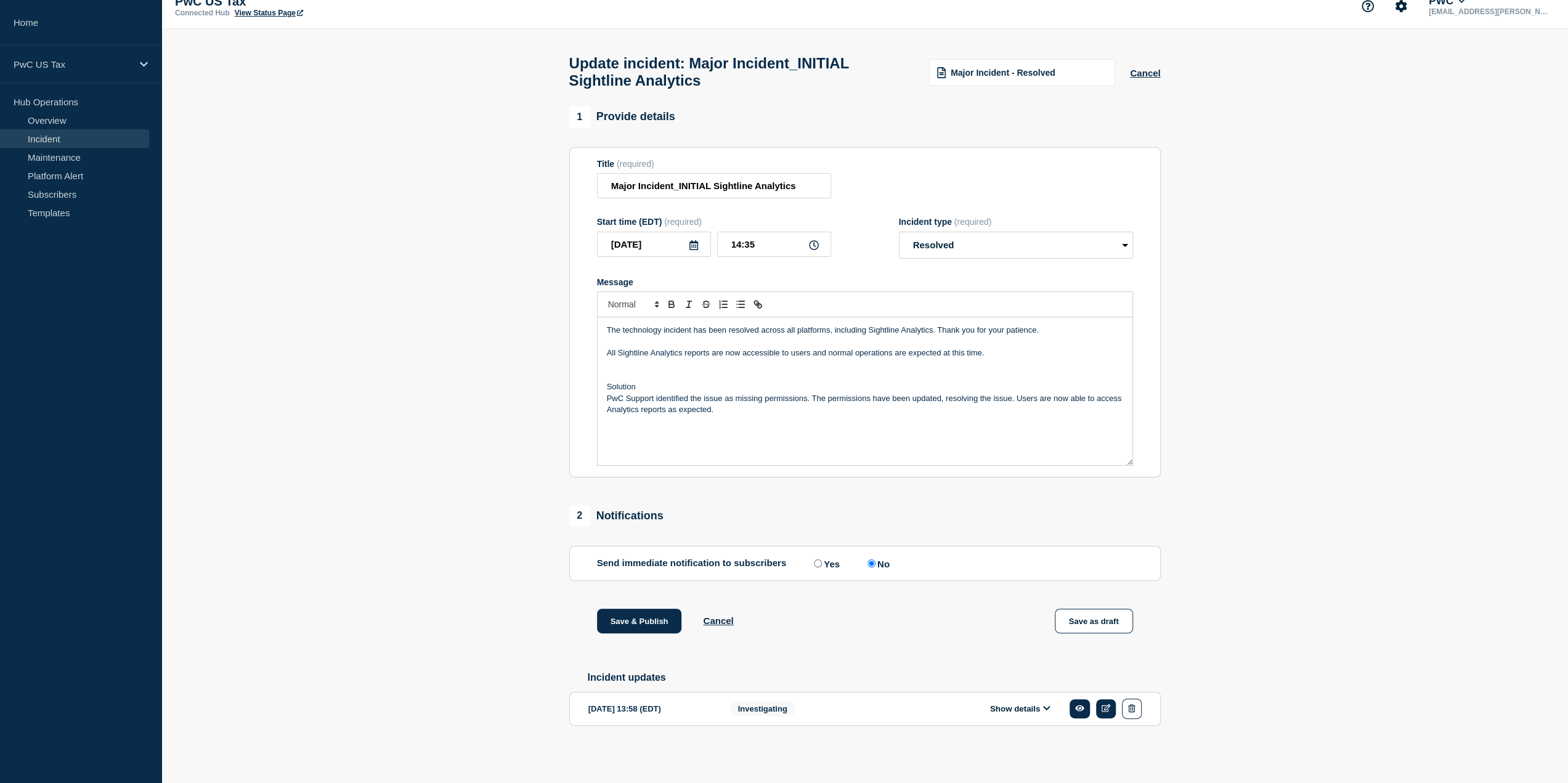
scroll to position [24, 0]
click at [654, 617] on button "Save & Publish" at bounding box center [639, 620] width 85 height 24
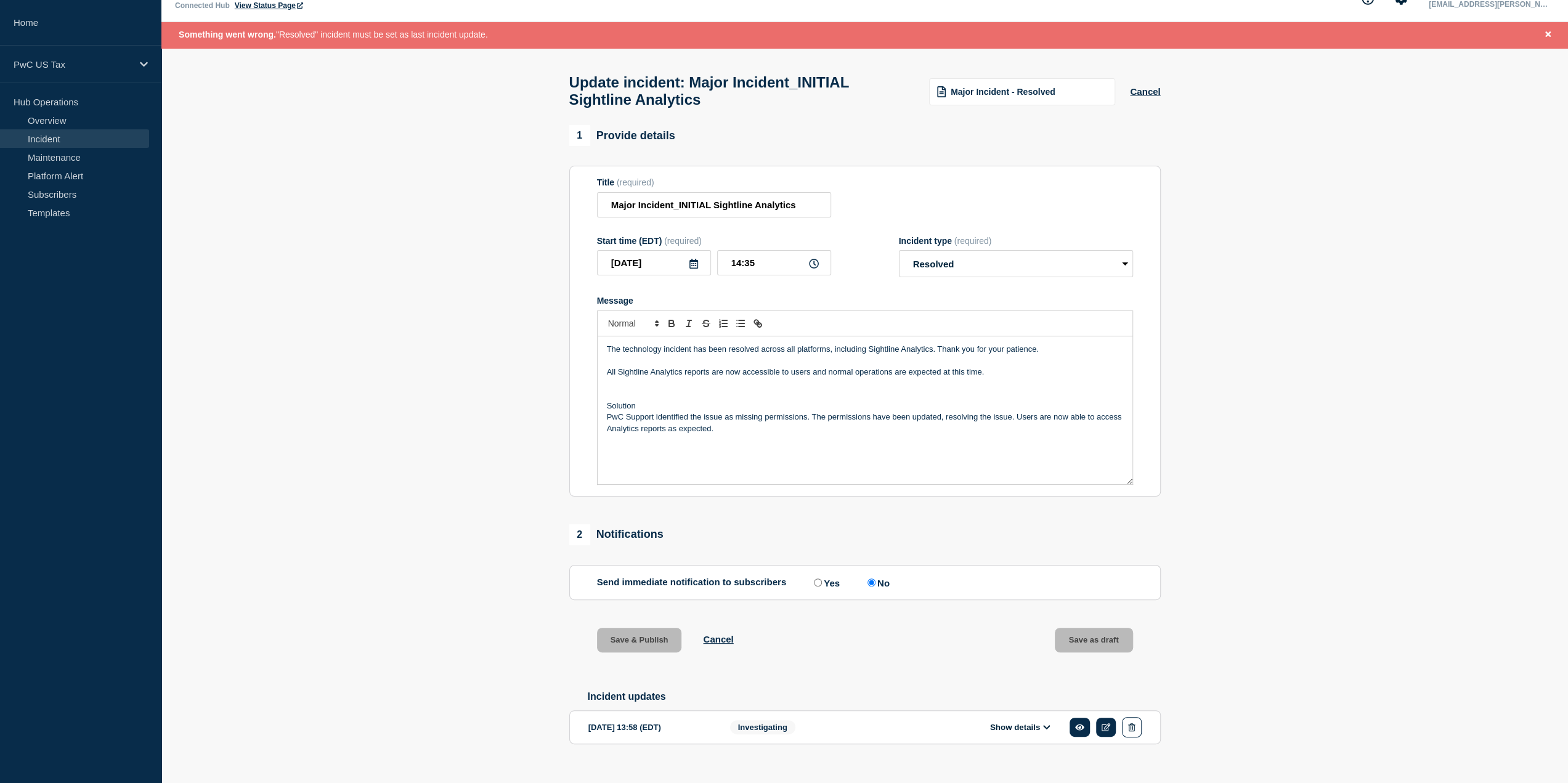
click at [767, 257] on div "Start time (EDT) (required) [DATE] 14:35" at bounding box center [713, 256] width 234 height 42
click at [756, 266] on input "14:35" at bounding box center [774, 263] width 114 height 25
type input "14:36"
click at [854, 643] on div "Save & Publish Cancel Save as draft" at bounding box center [865, 655] width 591 height 55
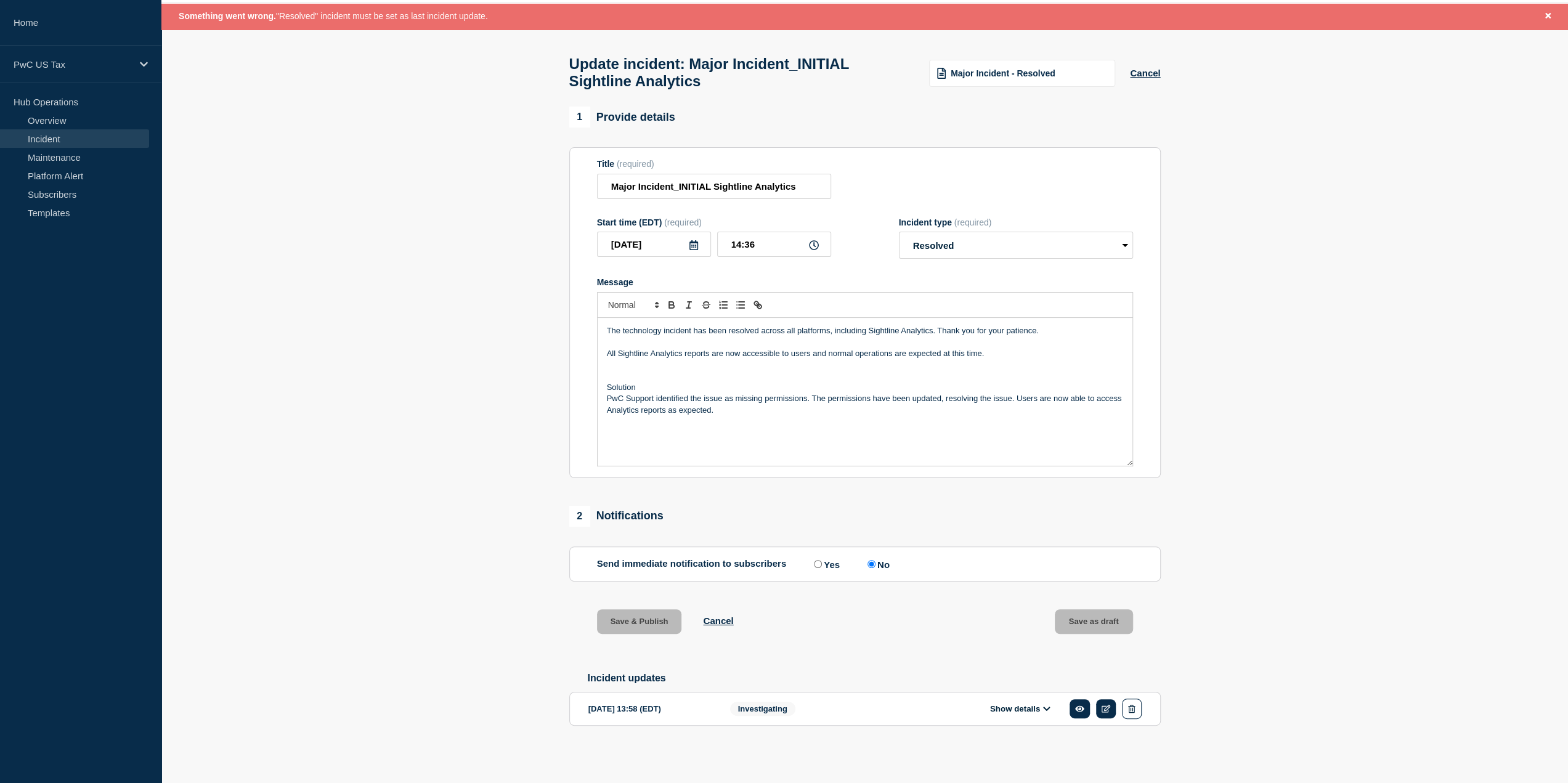
scroll to position [51, 0]
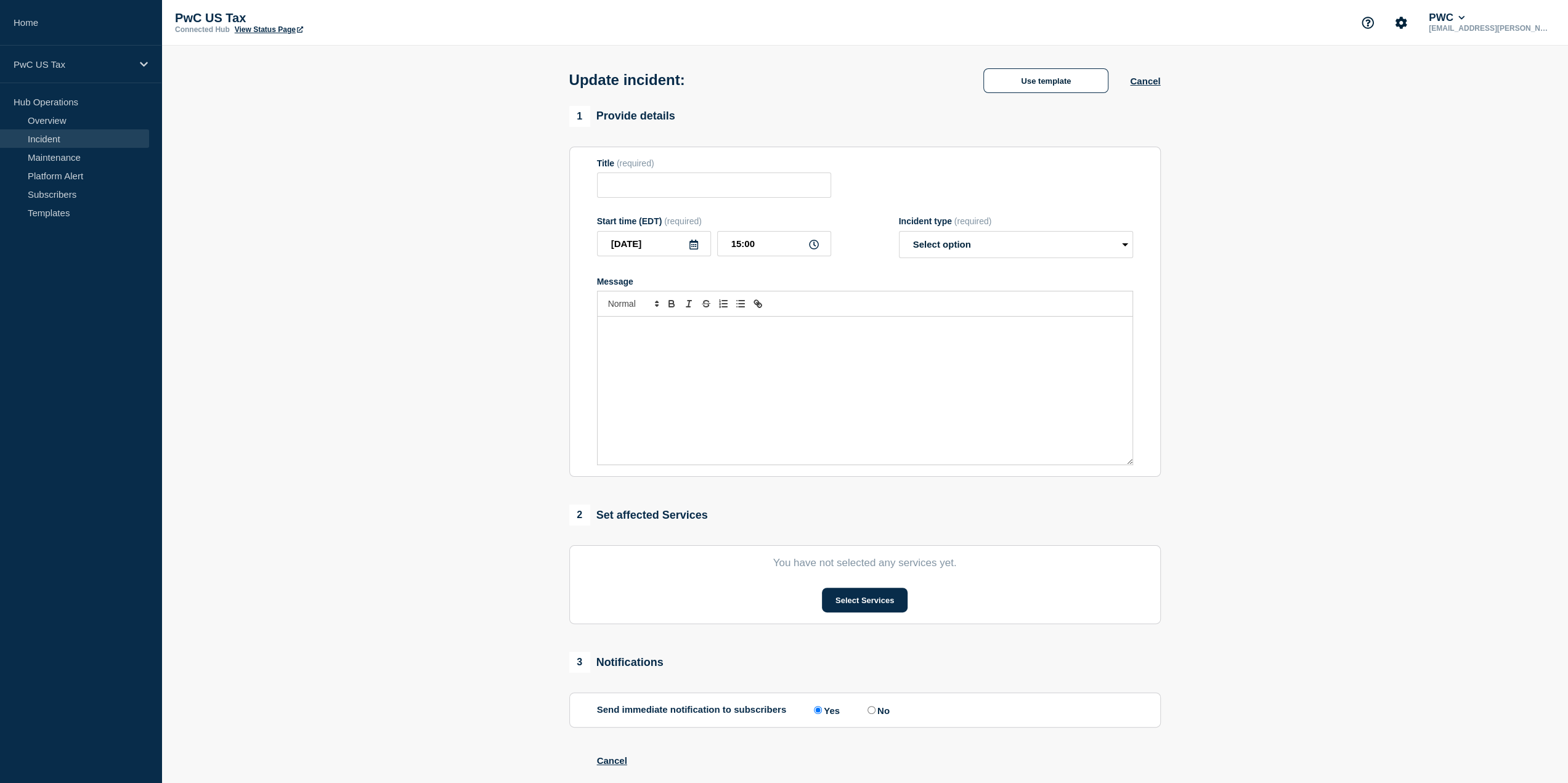
type input "Major Incident_INITIAL Sightline Analytics"
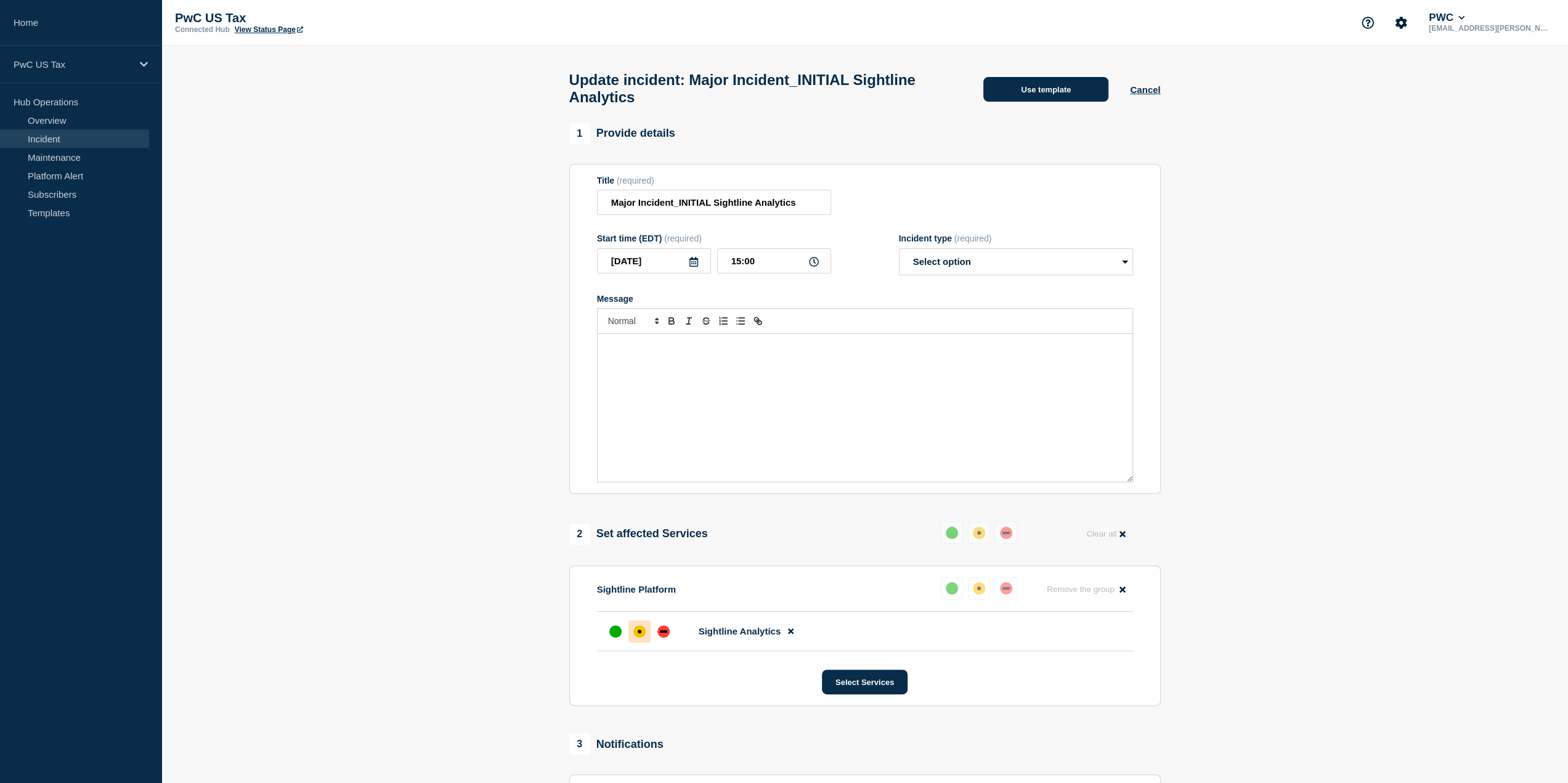
click at [1054, 96] on button "Use template" at bounding box center [1045, 89] width 125 height 24
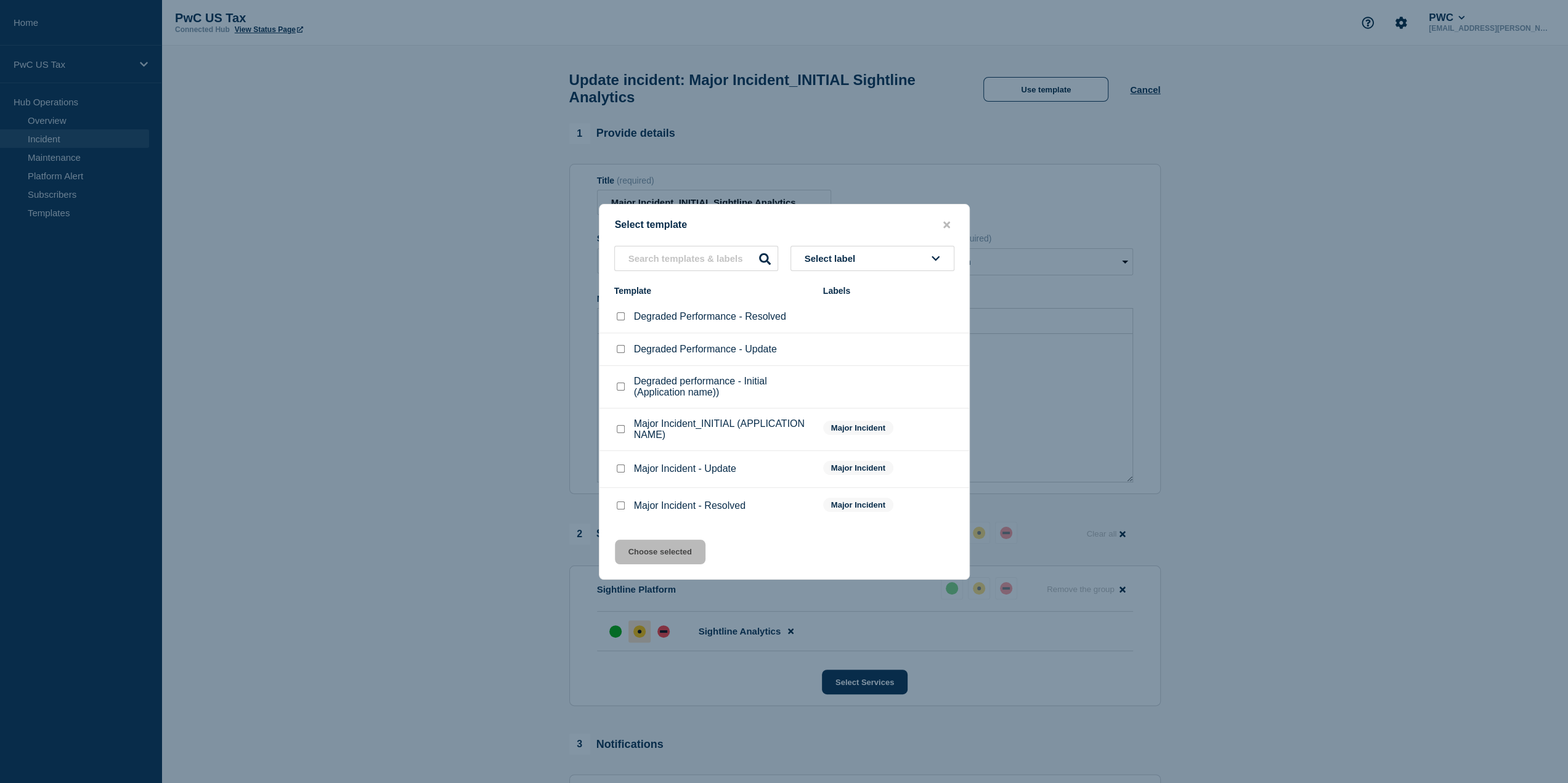
click at [875, 256] on button "Select label" at bounding box center [872, 258] width 164 height 25
click at [872, 204] on div "Select template Select label Major Incident Template Labels Degraded Performanc…" at bounding box center [784, 392] width 371 height 376
click at [618, 506] on input "Major Incident - Resolved checkbox" at bounding box center [620, 505] width 8 height 8
checkbox input "true"
click at [655, 555] on button "Choose selected" at bounding box center [660, 552] width 90 height 24
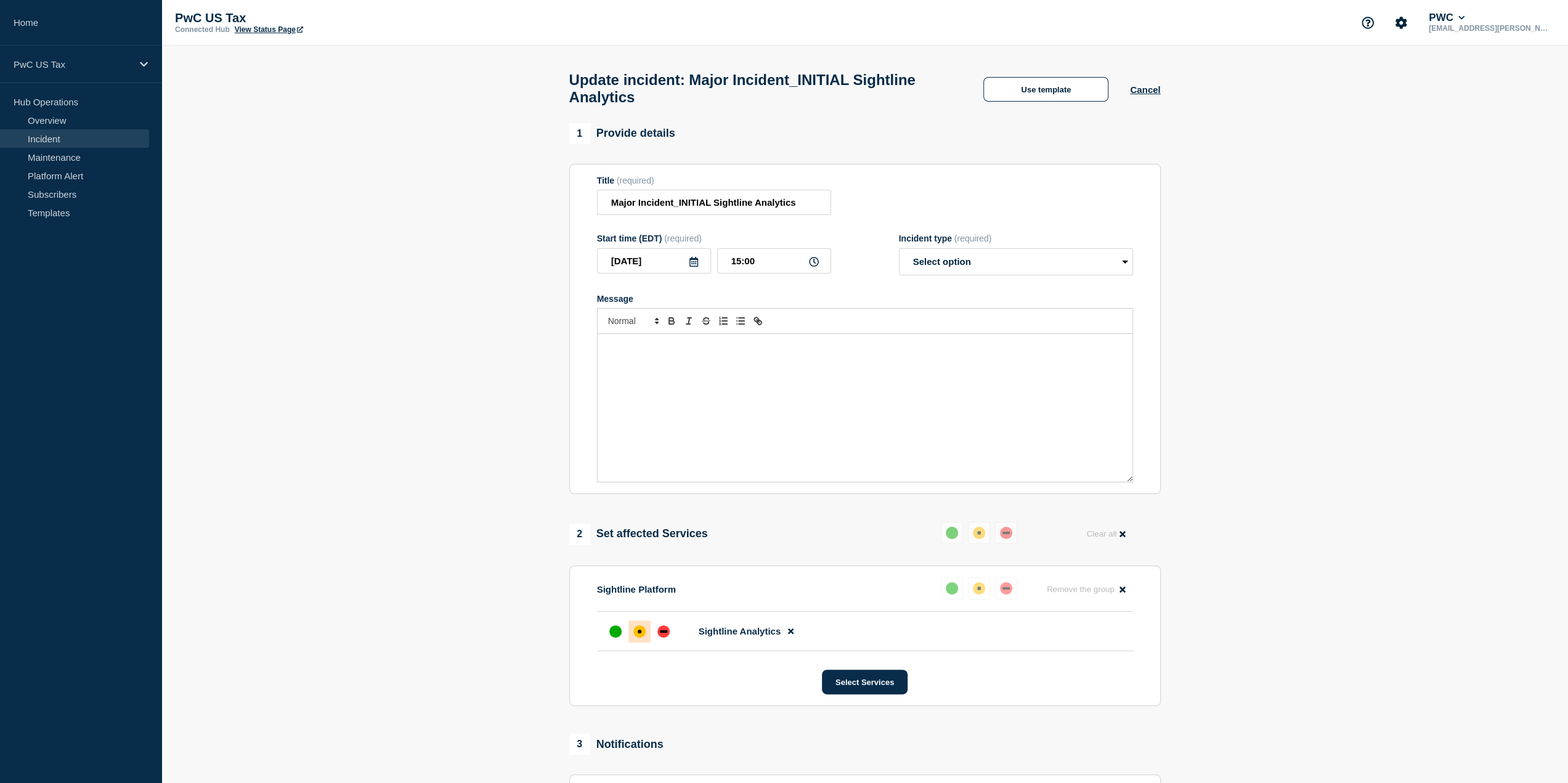
select select "resolved"
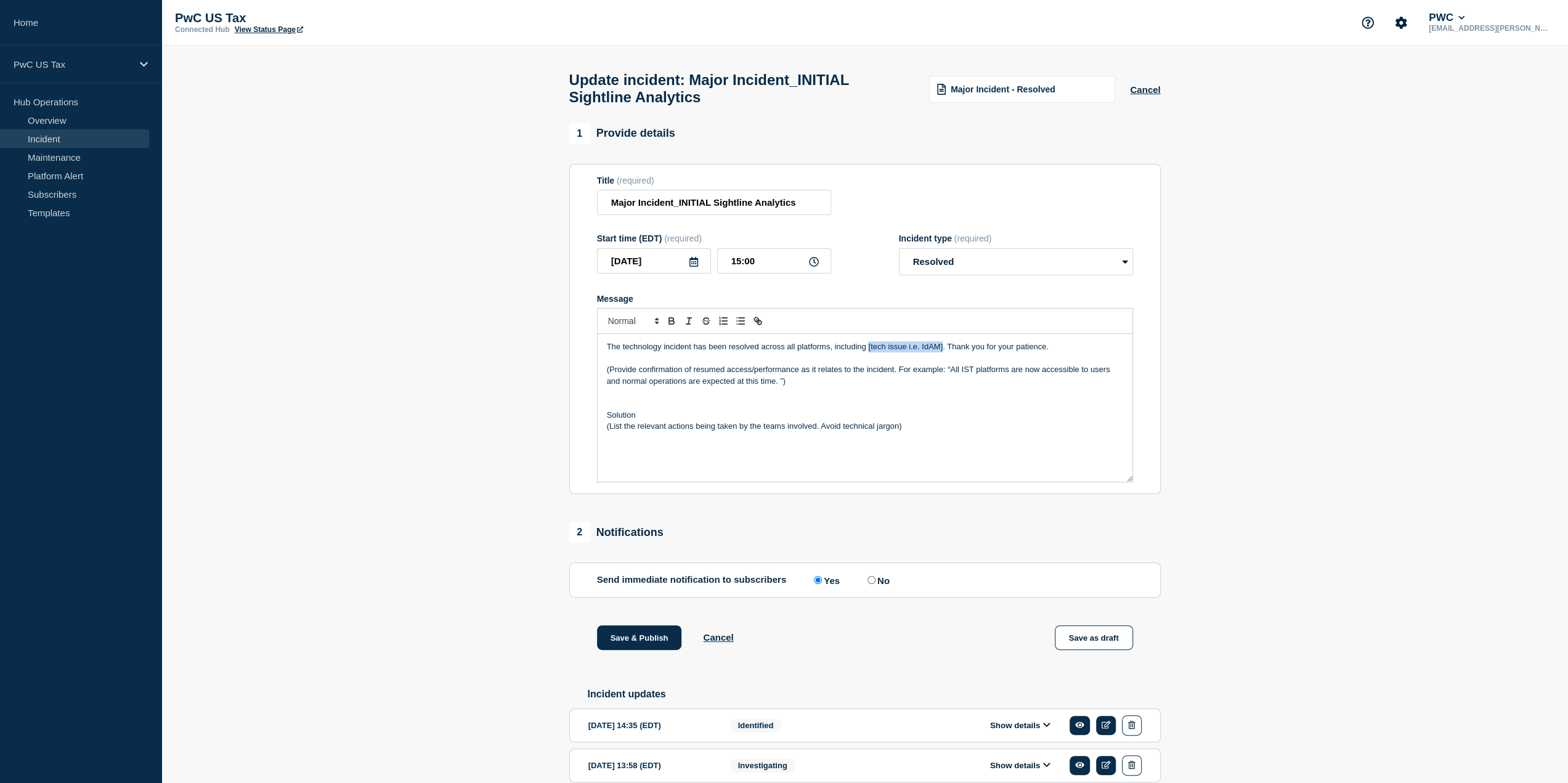
drag, startPoint x: 942, startPoint y: 353, endPoint x: 868, endPoint y: 359, distance: 74.2
click at [868, 352] on p "The technology incident has been resolved across all platforms, including [tech…" at bounding box center [865, 347] width 516 height 11
drag, startPoint x: 906, startPoint y: 433, endPoint x: 606, endPoint y: 442, distance: 300.1
click at [606, 442] on div "The technology incident has been resolved across all platforms, including Sight…" at bounding box center [865, 408] width 534 height 148
drag, startPoint x: 1007, startPoint y: 378, endPoint x: 961, endPoint y: 371, distance: 46.5
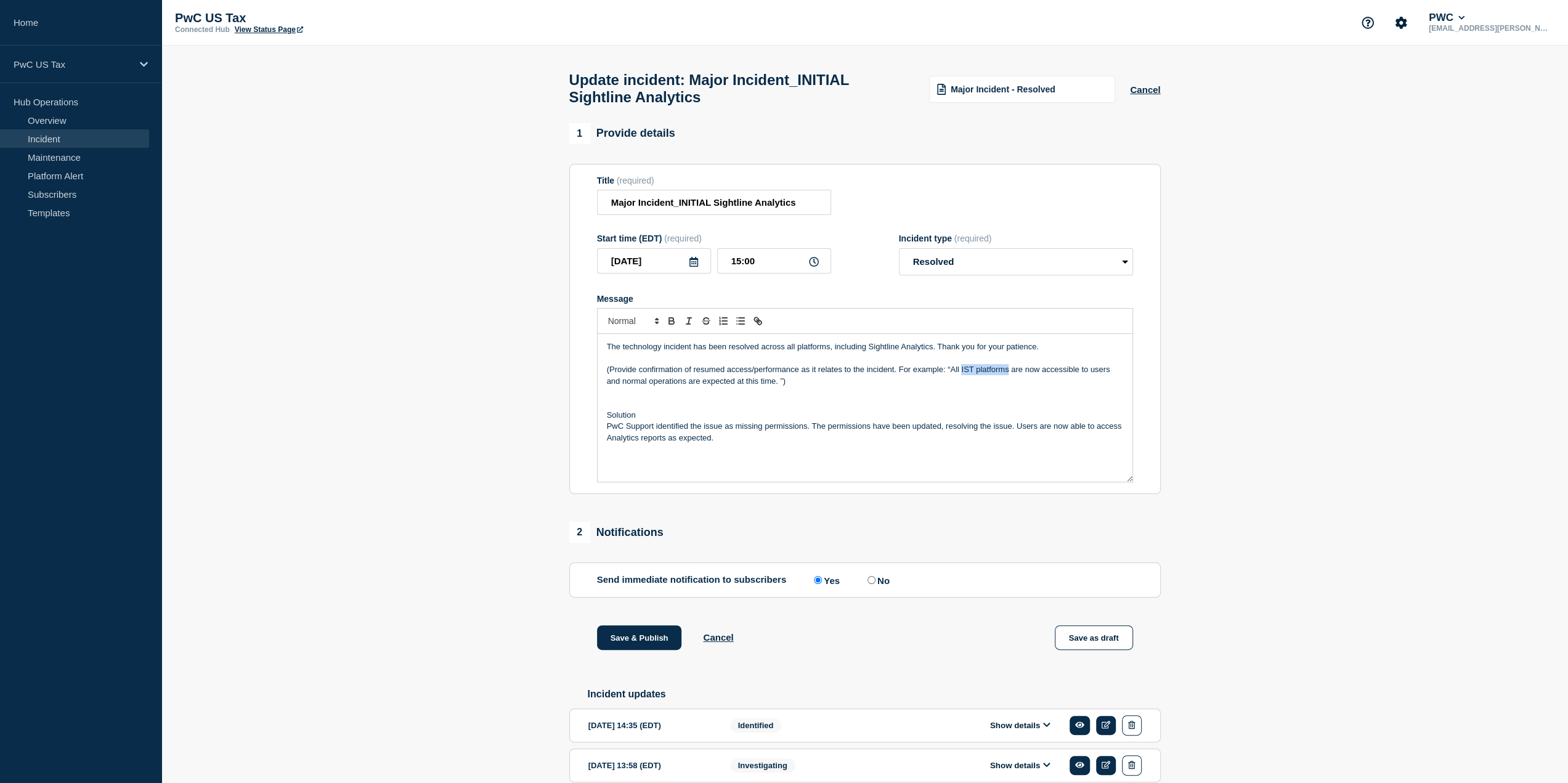
click at [961, 371] on p "(Provide confirmation of resumed access/performance as it relates to the incide…" at bounding box center [865, 375] width 516 height 23
drag, startPoint x: 823, startPoint y: 381, endPoint x: 810, endPoint y: 393, distance: 17.7
click at [810, 387] on p "(Provide confirmation of resumed access/performance as it relates to the incide…" at bounding box center [865, 375] width 516 height 23
click at [820, 387] on p "(Provide confirmation of resumed access/performance as it relates to the incide…" at bounding box center [865, 375] width 516 height 23
click at [949, 374] on p "(Provide confirmation of resumed access/performance as it relates to the incide…" at bounding box center [865, 375] width 516 height 23
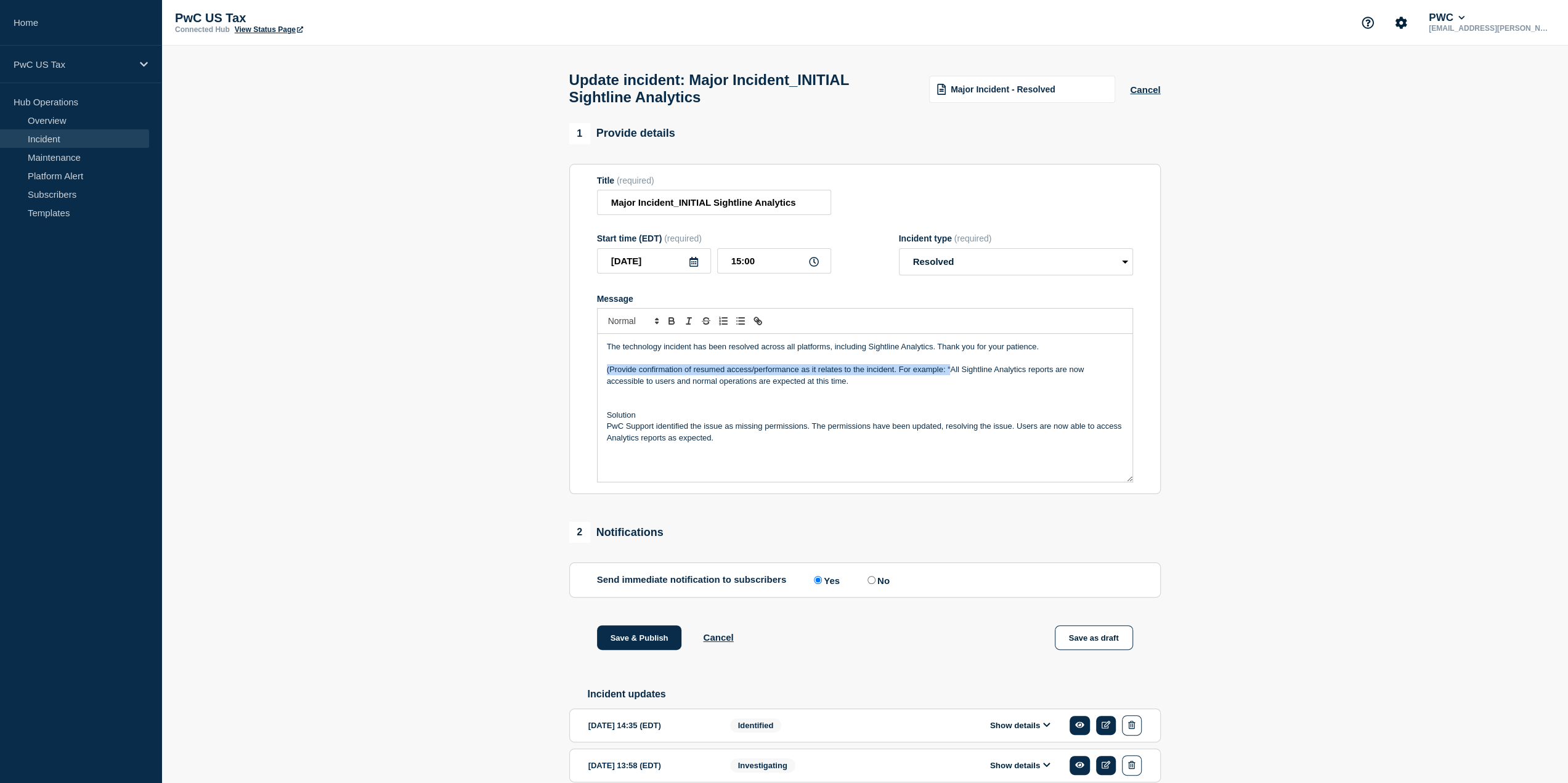
drag, startPoint x: 949, startPoint y: 374, endPoint x: 570, endPoint y: 375, distance: 379.0
click at [570, 375] on section "Title (required) Major Incident_INITIAL Sightline Analytics Start time (EDT) (r…" at bounding box center [865, 330] width 591 height 331
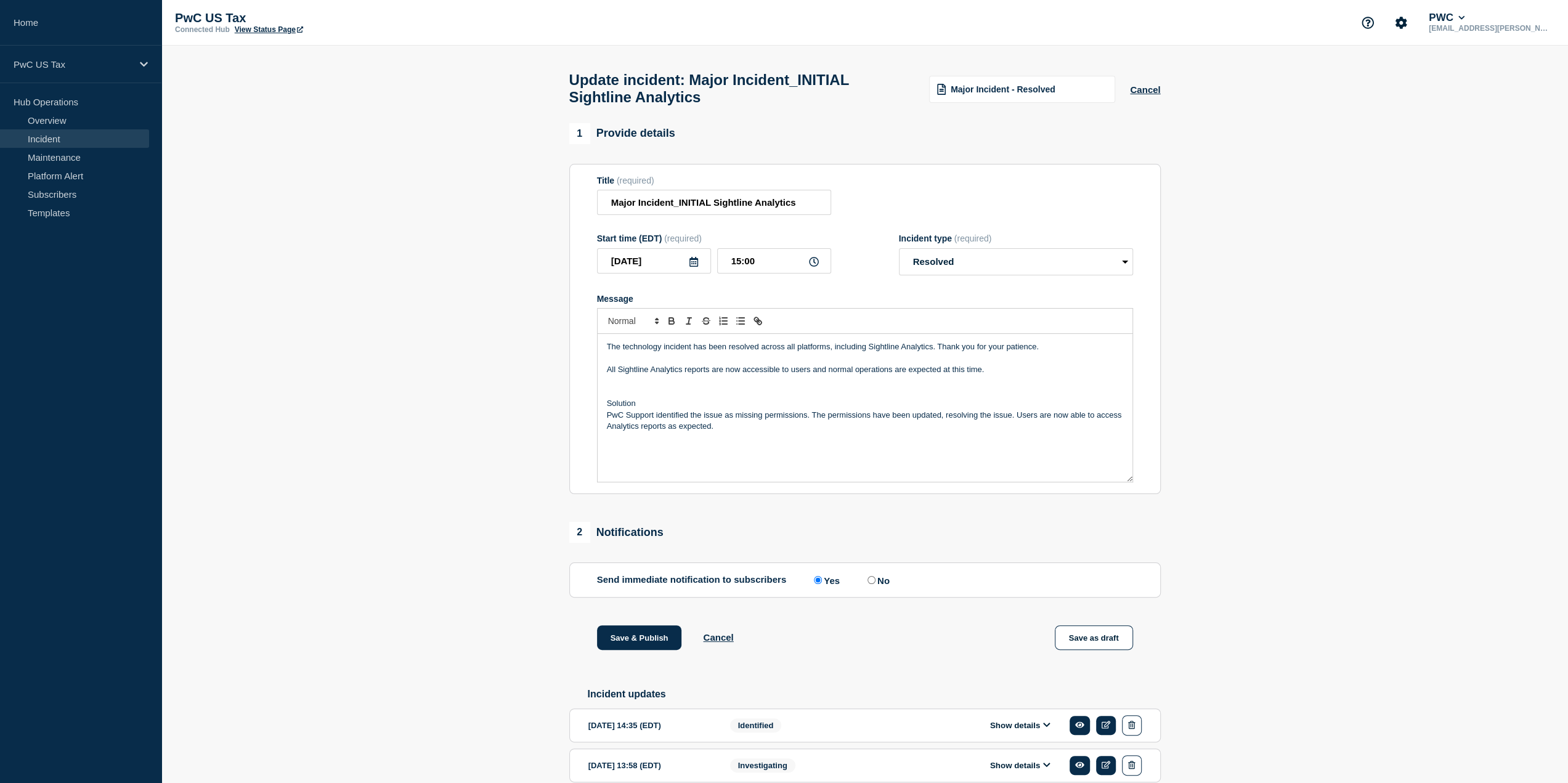
click at [875, 584] on input "No" at bounding box center [871, 580] width 8 height 8
radio input "true"
radio input "false"
click at [915, 543] on div "2 Notifications" at bounding box center [865, 532] width 591 height 21
click at [757, 266] on input "15:00" at bounding box center [774, 261] width 114 height 25
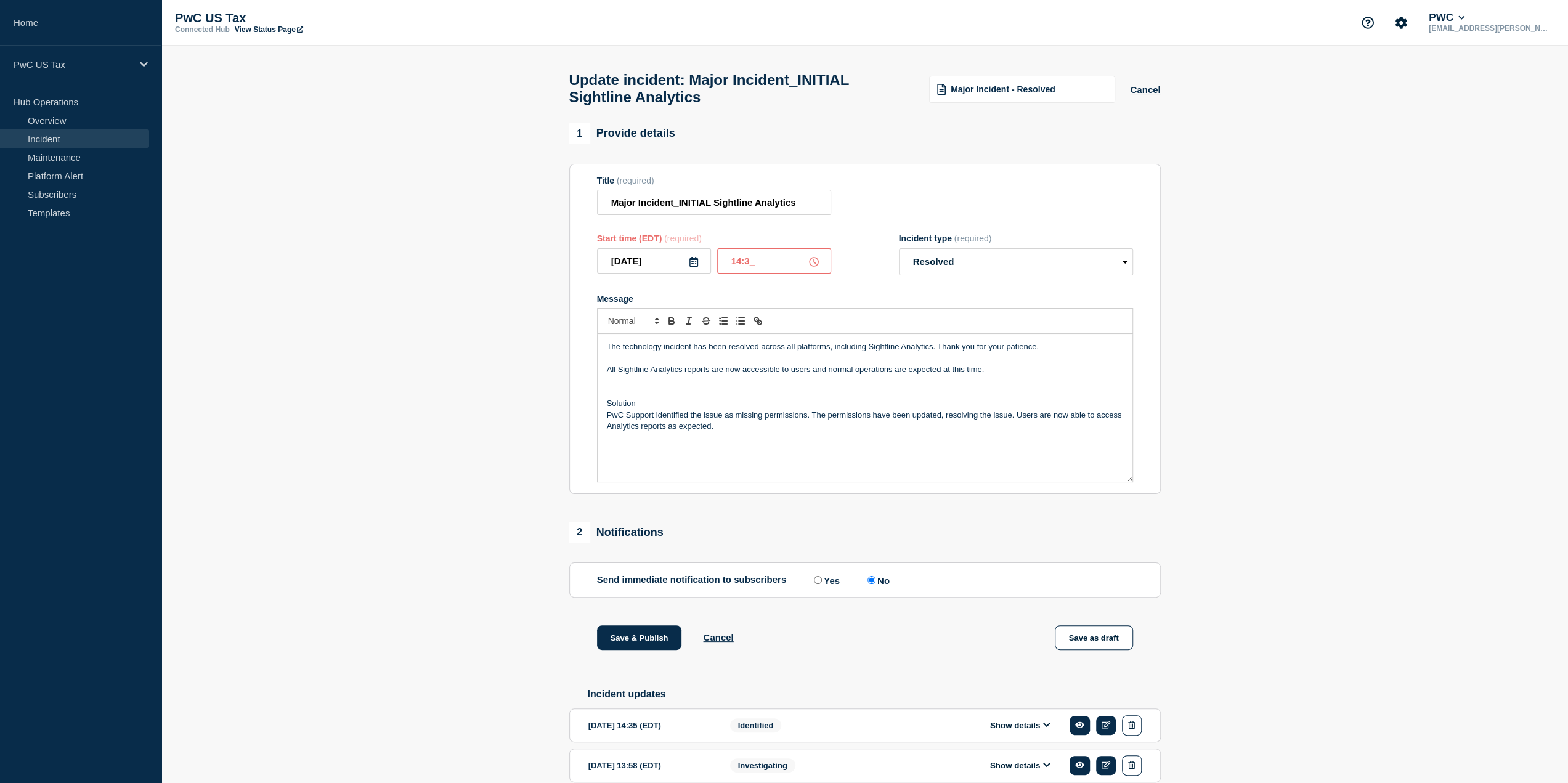
type input "14:36"
click at [870, 180] on section "Title (required) Major Incident_INITIAL Sightline Analytics Start time (EDT) (r…" at bounding box center [865, 330] width 591 height 331
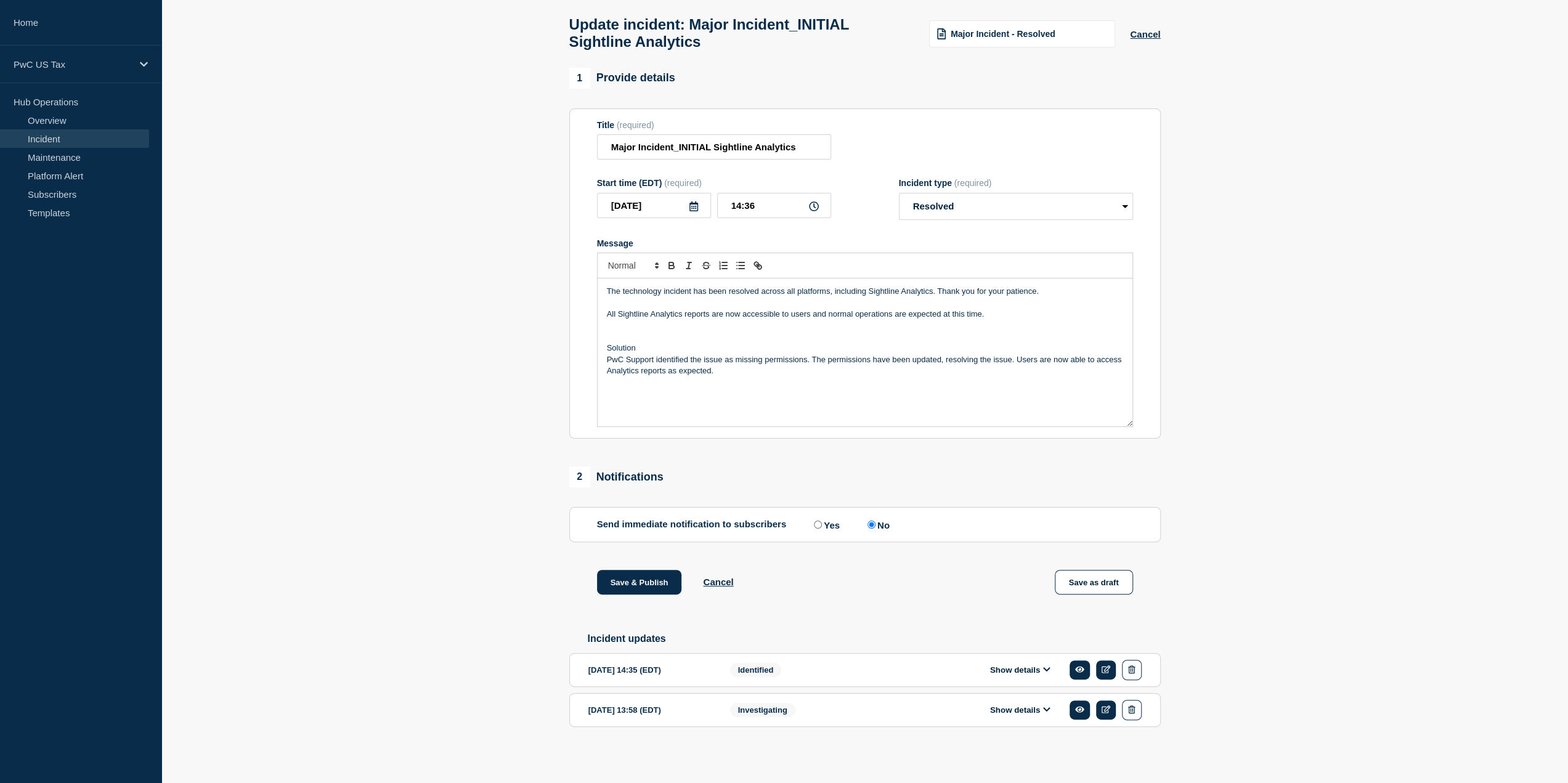
scroll to position [63, 0]
click at [643, 577] on button "Save & Publish" at bounding box center [639, 581] width 85 height 24
